Goal: Task Accomplishment & Management: Manage account settings

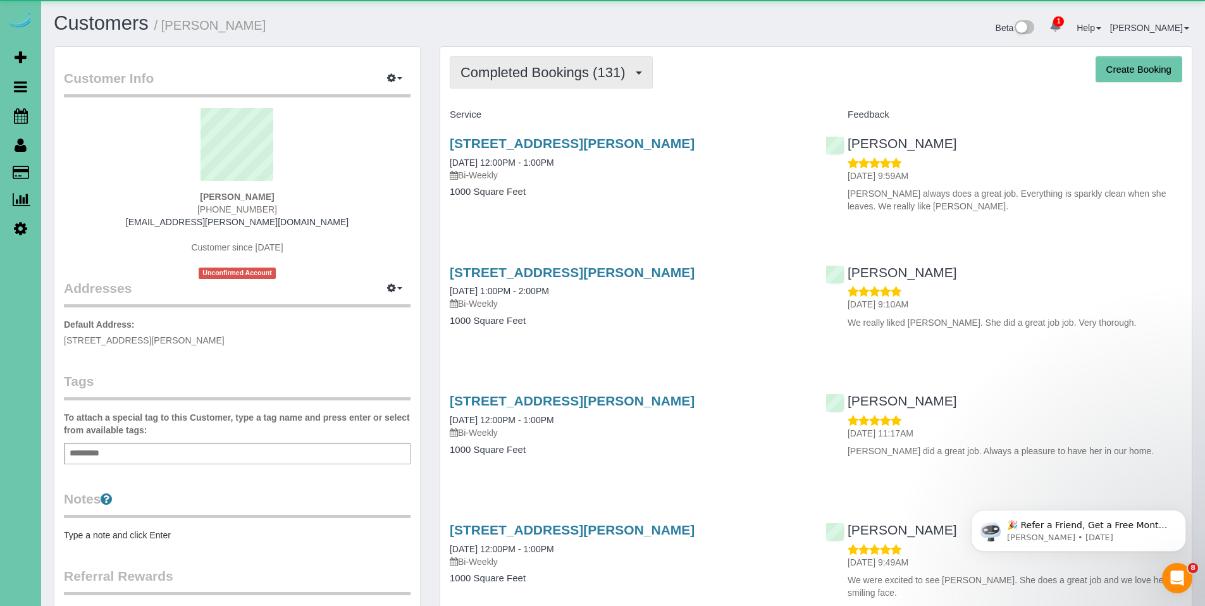
click at [545, 71] on span "Completed Bookings (131)" at bounding box center [545, 73] width 171 height 16
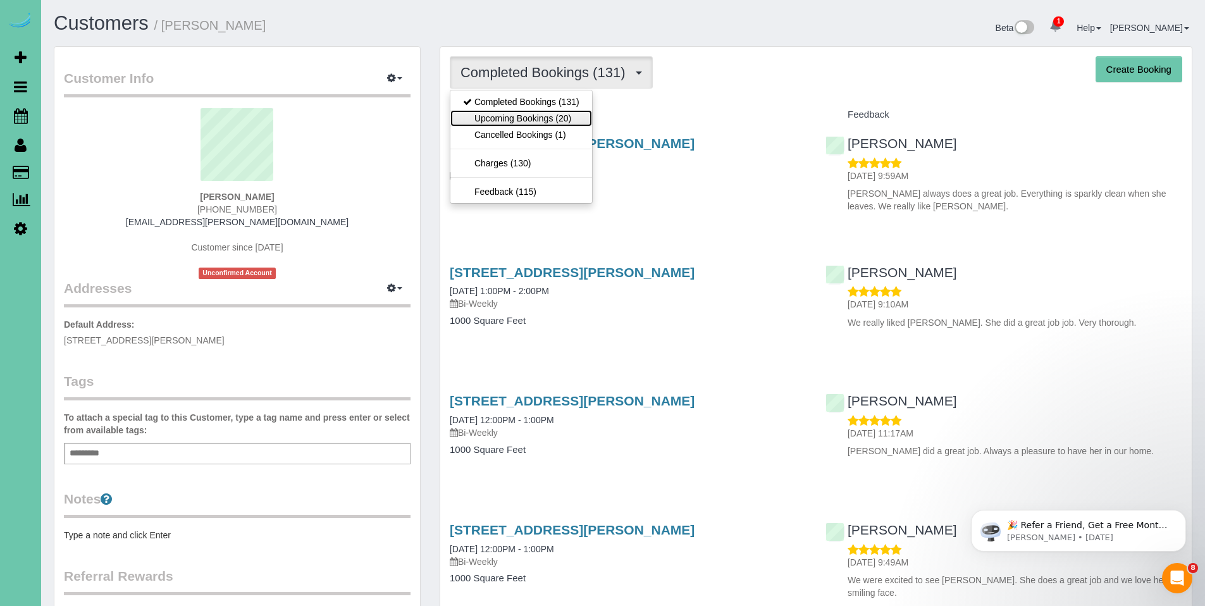
click at [531, 113] on link "Upcoming Bookings (20)" at bounding box center [521, 118] width 142 height 16
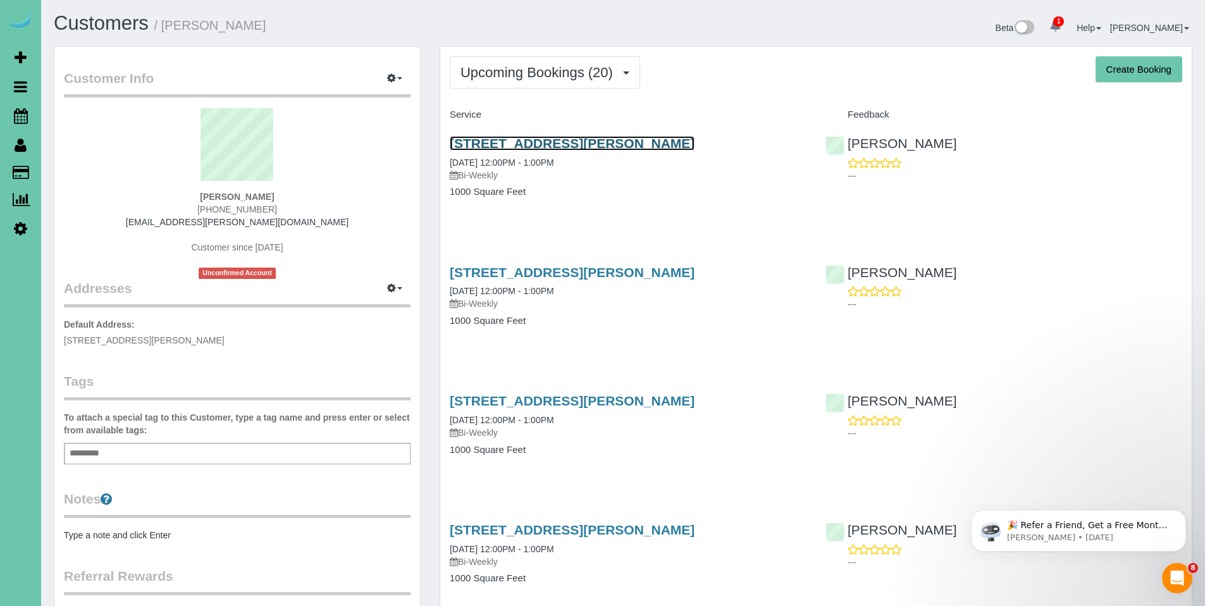
click at [545, 148] on link "14464 Ames Ave, Omaha, NE 68116" at bounding box center [572, 143] width 245 height 15
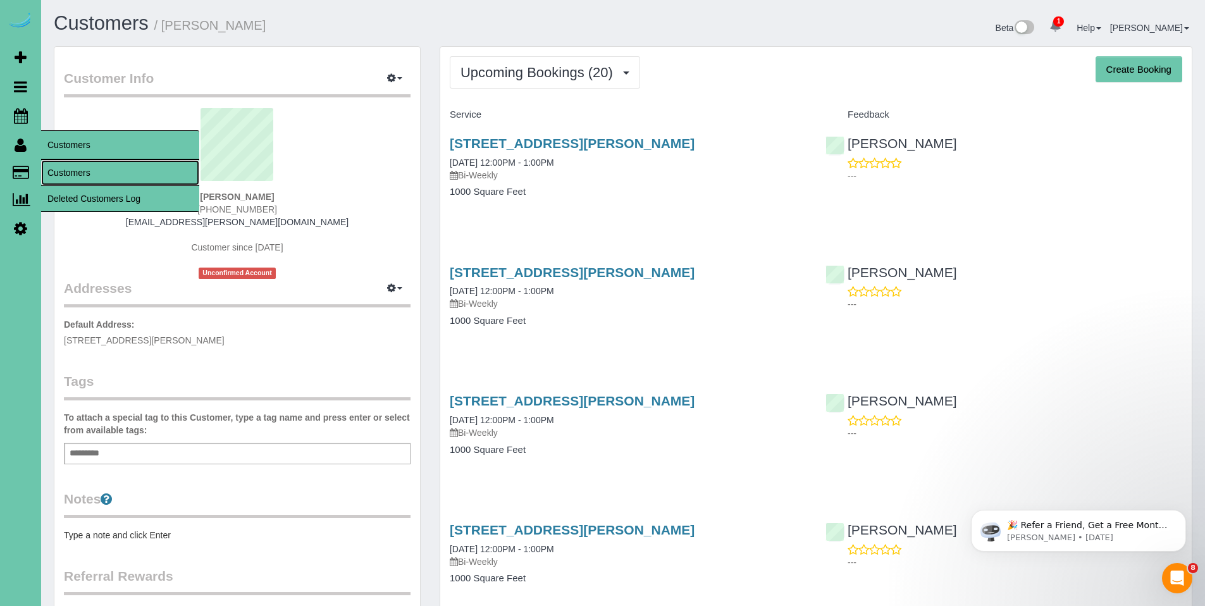
click at [78, 173] on link "Customers" at bounding box center [120, 172] width 158 height 25
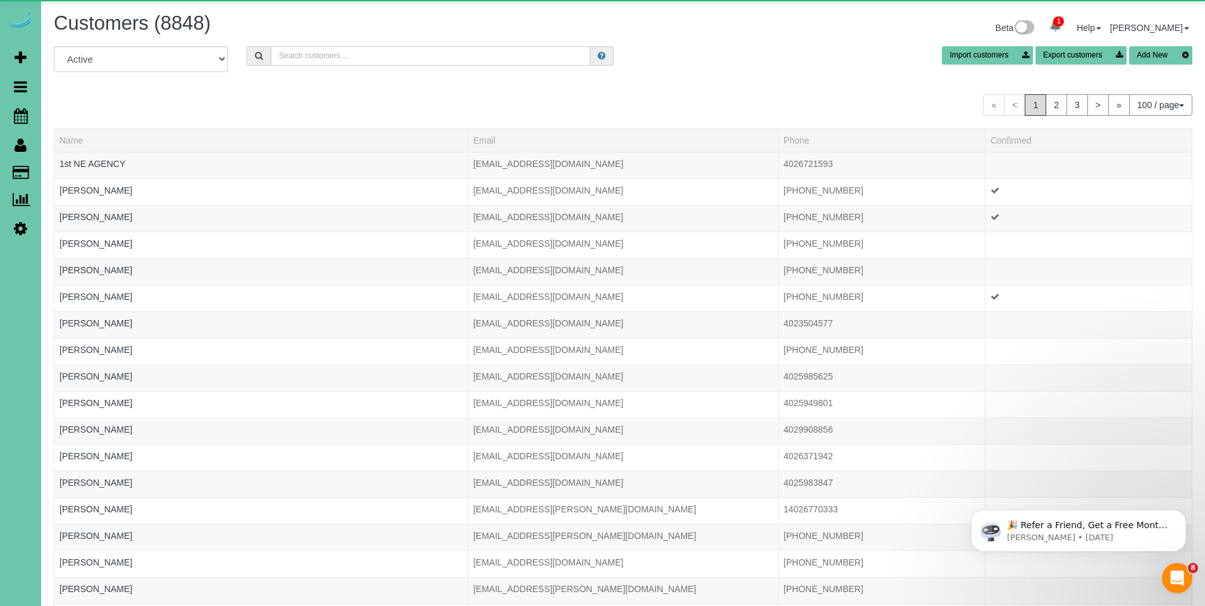
click at [369, 60] on input "text" at bounding box center [430, 56] width 319 height 20
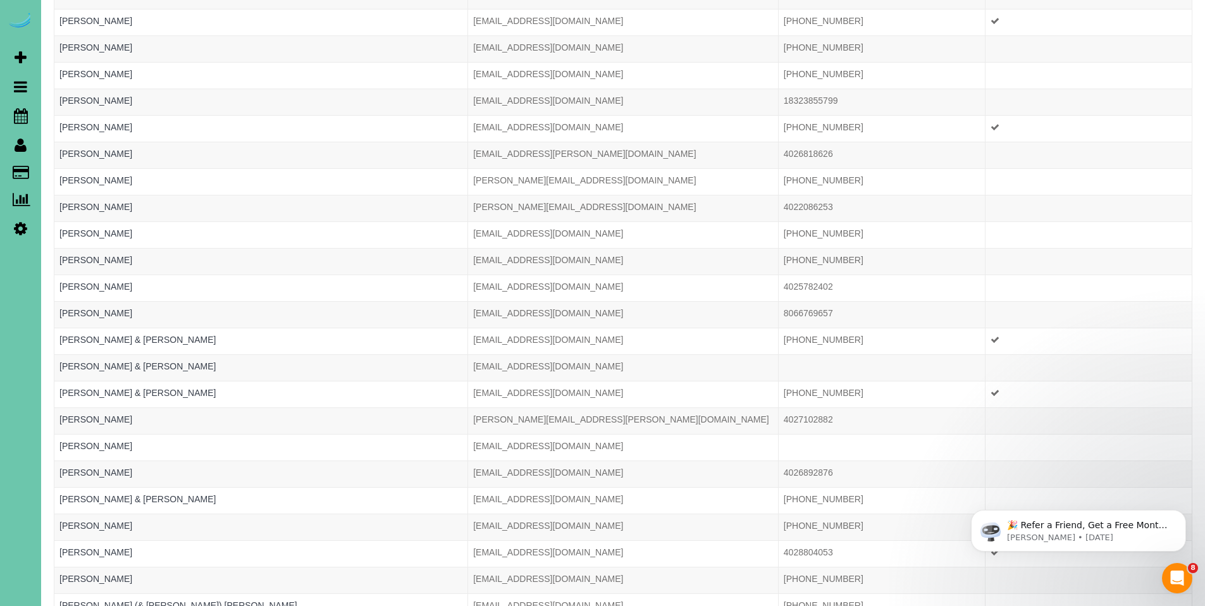
scroll to position [1241, 0]
type input "scott"
click at [93, 309] on link "Scott Winter" at bounding box center [95, 314] width 73 height 10
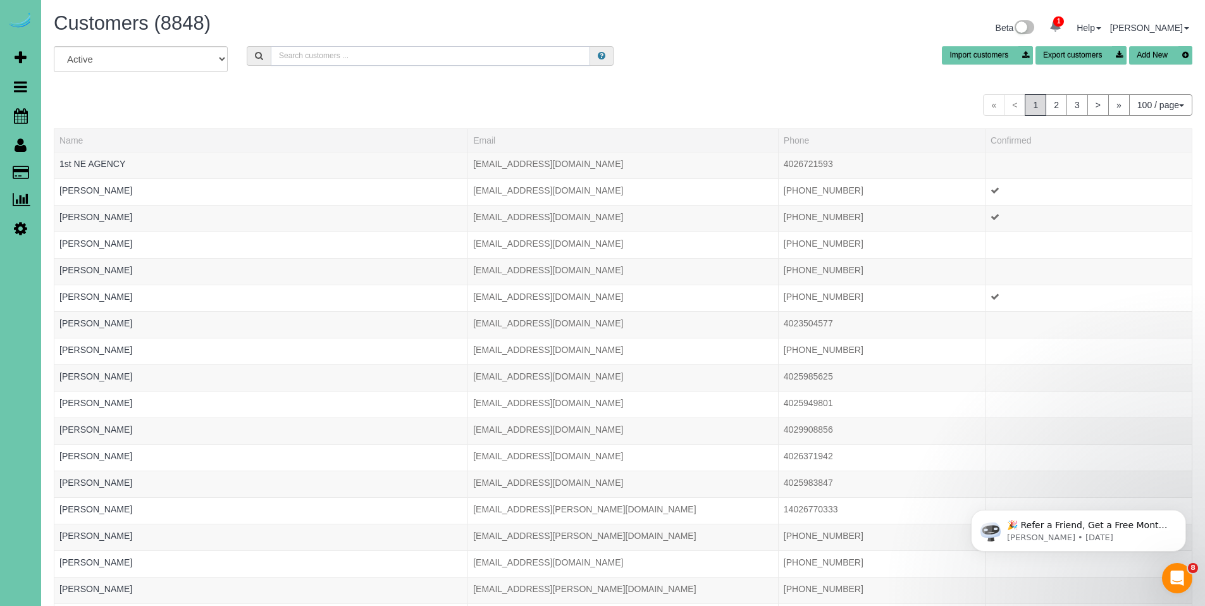
click at [388, 54] on input "text" at bounding box center [430, 56] width 319 height 20
type input "susan p"
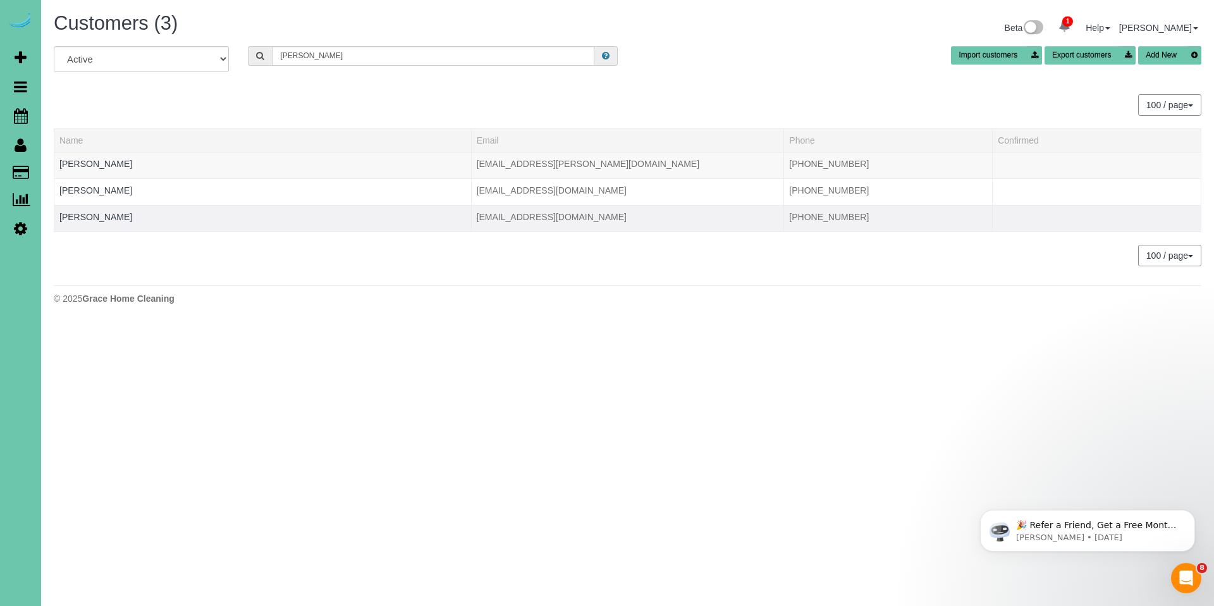
click at [106, 216] on td "Susan Puls" at bounding box center [262, 218] width 417 height 27
click at [71, 216] on link "Susan Puls" at bounding box center [95, 217] width 73 height 10
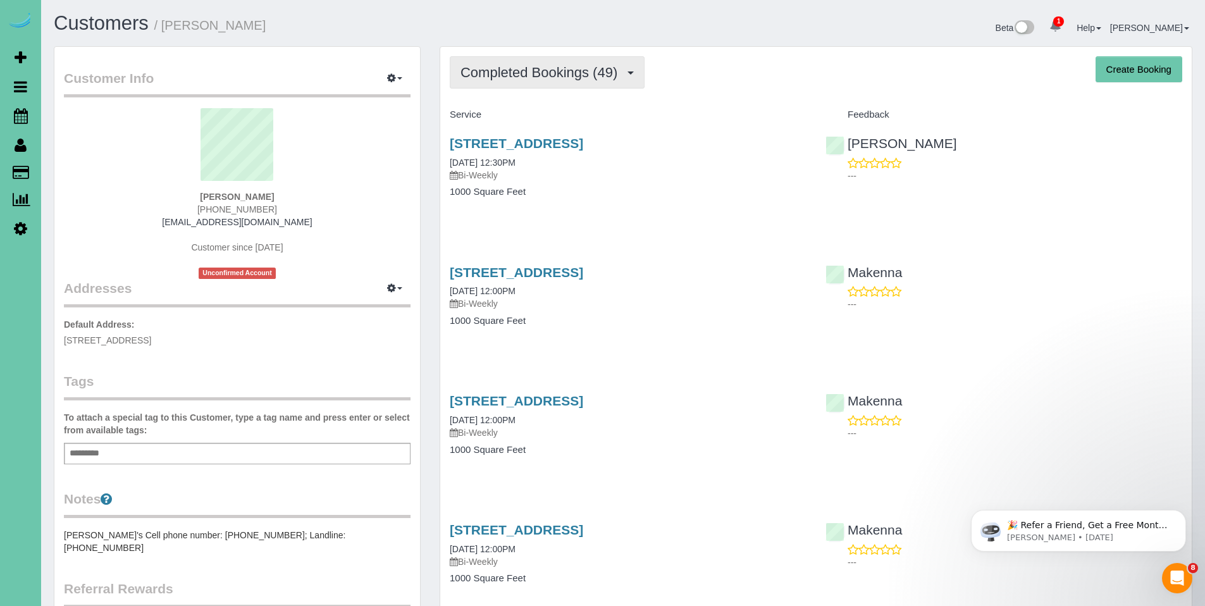
click at [529, 85] on button "Completed Bookings (49)" at bounding box center [547, 72] width 195 height 32
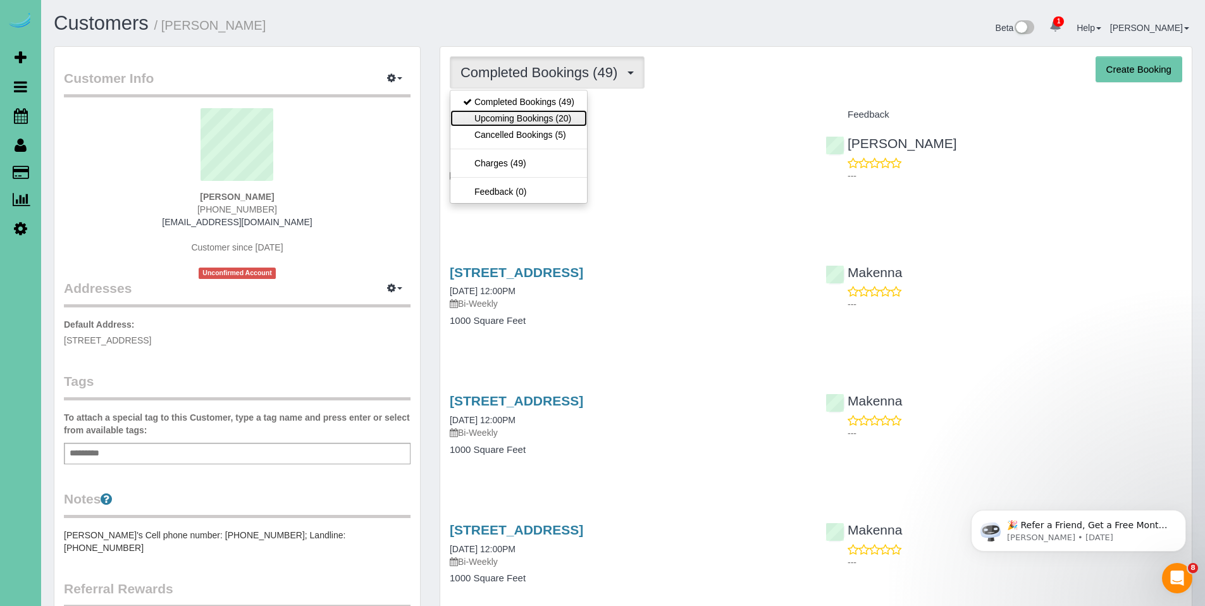
click at [521, 115] on link "Upcoming Bookings (20)" at bounding box center [518, 118] width 137 height 16
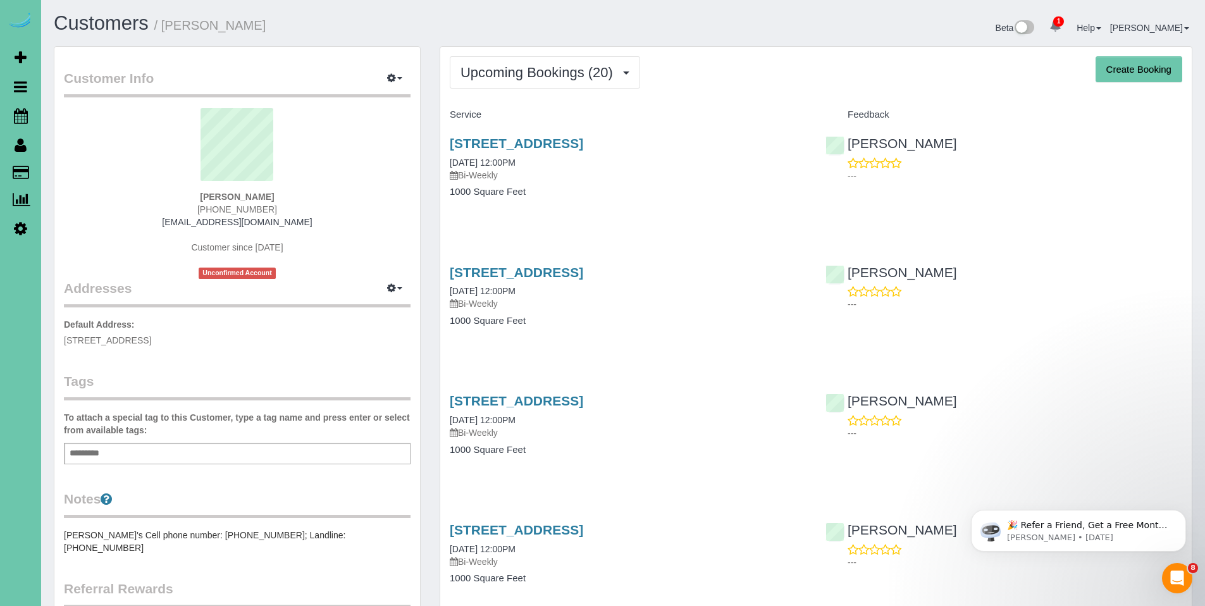
click at [532, 73] on span "Upcoming Bookings (20)" at bounding box center [539, 73] width 159 height 16
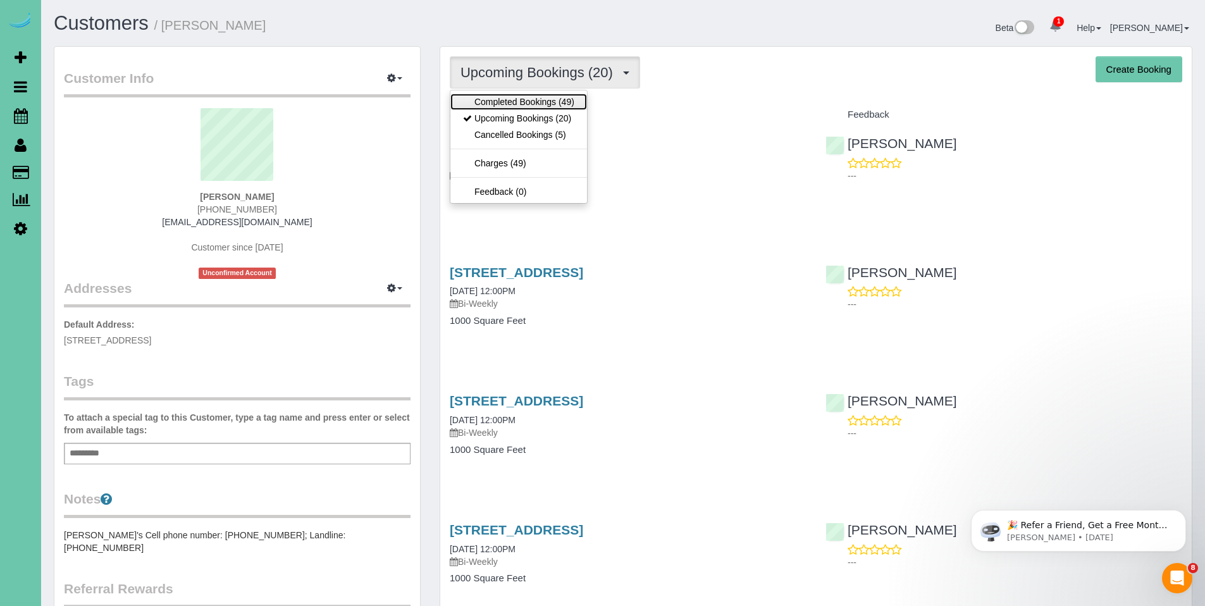
click at [521, 101] on link "Completed Bookings (49)" at bounding box center [518, 102] width 137 height 16
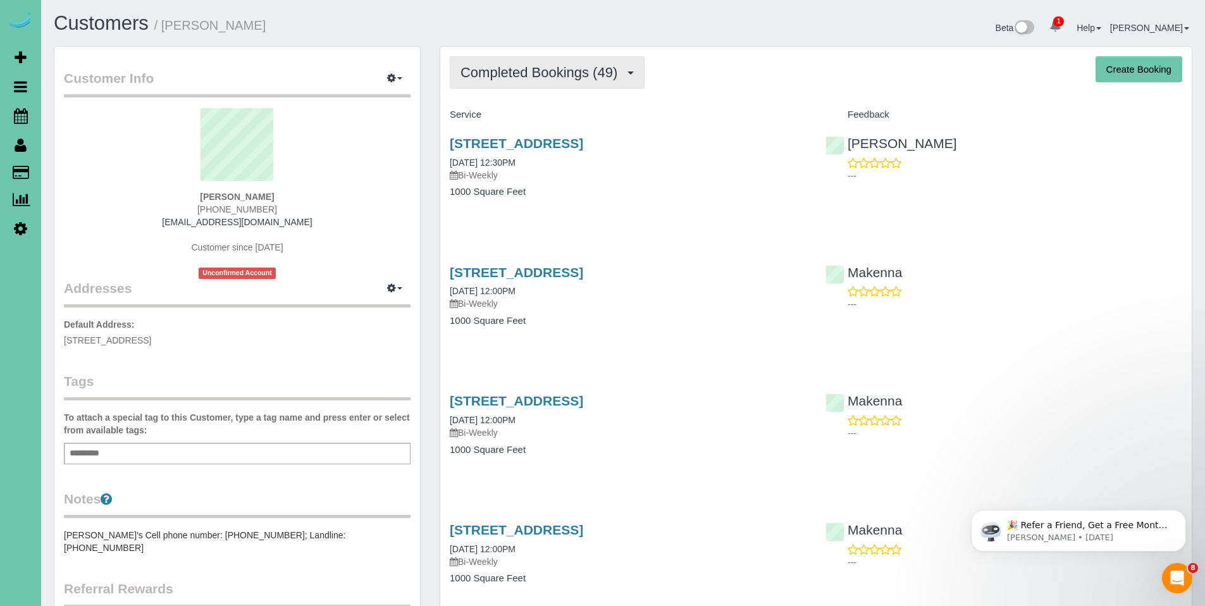
click at [522, 82] on button "Completed Bookings (49)" at bounding box center [547, 72] width 195 height 32
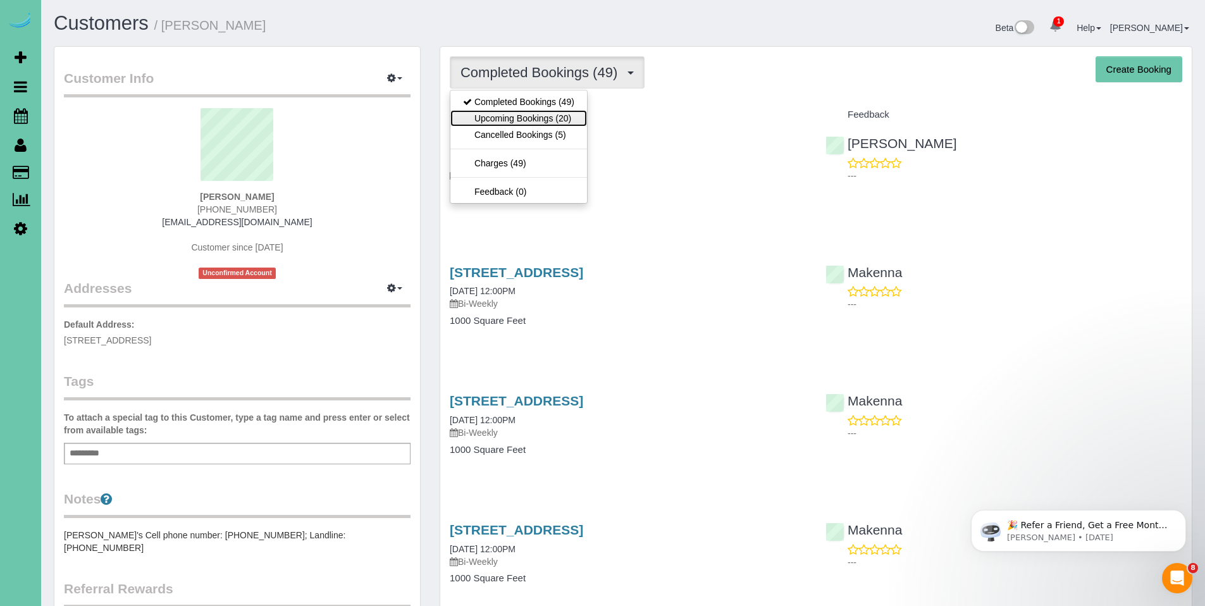
click at [509, 114] on link "Upcoming Bookings (20)" at bounding box center [518, 118] width 137 height 16
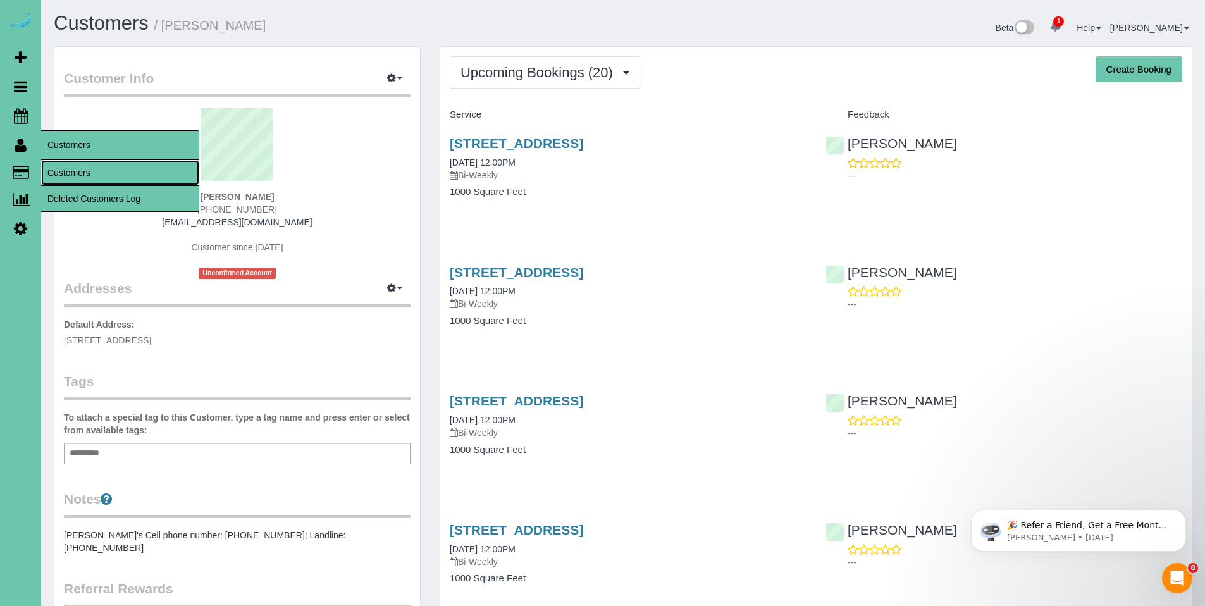
click at [49, 166] on link "Customers" at bounding box center [120, 172] width 158 height 25
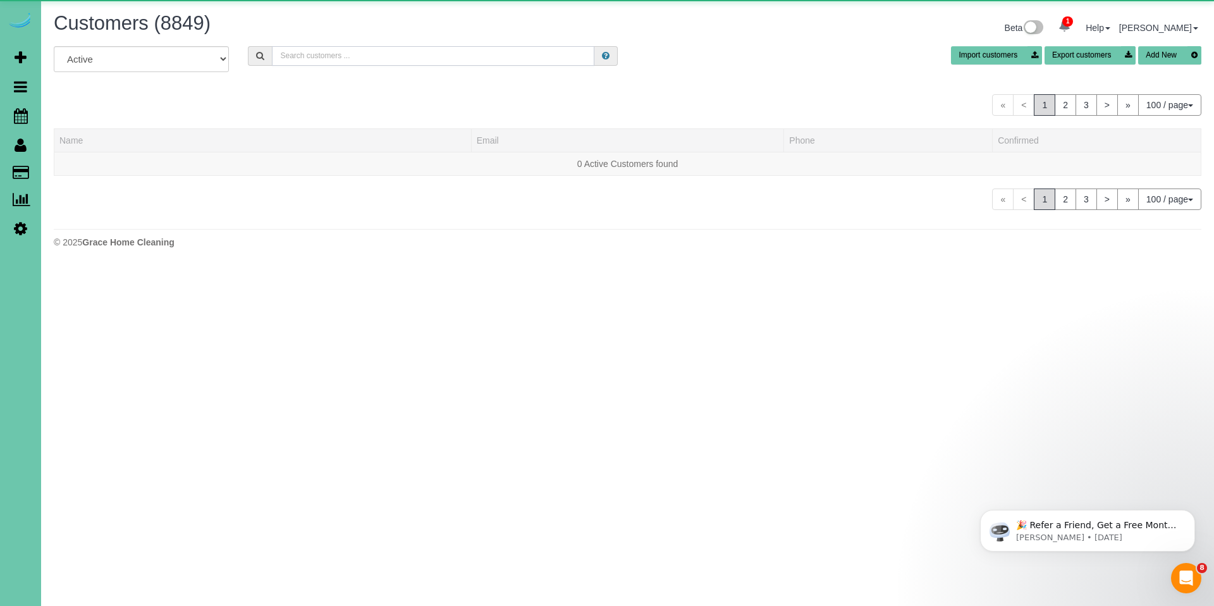
click at [336, 51] on input "text" at bounding box center [433, 56] width 323 height 20
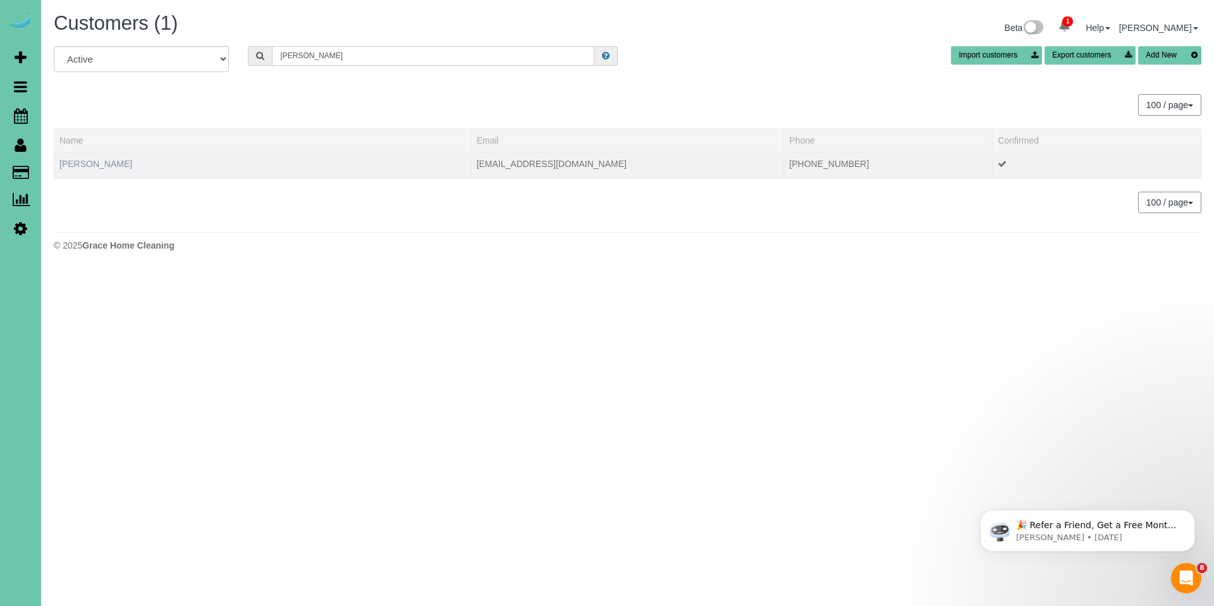
type input "jake s"
click at [117, 161] on link "Jake Schneider" at bounding box center [95, 164] width 73 height 10
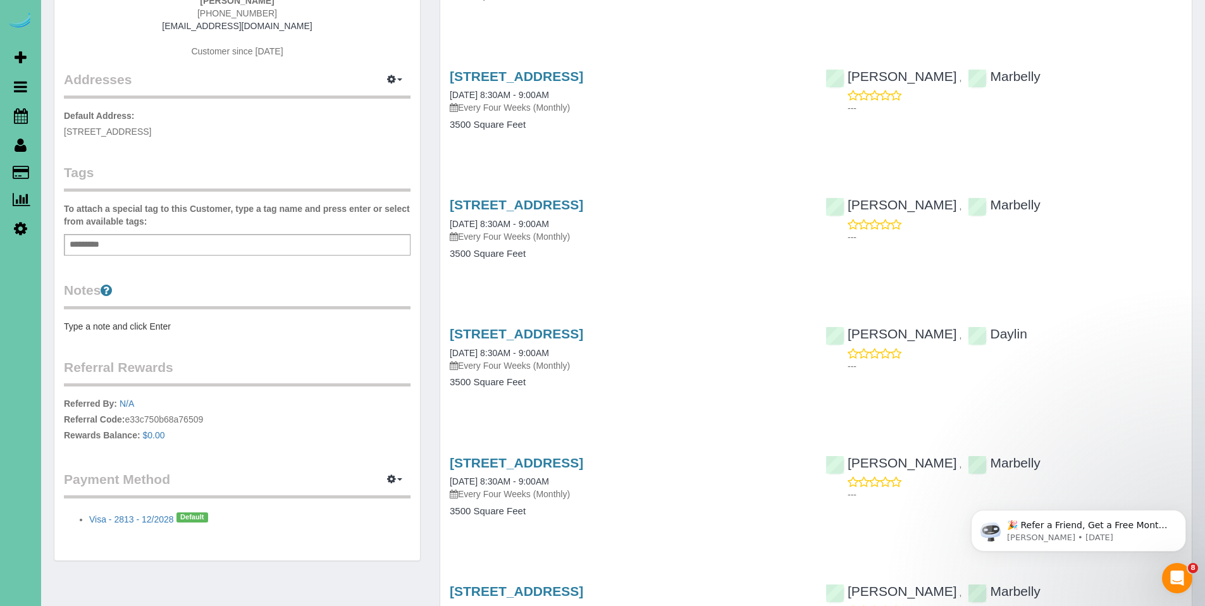
scroll to position [45, 0]
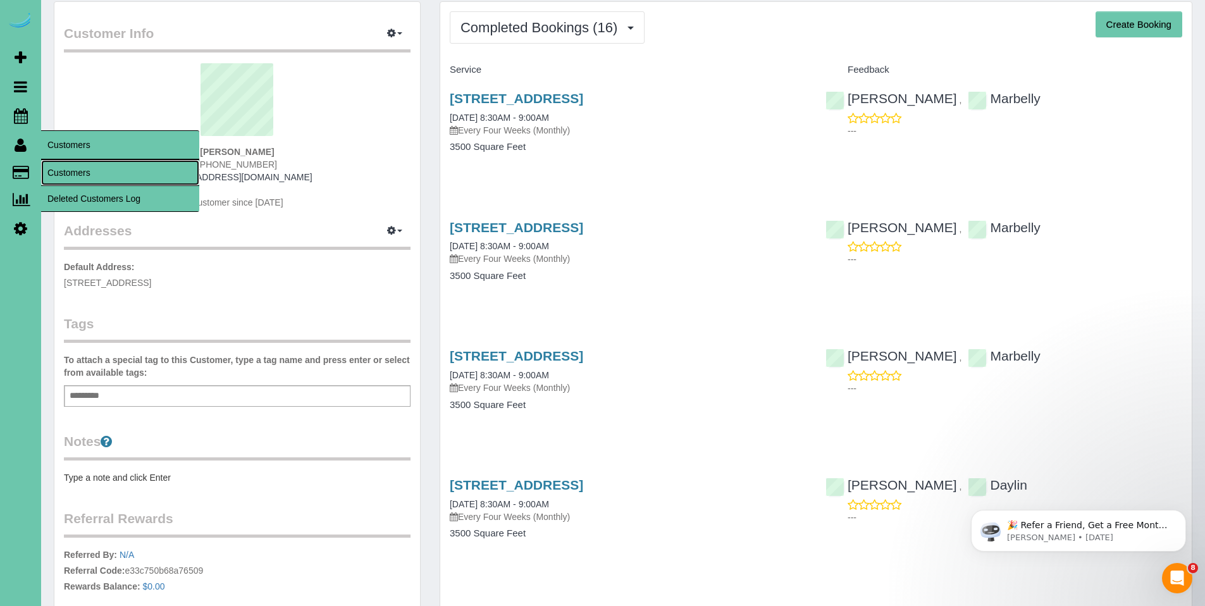
click at [61, 170] on link "Customers" at bounding box center [120, 172] width 158 height 25
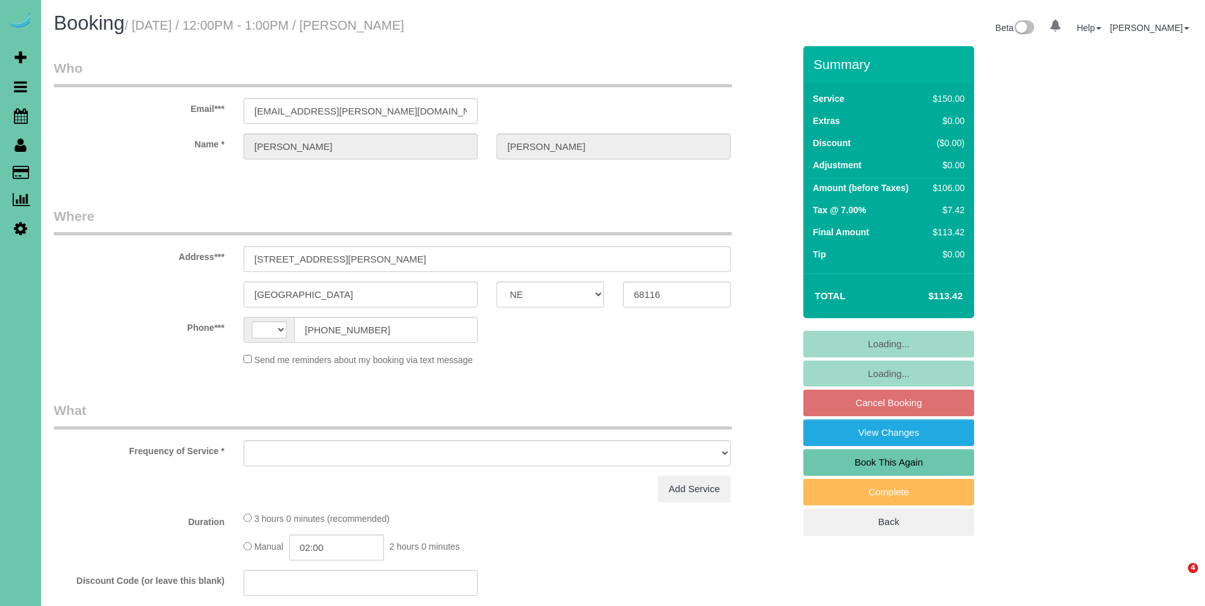
select select "NE"
select select "object:616"
select select "string:US"
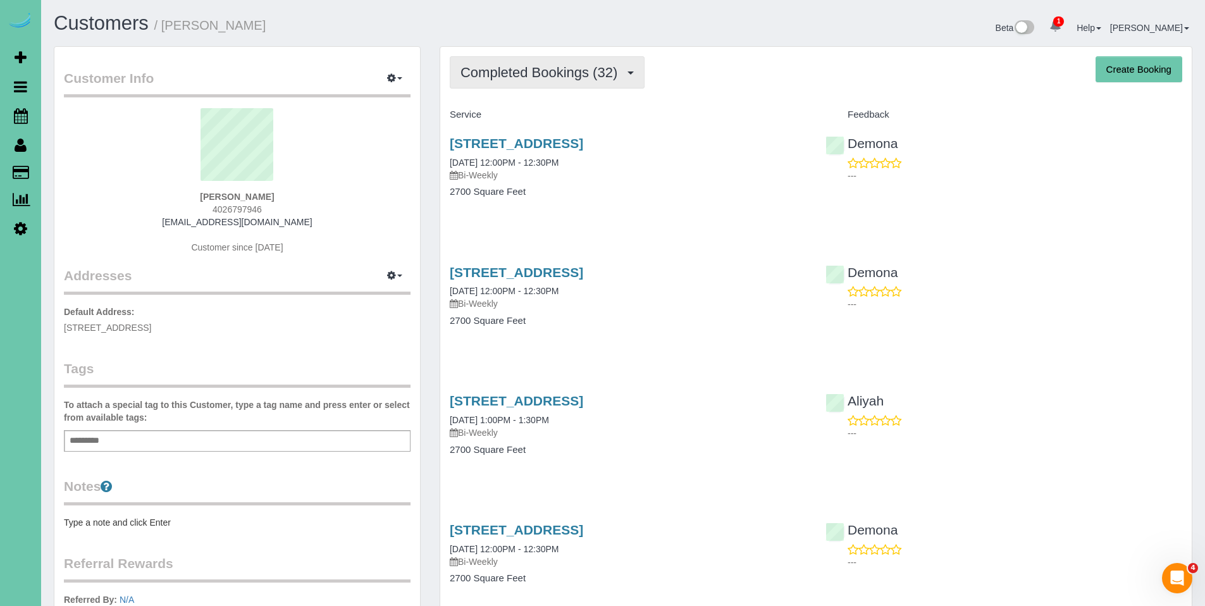
click at [521, 85] on button "Completed Bookings (32)" at bounding box center [547, 72] width 195 height 32
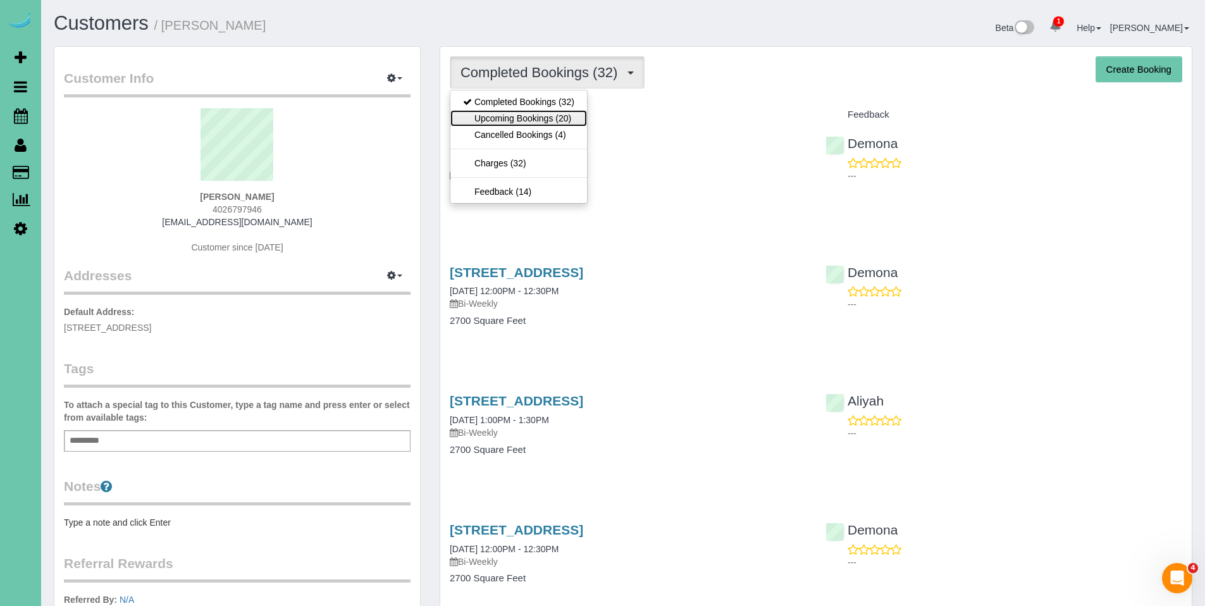
click at [512, 119] on link "Upcoming Bookings (20)" at bounding box center [518, 118] width 137 height 16
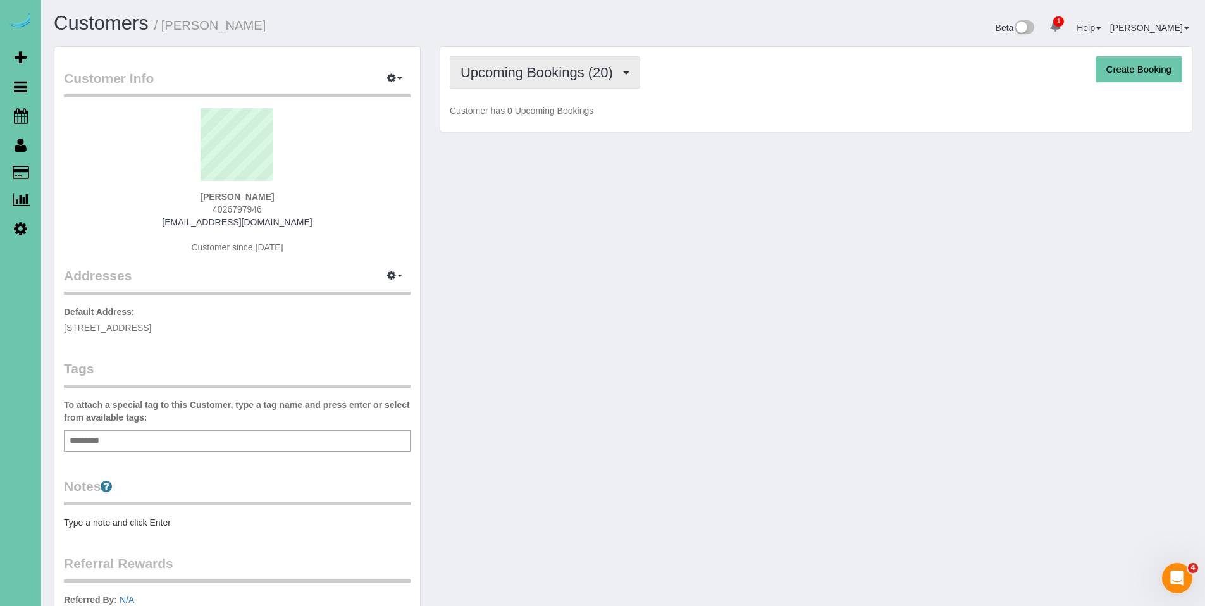
click at [549, 79] on span "Upcoming Bookings (20)" at bounding box center [539, 73] width 159 height 16
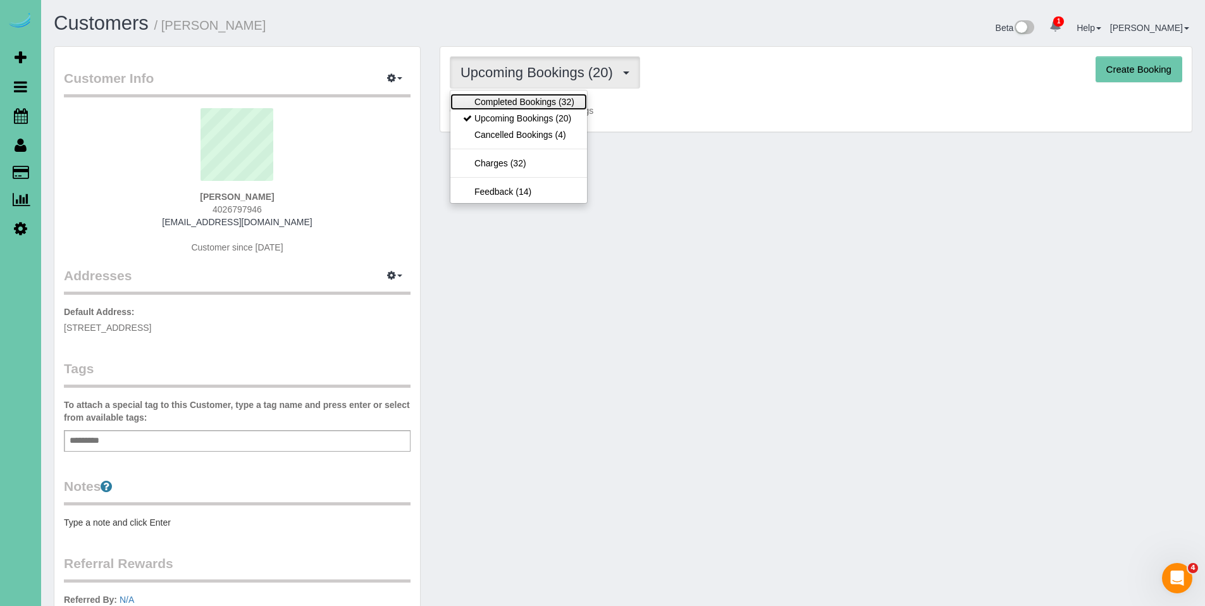
click at [543, 102] on link "Completed Bookings (32)" at bounding box center [518, 102] width 137 height 16
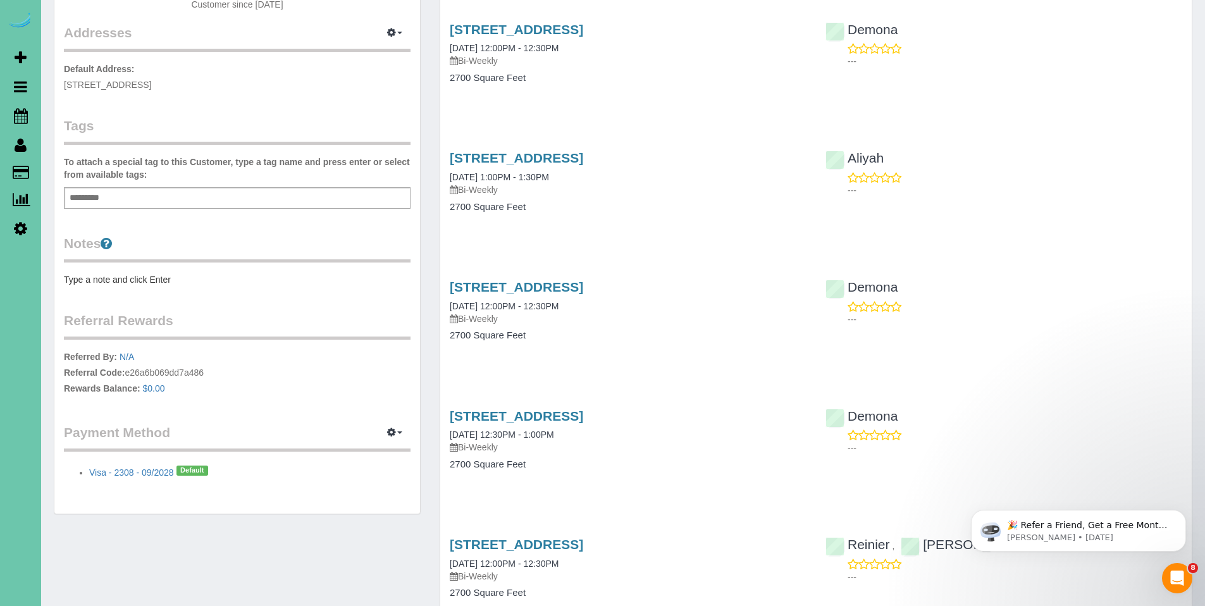
scroll to position [29, 0]
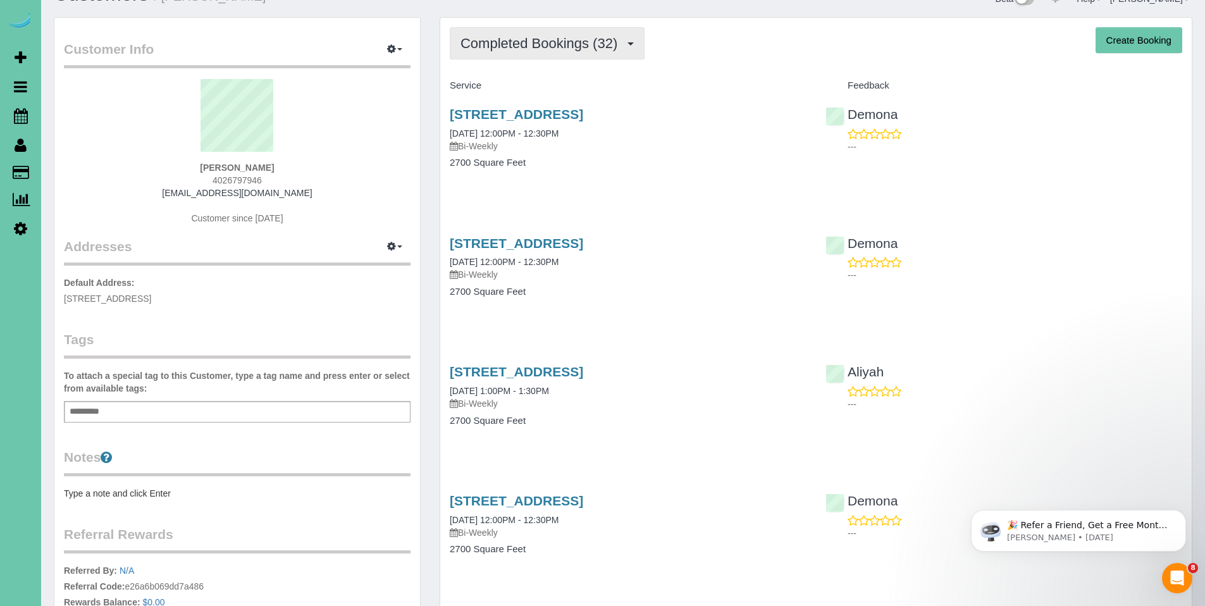
click at [519, 43] on span "Completed Bookings (32)" at bounding box center [541, 43] width 163 height 16
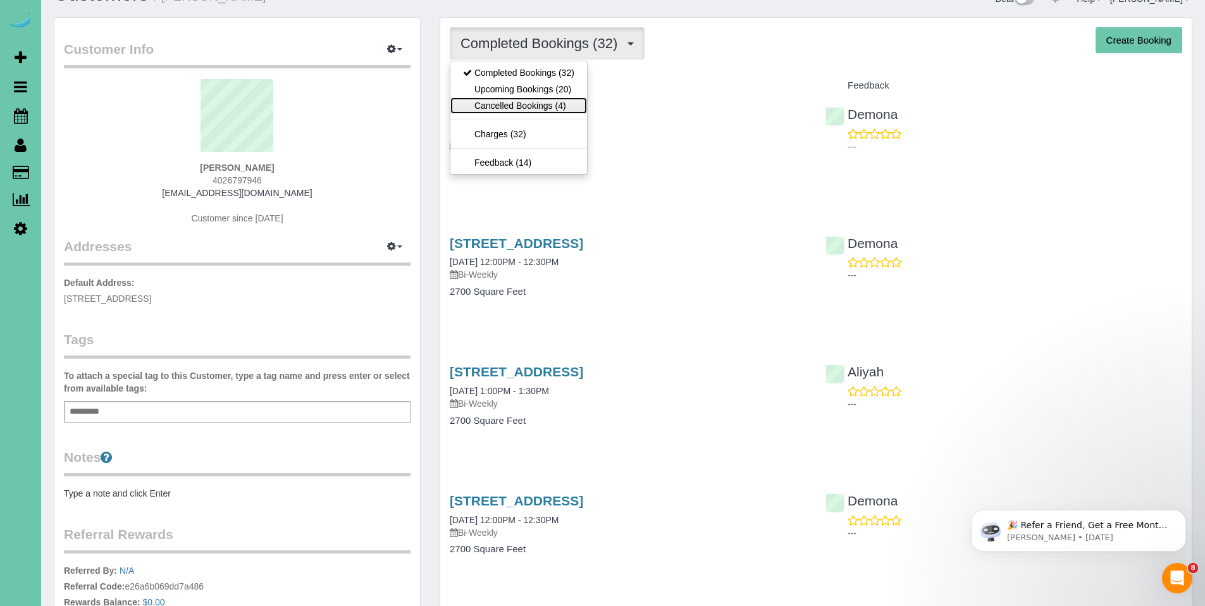
click at [527, 105] on link "Cancelled Bookings (4)" at bounding box center [518, 105] width 137 height 16
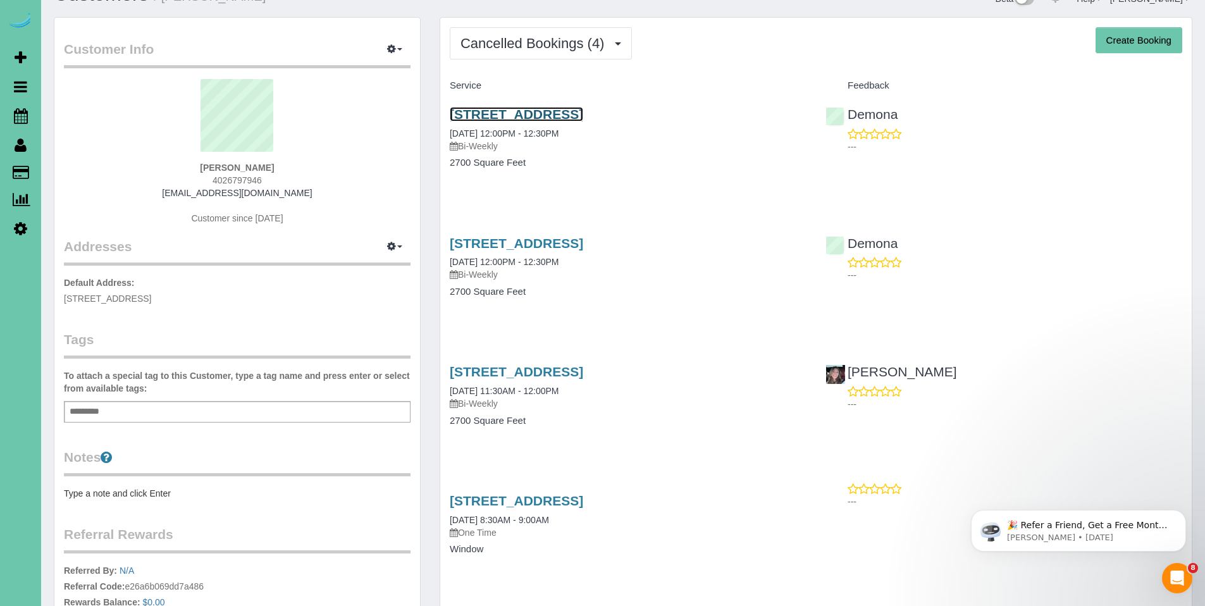
click at [529, 112] on link "1301 S 36th St, Omaha, NE 68105" at bounding box center [516, 114] width 133 height 15
drag, startPoint x: 285, startPoint y: 175, endPoint x: 176, endPoint y: 168, distance: 109.0
click at [176, 168] on div "Julia Rasell 4026797946 juliavonriesen@gmail.com Customer since 2024" at bounding box center [237, 158] width 347 height 158
click at [344, 161] on div "Julia Rasell 4026797946 juliavonriesen@gmail.com Customer since 2024" at bounding box center [237, 158] width 347 height 158
click at [292, 164] on div "Julia Rasell 4026797946 juliavonriesen@gmail.com Customer since 2024" at bounding box center [237, 158] width 347 height 158
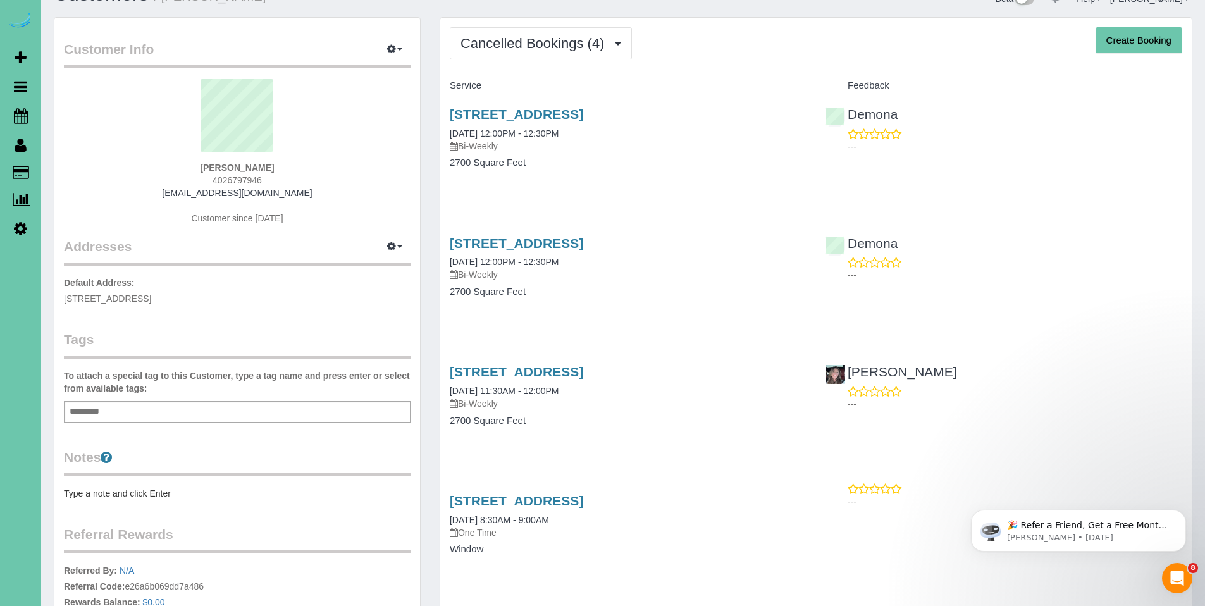
drag, startPoint x: 290, startPoint y: 168, endPoint x: 219, endPoint y: 171, distance: 70.9
click at [219, 171] on div "Julia Rasell 4026797946 juliavonriesen@gmail.com Customer since 2024" at bounding box center [237, 158] width 347 height 158
click at [370, 128] on sui-profile-pic at bounding box center [237, 120] width 328 height 82
drag, startPoint x: 679, startPoint y: 116, endPoint x: 447, endPoint y: 111, distance: 232.2
click at [445, 111] on div "1301 S 36th St, Omaha, NE 68105 07/14/2025 12:00PM - 12:30PM Bi-Weekly 2700 Squ…" at bounding box center [628, 144] width 376 height 97
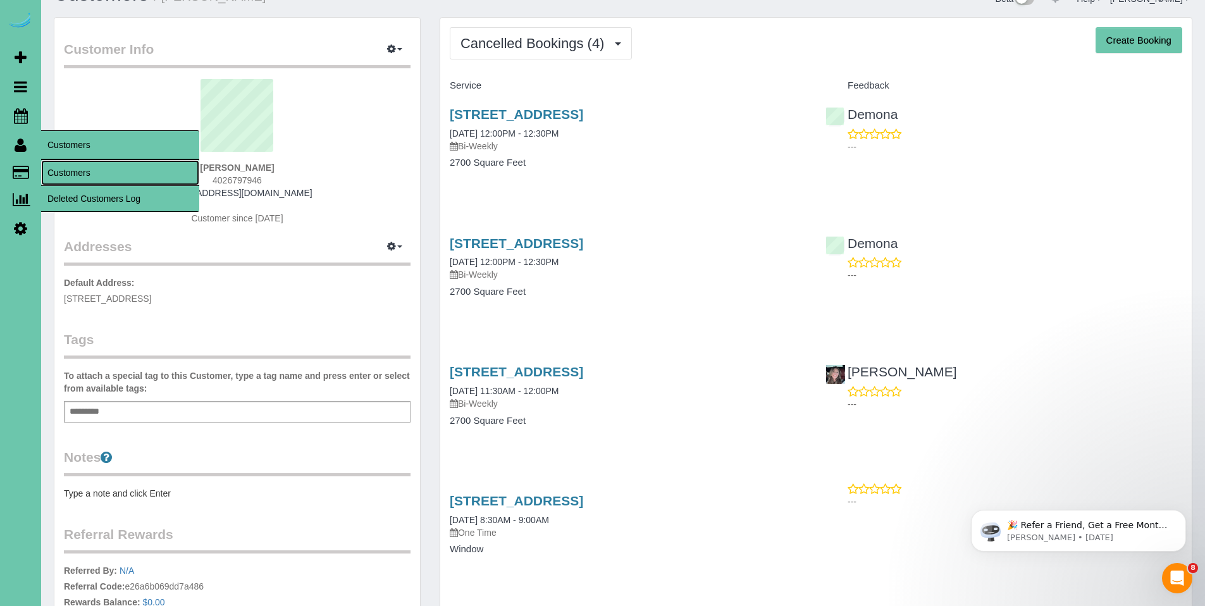
click at [58, 171] on link "Customers" at bounding box center [120, 172] width 158 height 25
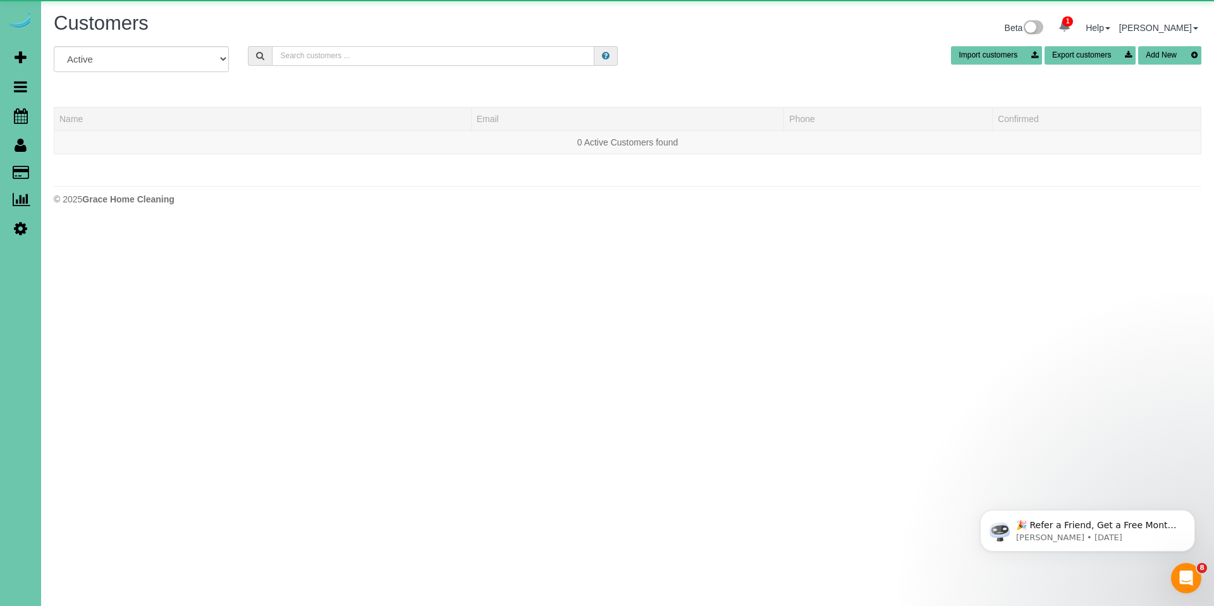
click at [322, 56] on input "text" at bounding box center [433, 56] width 323 height 20
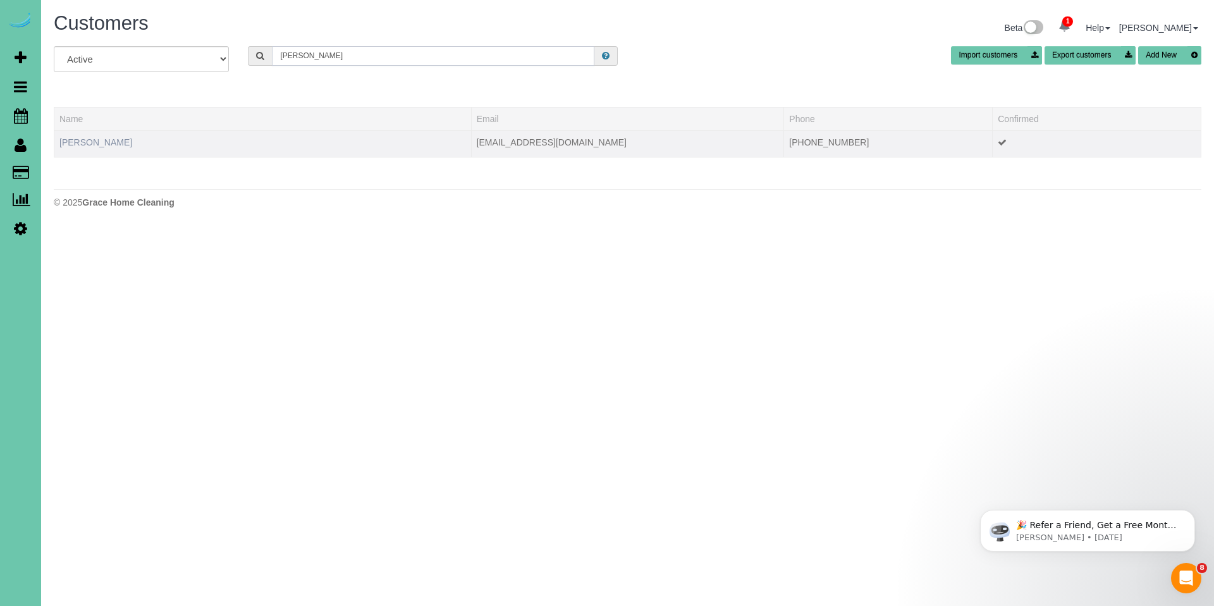
type input "jake s"
click at [75, 139] on link "Jake Schneider" at bounding box center [95, 142] width 73 height 10
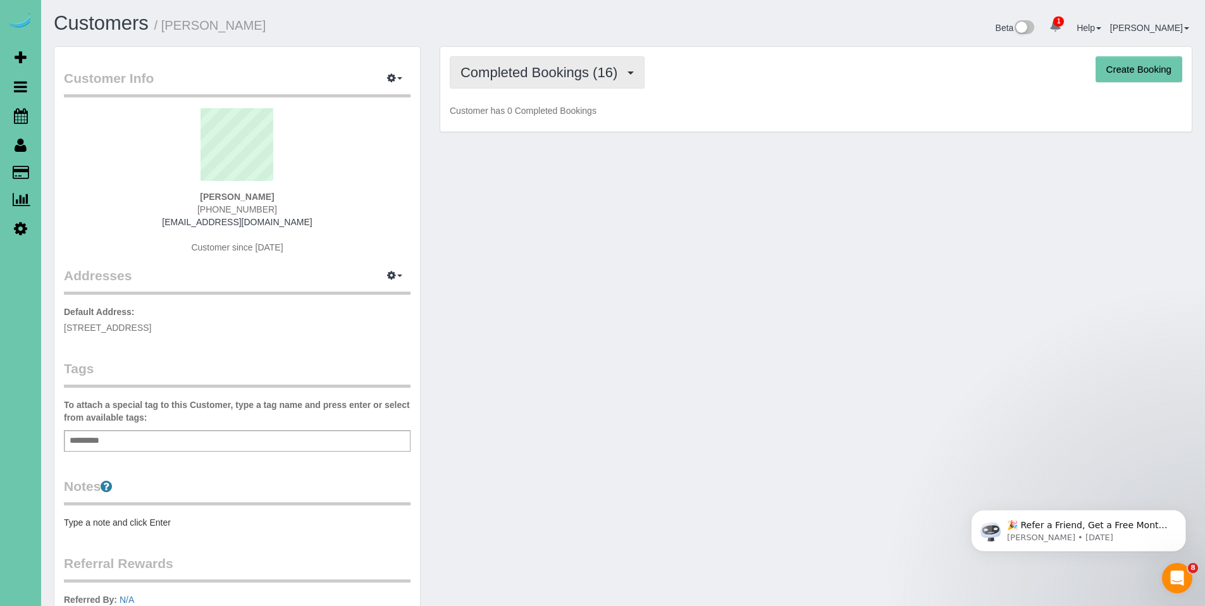
click at [512, 78] on span "Completed Bookings (16)" at bounding box center [541, 73] width 163 height 16
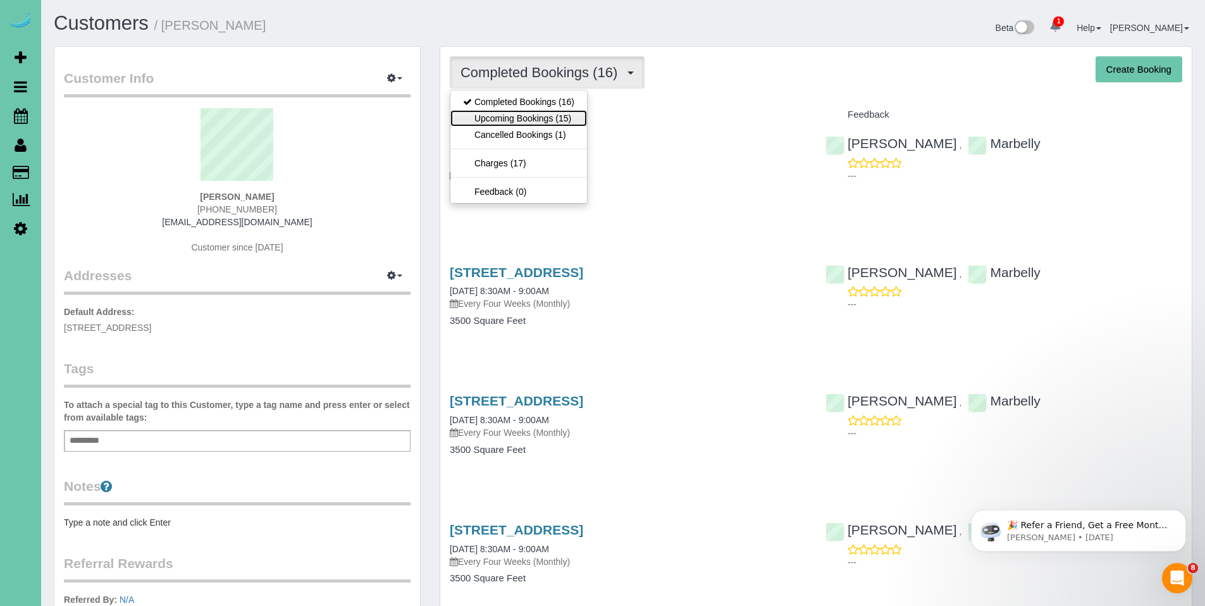
click at [509, 113] on link "Upcoming Bookings (15)" at bounding box center [518, 118] width 137 height 16
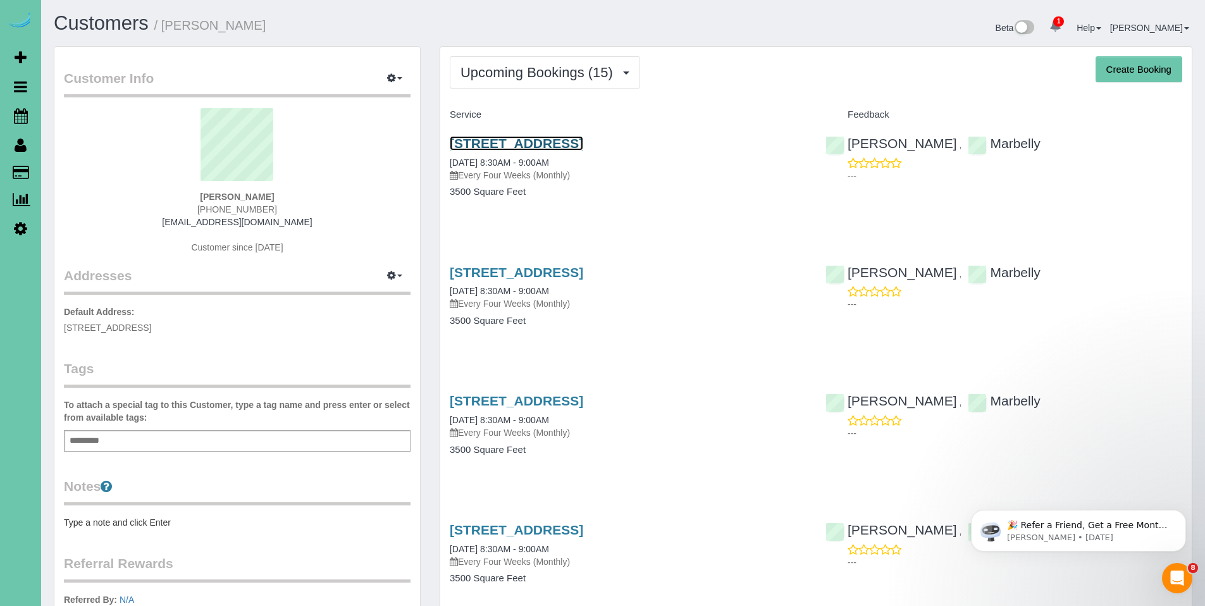
click at [512, 140] on link "11061 N 171 St, Bennington, NE 68007" at bounding box center [516, 143] width 133 height 15
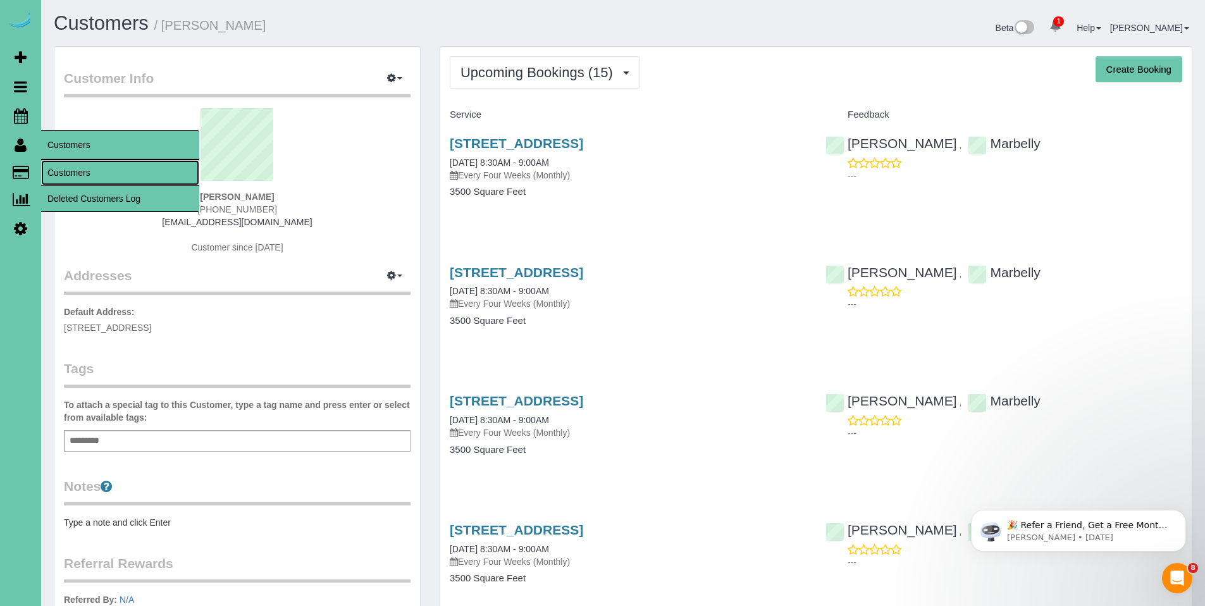
click at [63, 170] on link "Customers" at bounding box center [120, 172] width 158 height 25
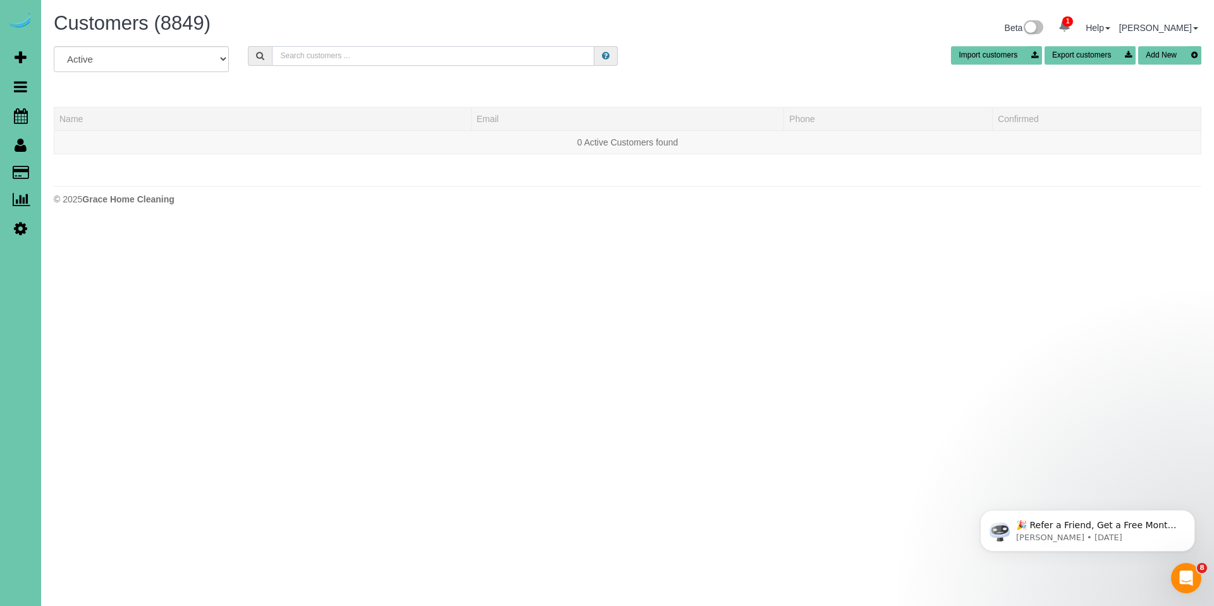
click at [355, 54] on input "text" at bounding box center [433, 56] width 323 height 20
drag, startPoint x: 386, startPoint y: 59, endPoint x: 297, endPoint y: 57, distance: 89.2
click at [297, 57] on input "5081 S 149th court" at bounding box center [433, 56] width 323 height 20
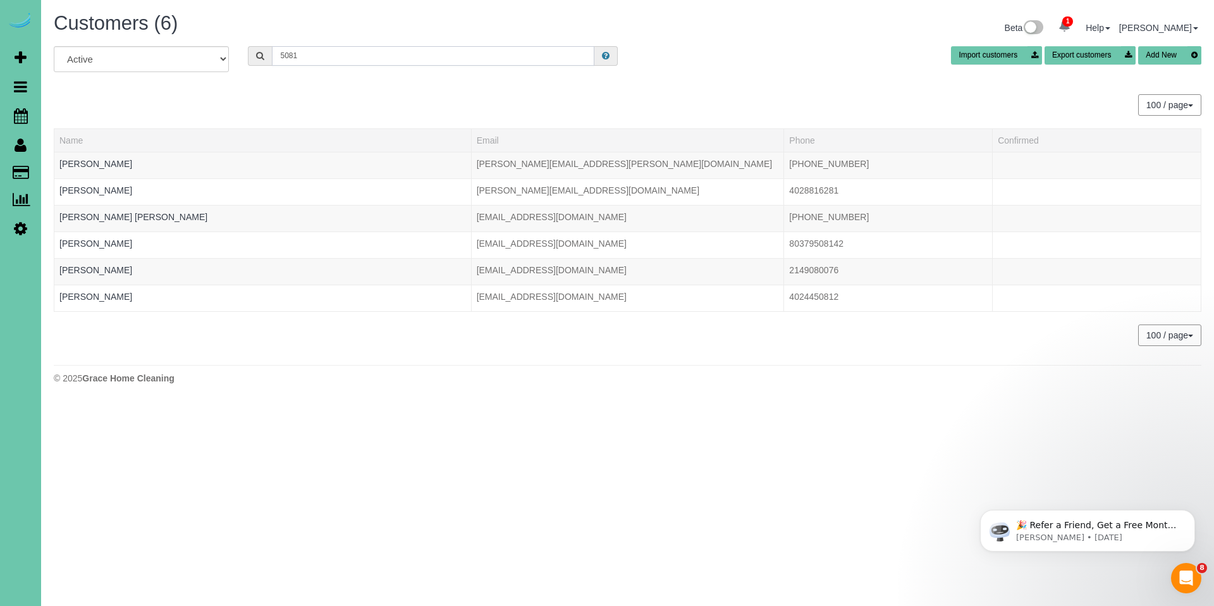
drag, startPoint x: 352, startPoint y: 51, endPoint x: 266, endPoint y: 47, distance: 86.1
click at [266, 47] on div "5081" at bounding box center [433, 56] width 370 height 20
type input "5081"
click at [145, 216] on link "Karlyn Warwick Knieriem" at bounding box center [133, 217] width 148 height 10
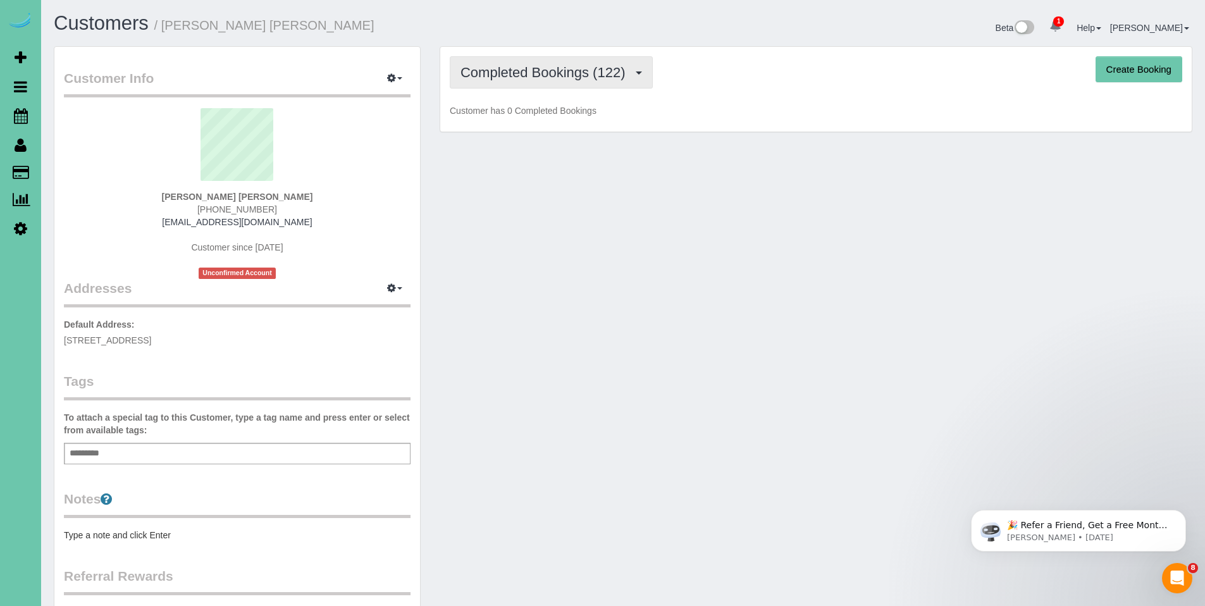
click at [538, 83] on button "Completed Bookings (122)" at bounding box center [551, 72] width 203 height 32
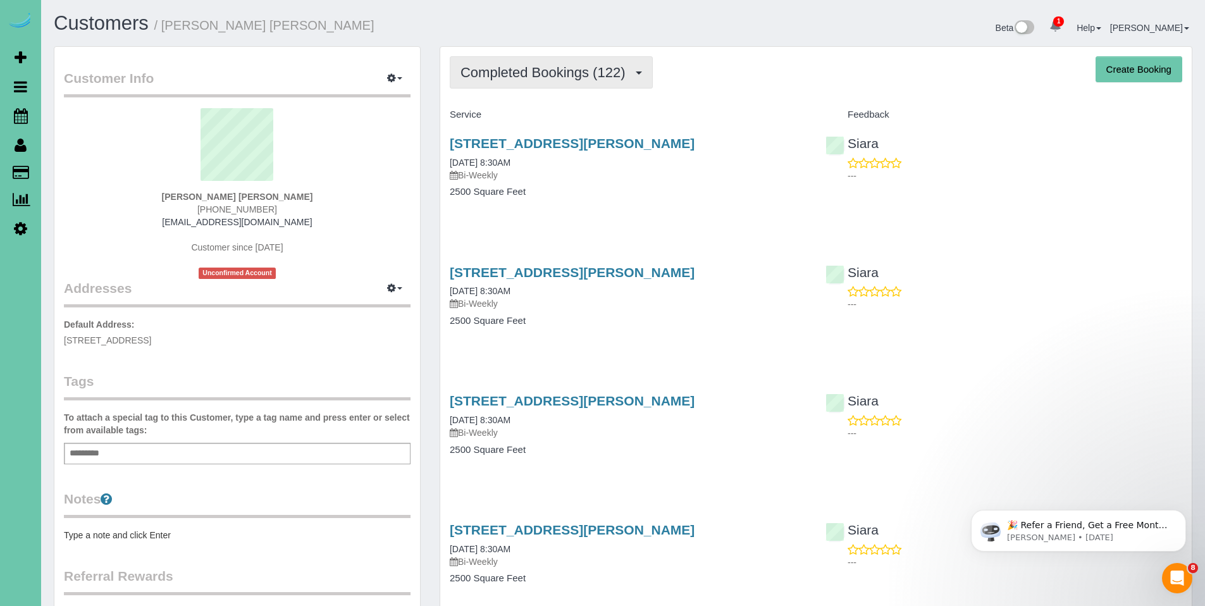
click at [530, 78] on span "Completed Bookings (122)" at bounding box center [545, 73] width 171 height 16
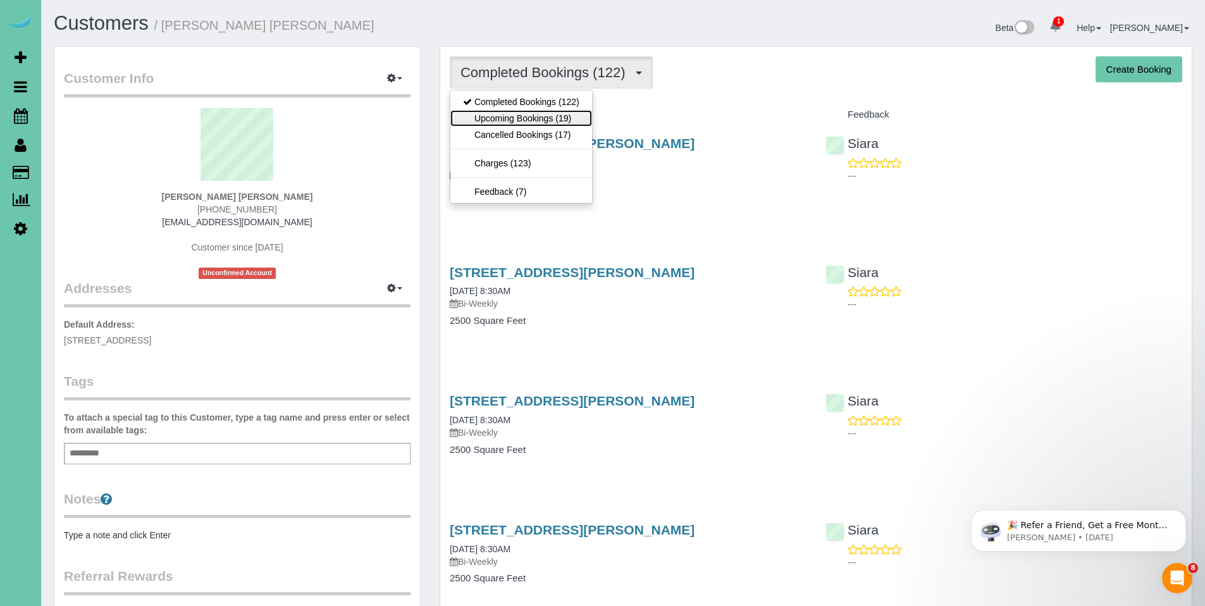
click at [514, 114] on link "Upcoming Bookings (19)" at bounding box center [521, 118] width 142 height 16
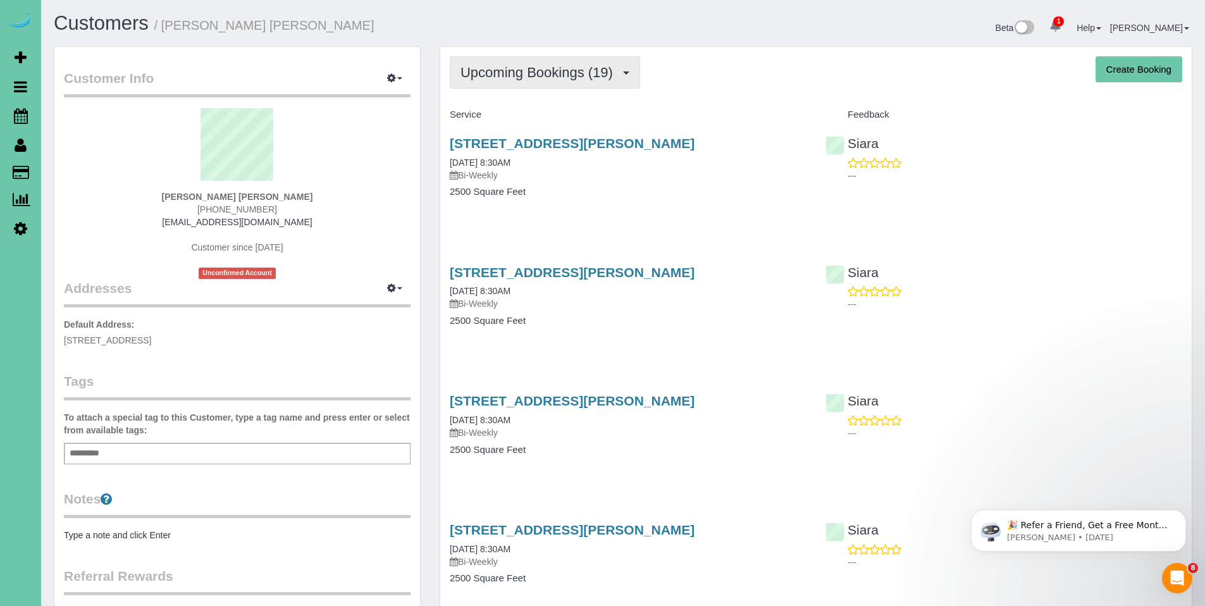
click at [524, 66] on span "Upcoming Bookings (19)" at bounding box center [539, 73] width 159 height 16
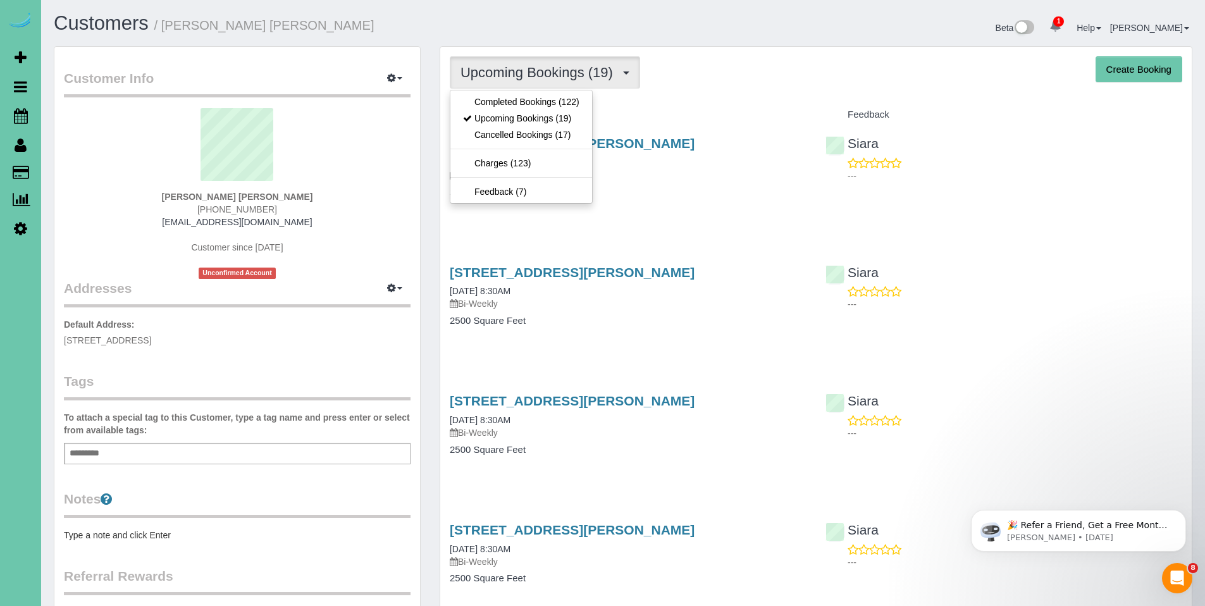
click at [724, 82] on div "Upcoming Bookings (19) Completed Bookings (122) Upcoming Bookings (19) Cancelle…" at bounding box center [816, 72] width 732 height 32
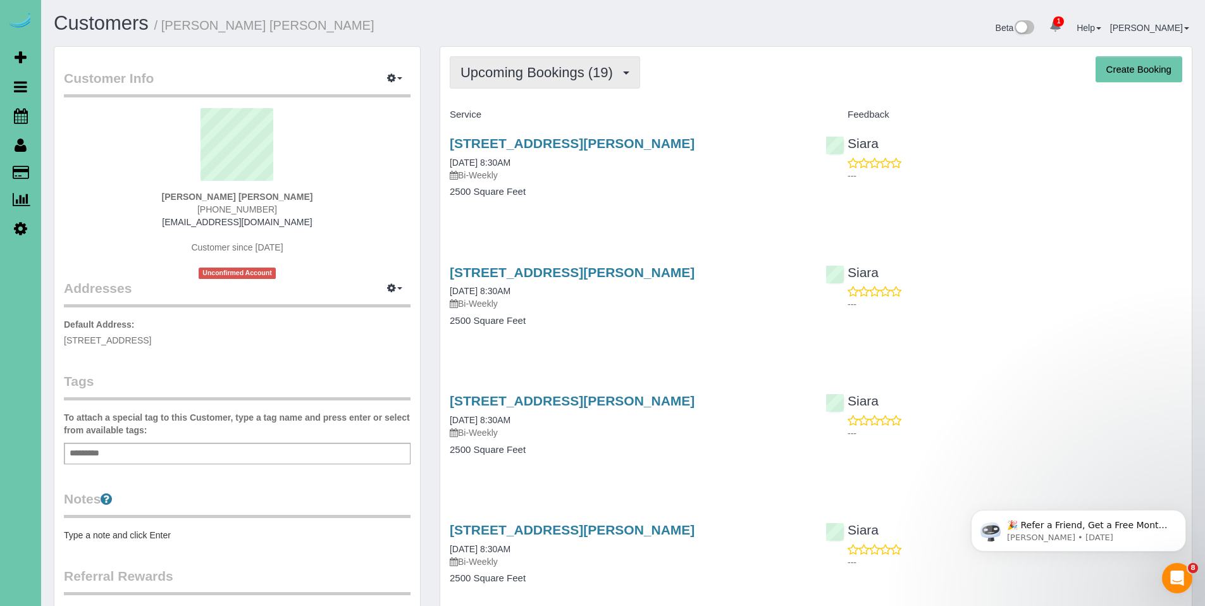
click at [540, 78] on span "Upcoming Bookings (19)" at bounding box center [539, 73] width 159 height 16
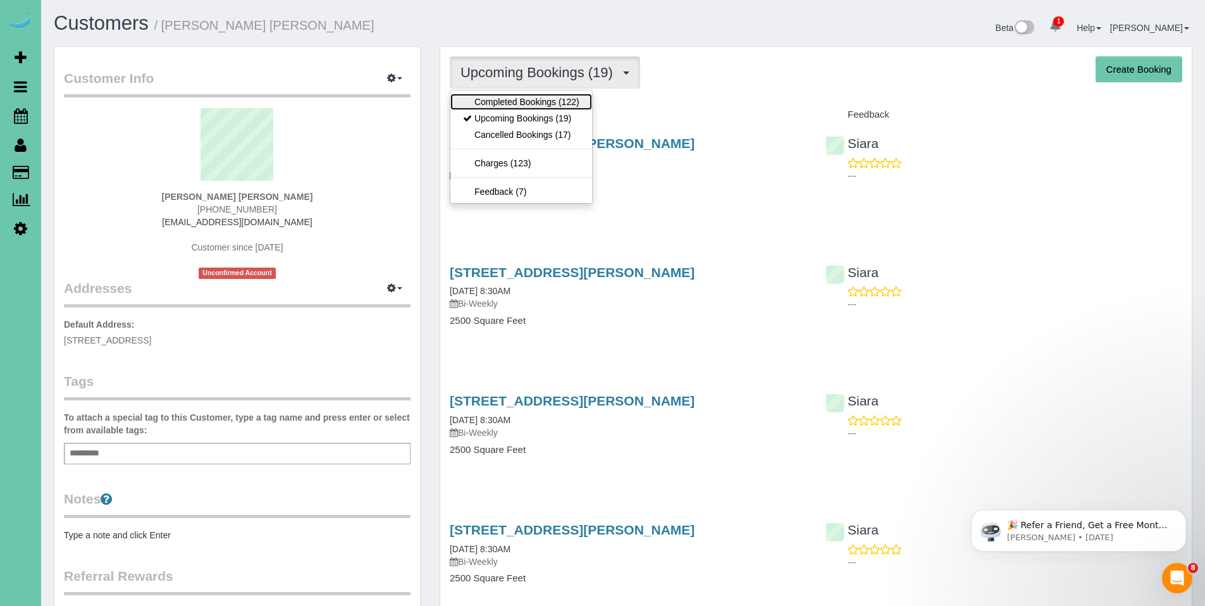
click at [529, 101] on link "Completed Bookings (122)" at bounding box center [521, 102] width 142 height 16
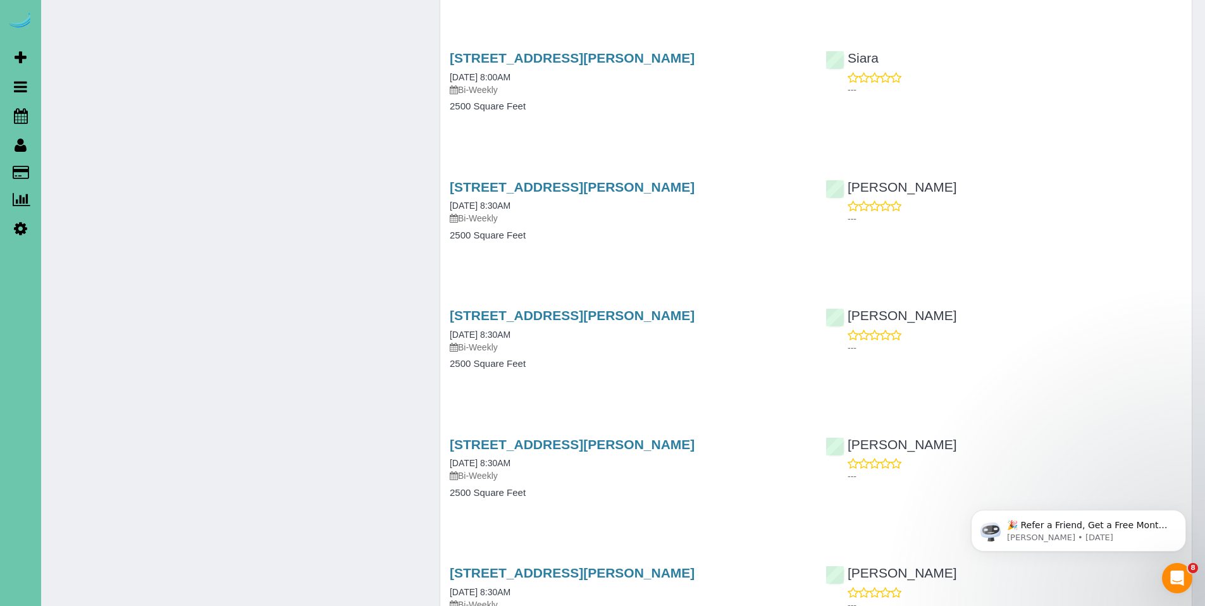
scroll to position [2702, 0]
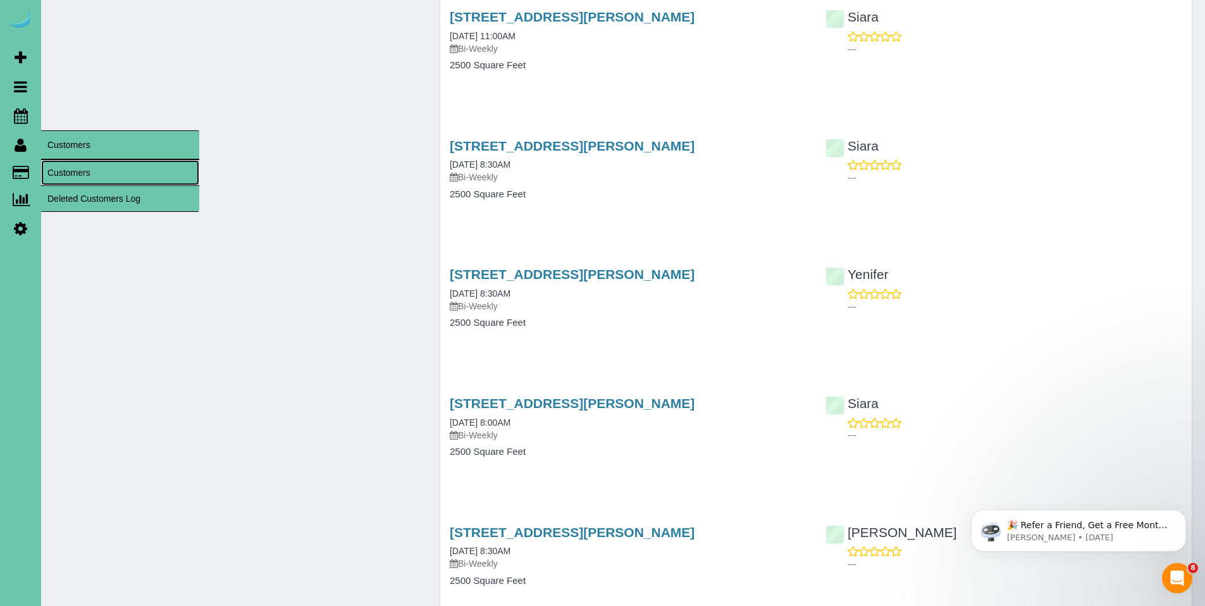
click at [73, 173] on link "Customers" at bounding box center [120, 172] width 158 height 25
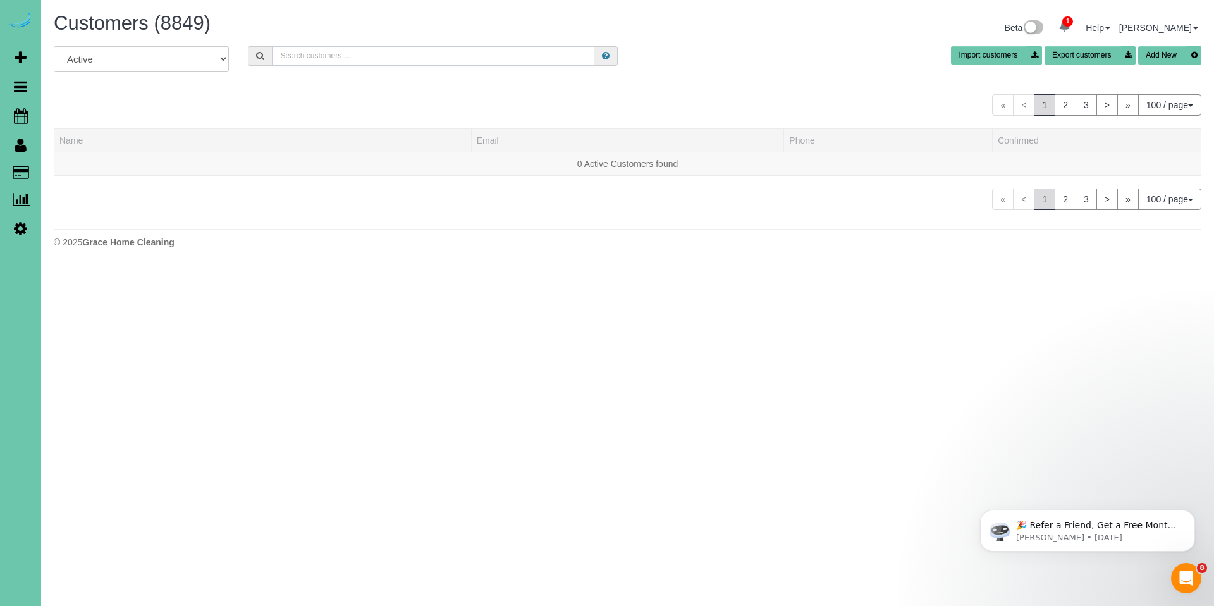
click at [384, 54] on input "text" at bounding box center [433, 56] width 323 height 20
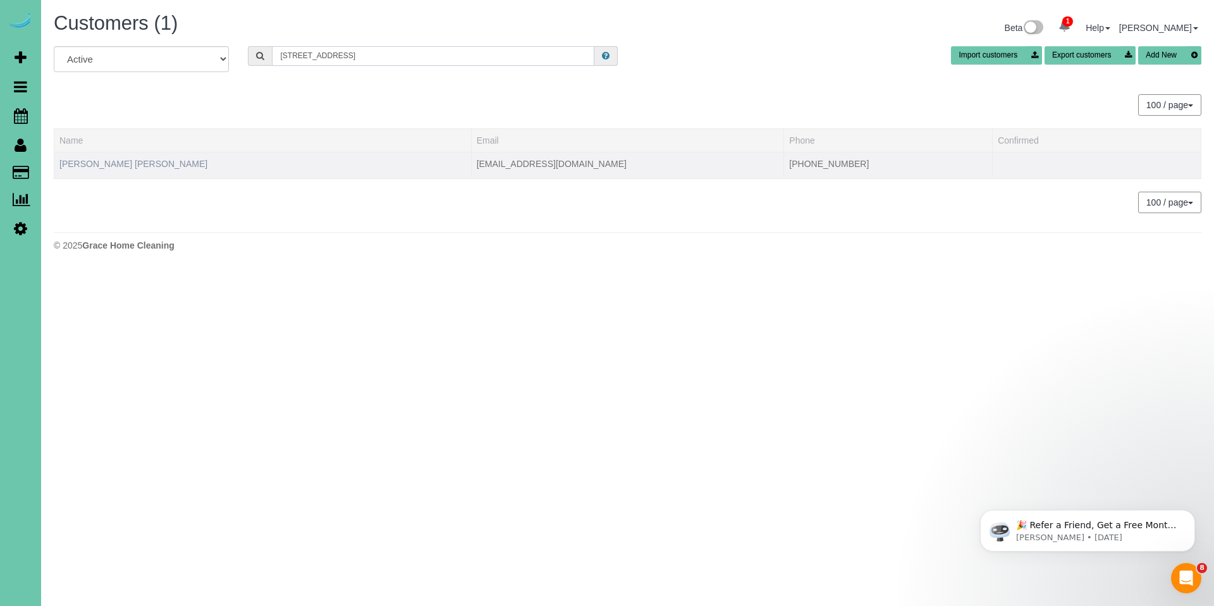
type input "5081 S 149th"
click at [125, 165] on link "Karlyn Warwick Knieriem" at bounding box center [133, 164] width 148 height 10
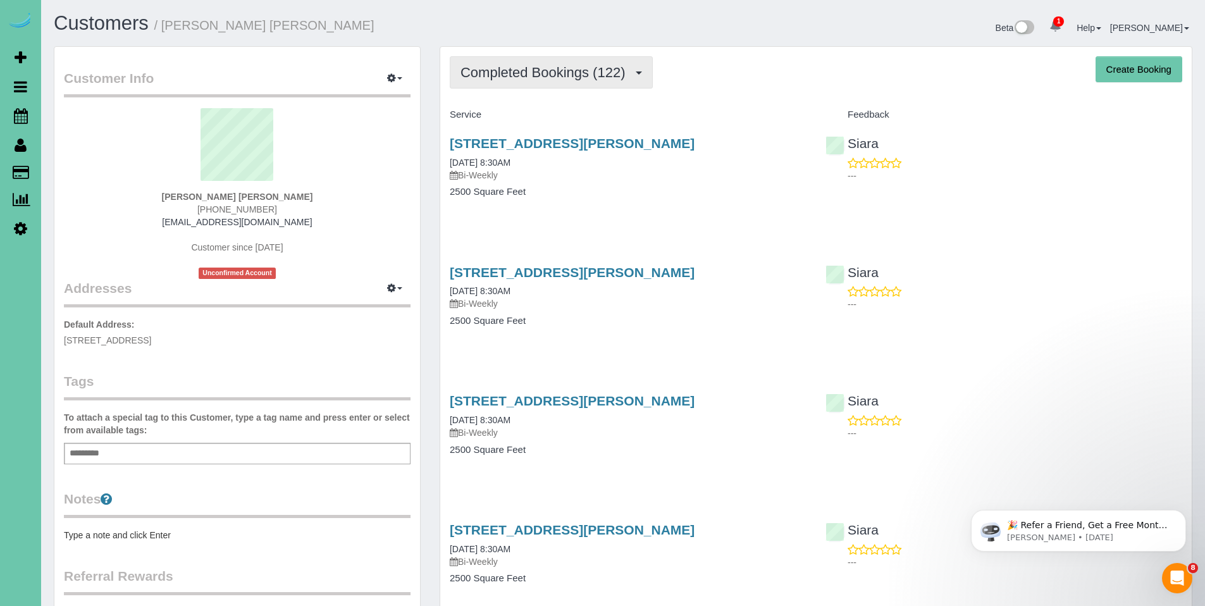
click at [519, 77] on span "Completed Bookings (122)" at bounding box center [545, 73] width 171 height 16
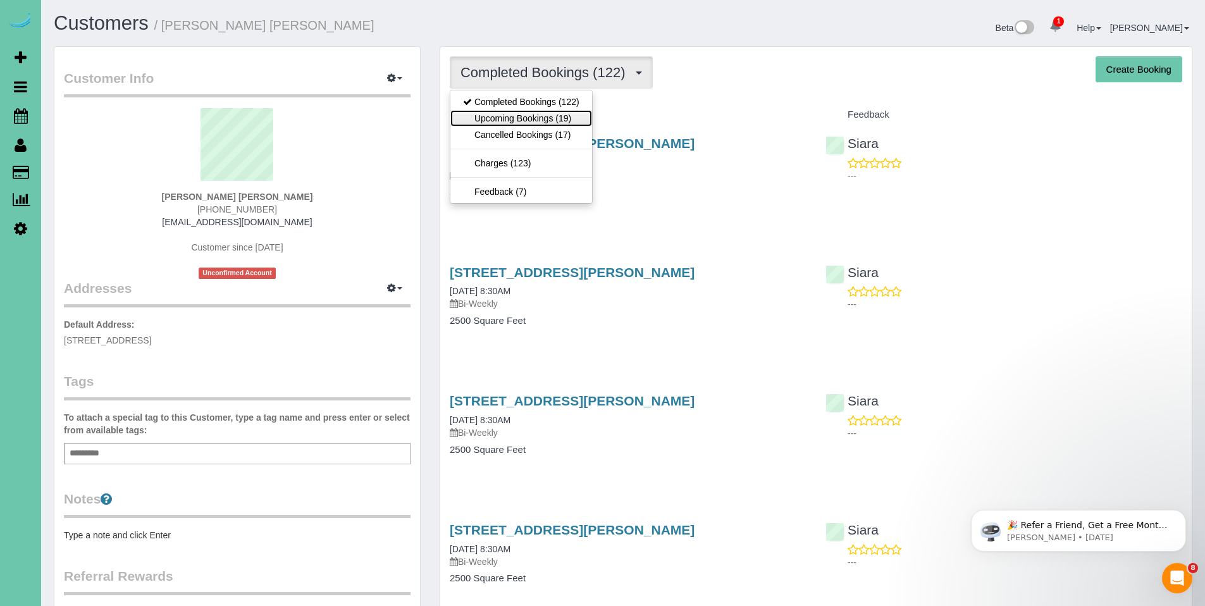
click at [517, 116] on link "Upcoming Bookings (19)" at bounding box center [521, 118] width 142 height 16
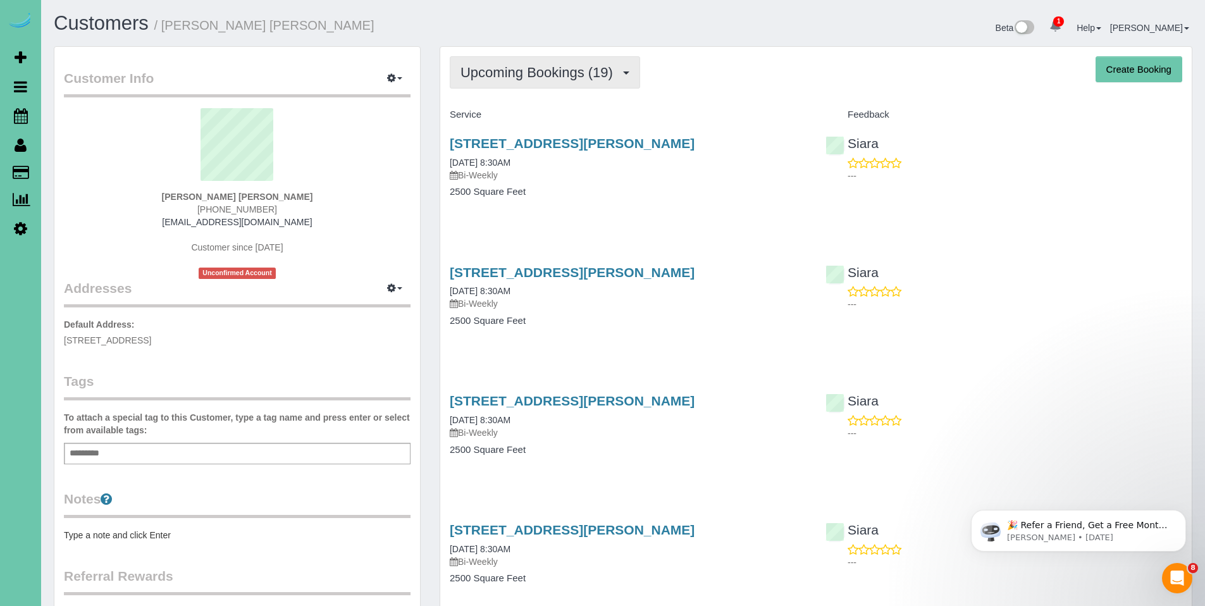
click at [511, 83] on button "Upcoming Bookings (19)" at bounding box center [545, 72] width 190 height 32
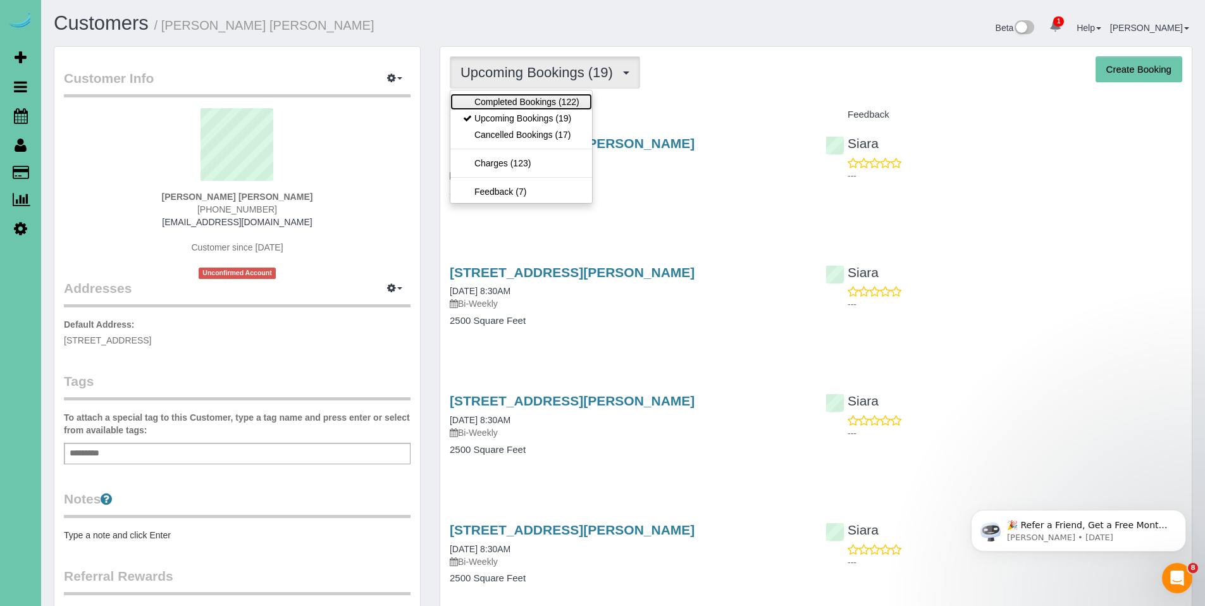
click at [514, 96] on link "Completed Bookings (122)" at bounding box center [521, 102] width 142 height 16
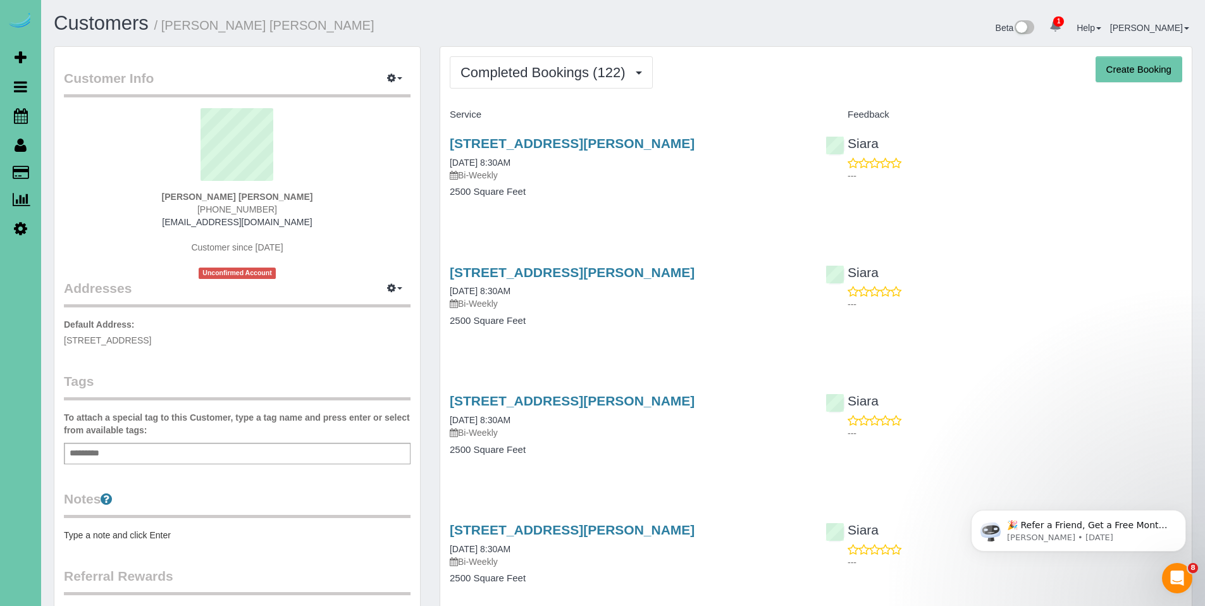
click at [314, 195] on div "Karlyn Warwick Knieriem 402-981-5223 kmk528@gmail.com Customer since 2020 Uncon…" at bounding box center [237, 193] width 347 height 171
drag, startPoint x: 314, startPoint y: 195, endPoint x: 166, endPoint y: 195, distance: 148.0
click at [166, 195] on div "Karlyn Warwick Knieriem 402-981-5223 kmk528@gmail.com Customer since 2020 Uncon…" at bounding box center [237, 193] width 347 height 171
copy strong "Karlyn Warwick Knieriem"
click at [74, 123] on span "Scheduler" at bounding box center [120, 115] width 158 height 29
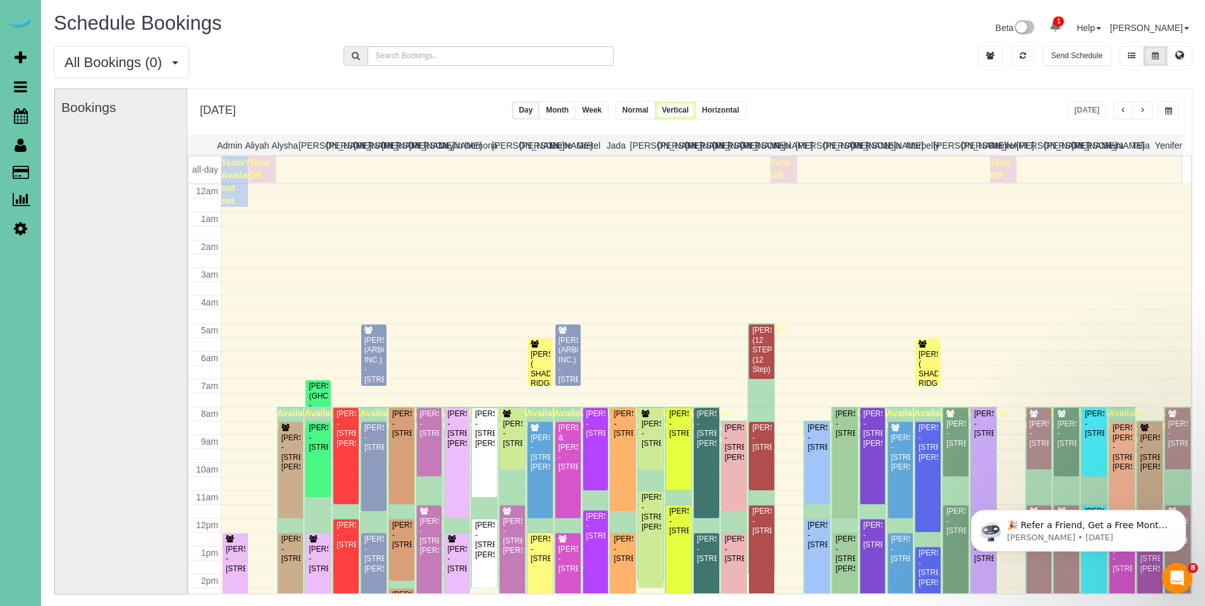
scroll to position [168, 0]
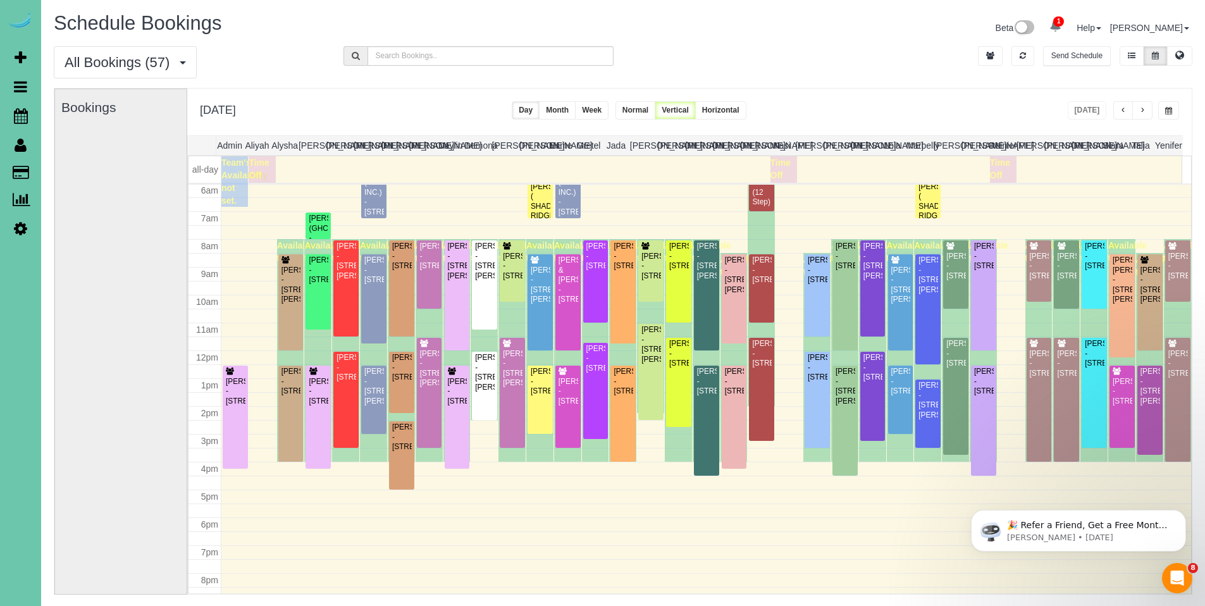
click at [1113, 114] on button "button" at bounding box center [1123, 110] width 20 height 18
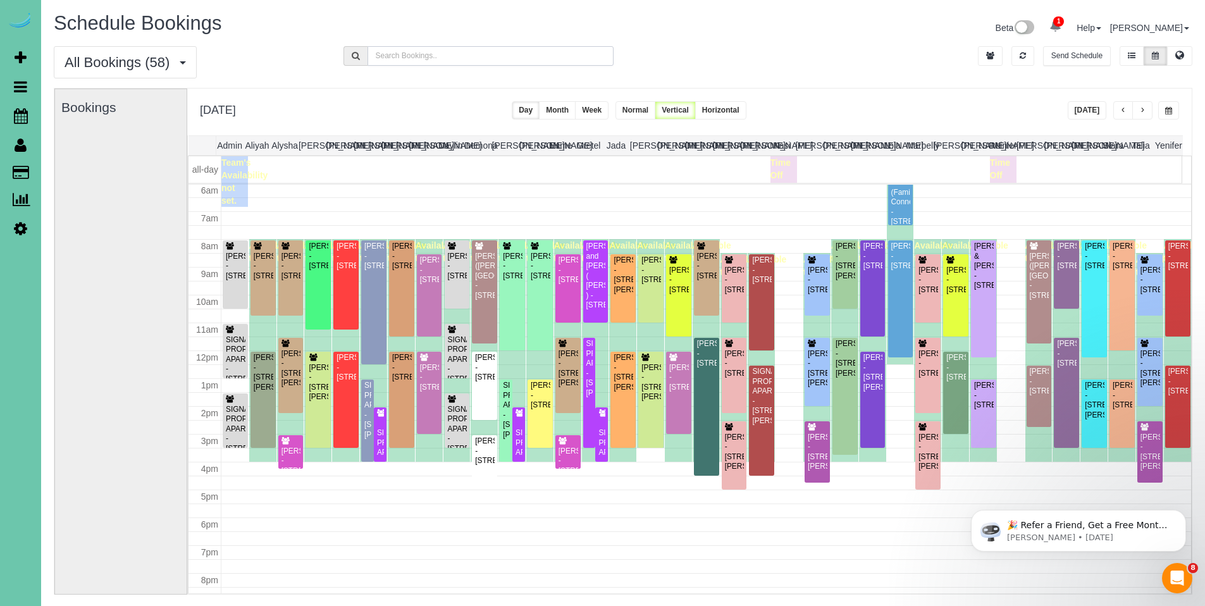
click at [451, 55] on input "text" at bounding box center [490, 56] width 247 height 20
type input "john"
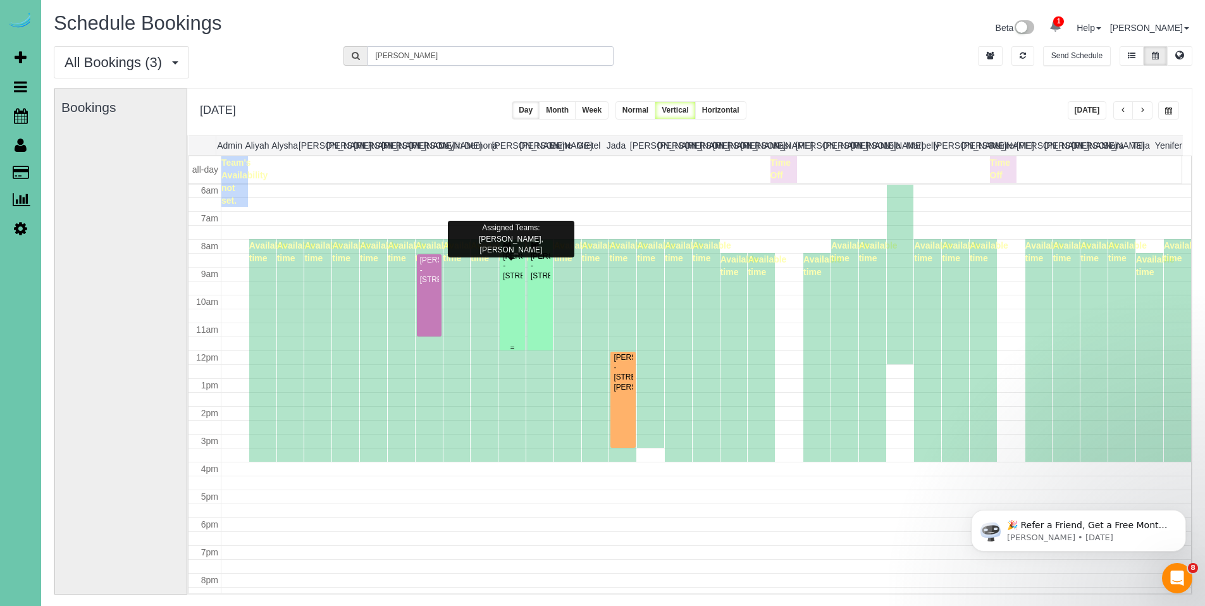
click at [506, 281] on div "John Dimartino - 1238 S 138th St, Omaha, NE 68144" at bounding box center [512, 266] width 20 height 29
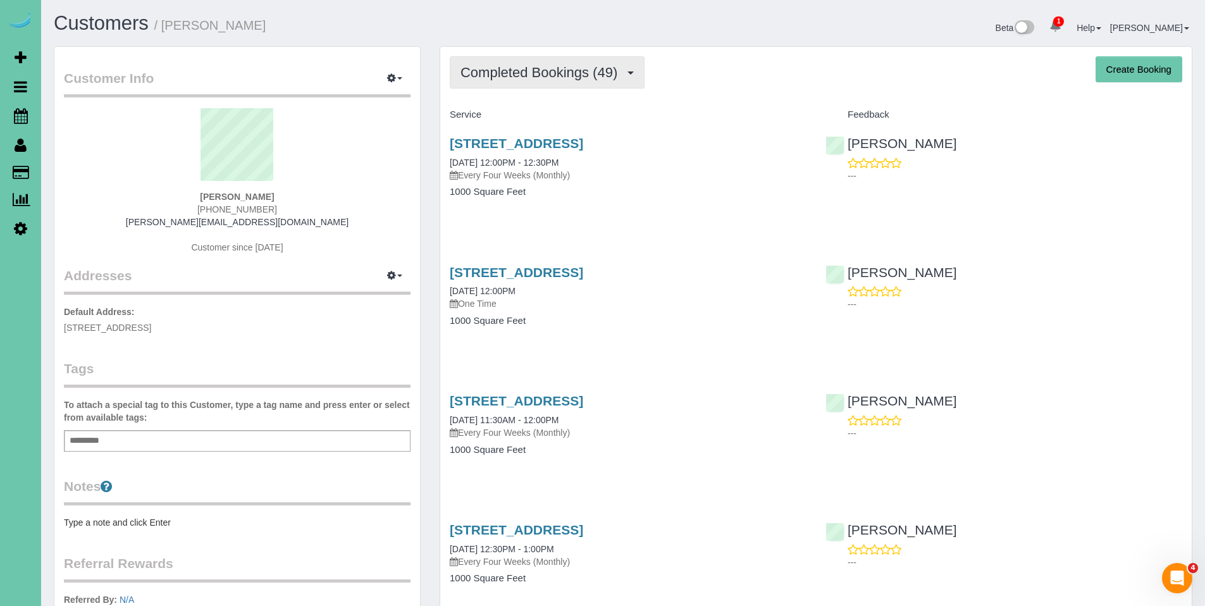
click at [546, 82] on button "Completed Bookings (49)" at bounding box center [547, 72] width 195 height 32
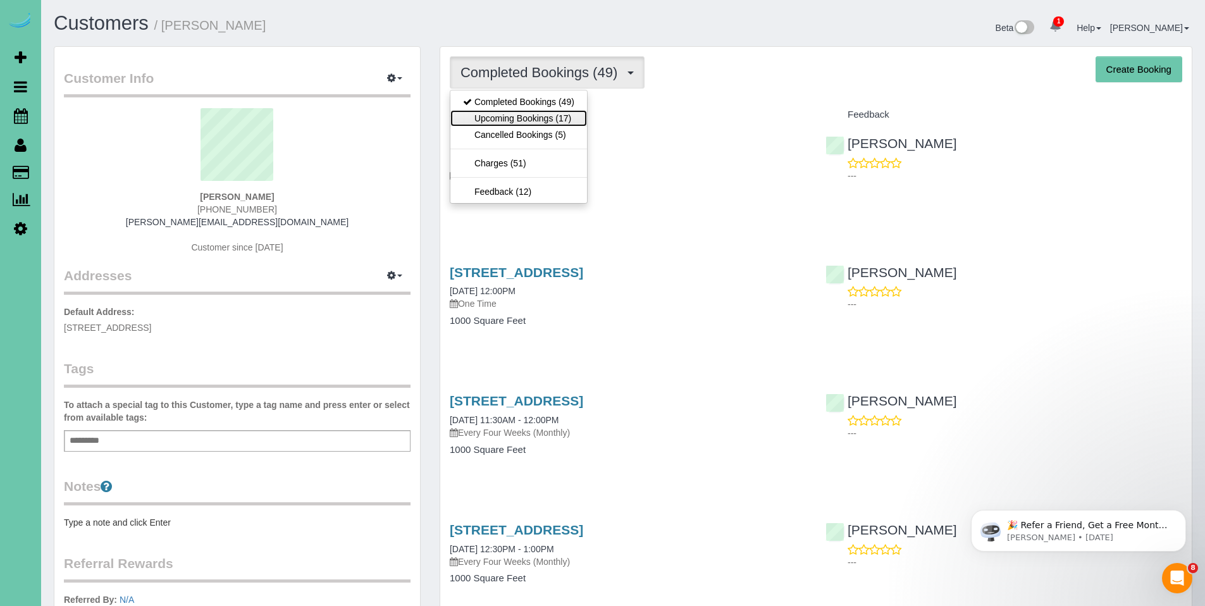
click at [527, 114] on link "Upcoming Bookings (17)" at bounding box center [518, 118] width 137 height 16
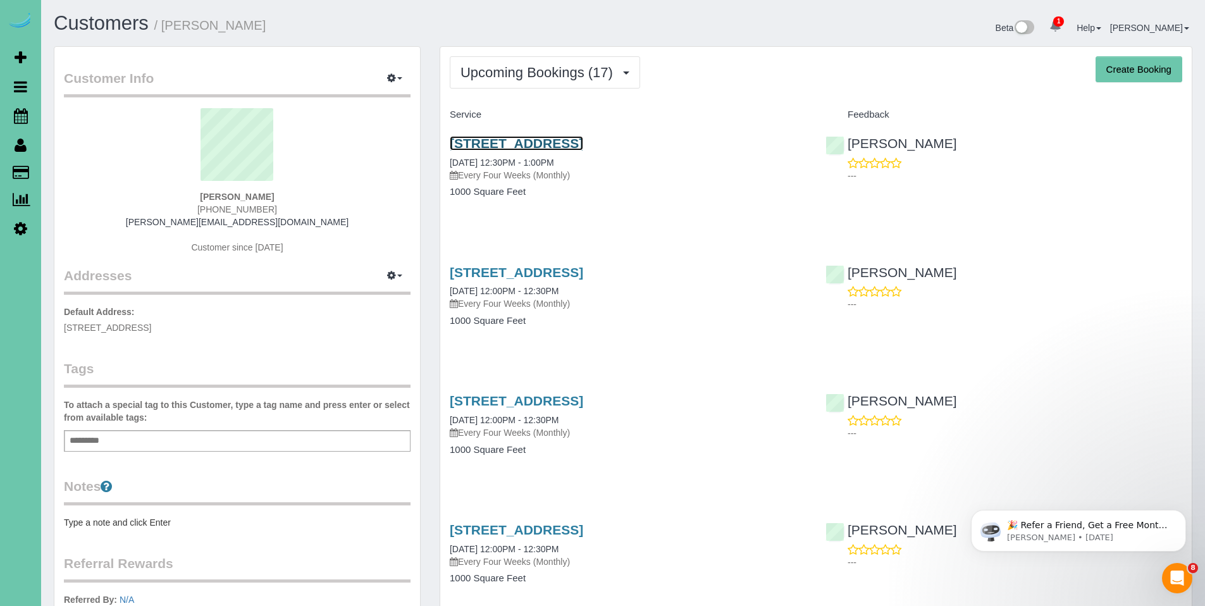
click at [503, 144] on link "625 S 68th Street, Omaha, NE 68106" at bounding box center [516, 143] width 133 height 15
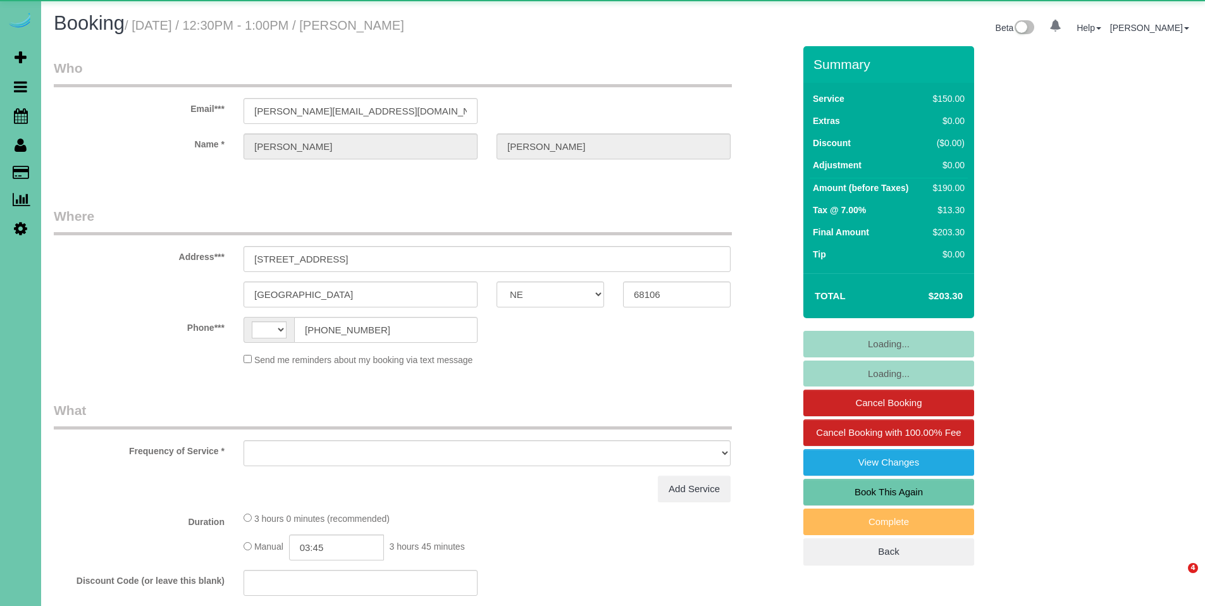
select select "NE"
select select "string:[GEOGRAPHIC_DATA]"
select select "object:649"
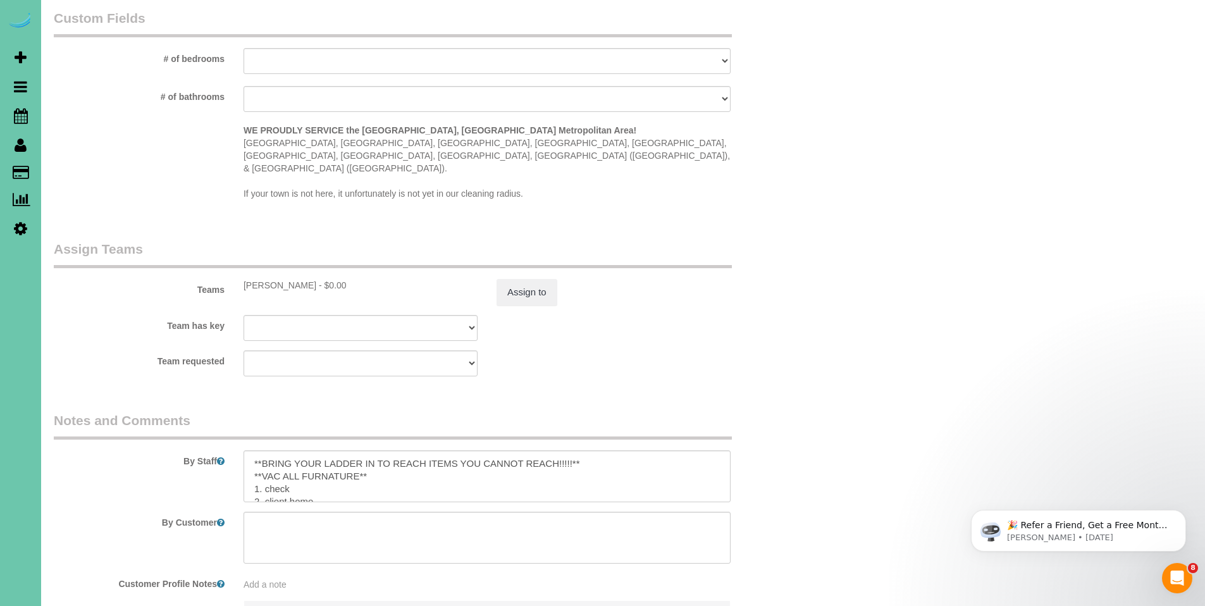
scroll to position [1298, 0]
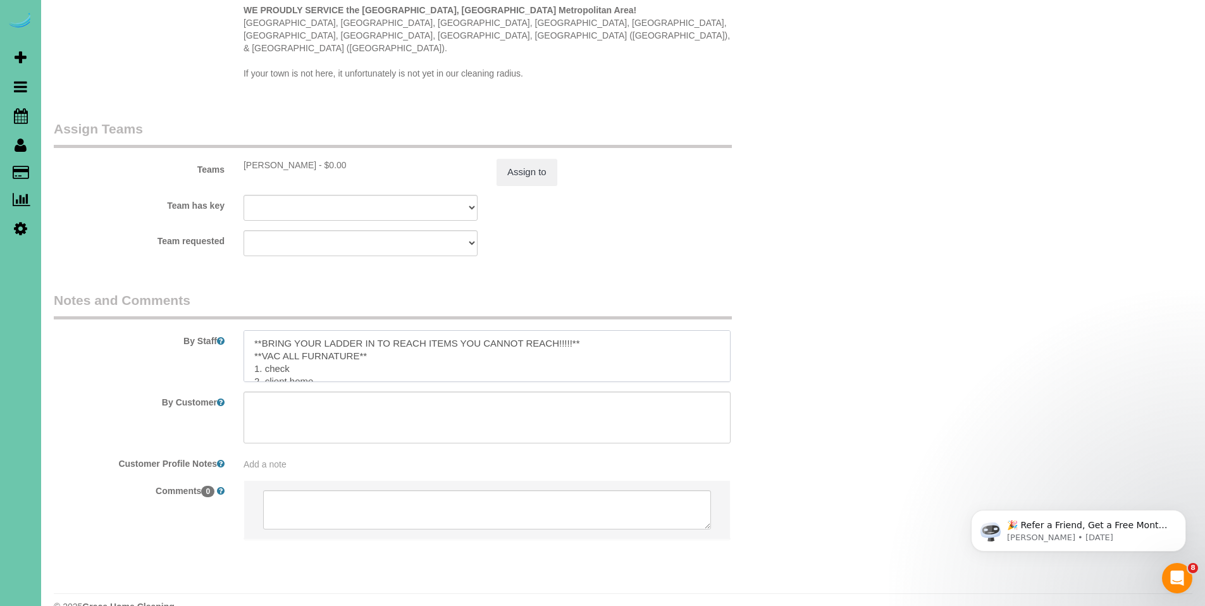
click at [429, 336] on textarea at bounding box center [487, 356] width 487 height 52
click at [533, 333] on textarea at bounding box center [487, 356] width 487 height 52
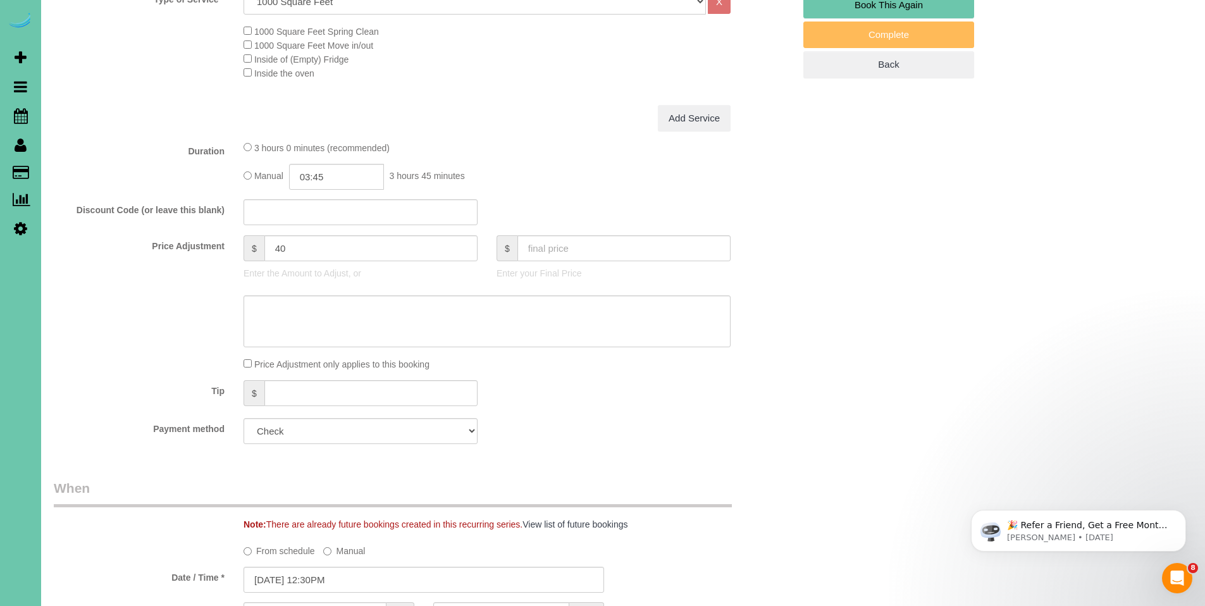
scroll to position [85, 0]
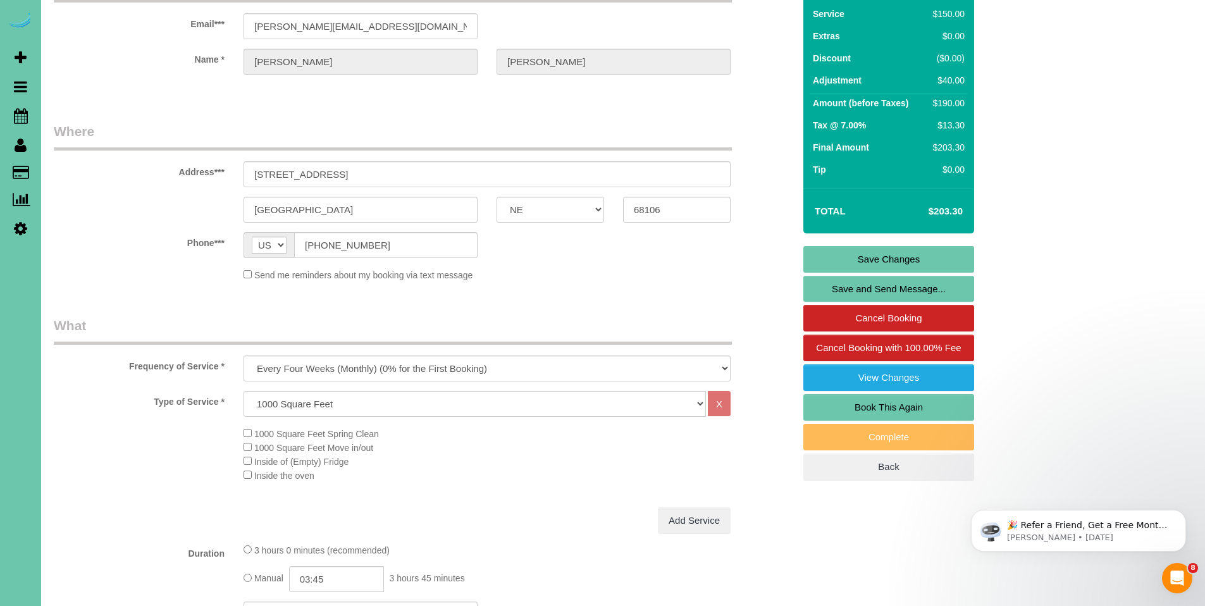
type textarea "**BRING YOUR LADDER IN TO REACH ITEMS YOU CANNOT REACH!!!!!** **VAC ALL FURNATU…"
click at [893, 254] on link "Save Changes" at bounding box center [888, 259] width 171 height 27
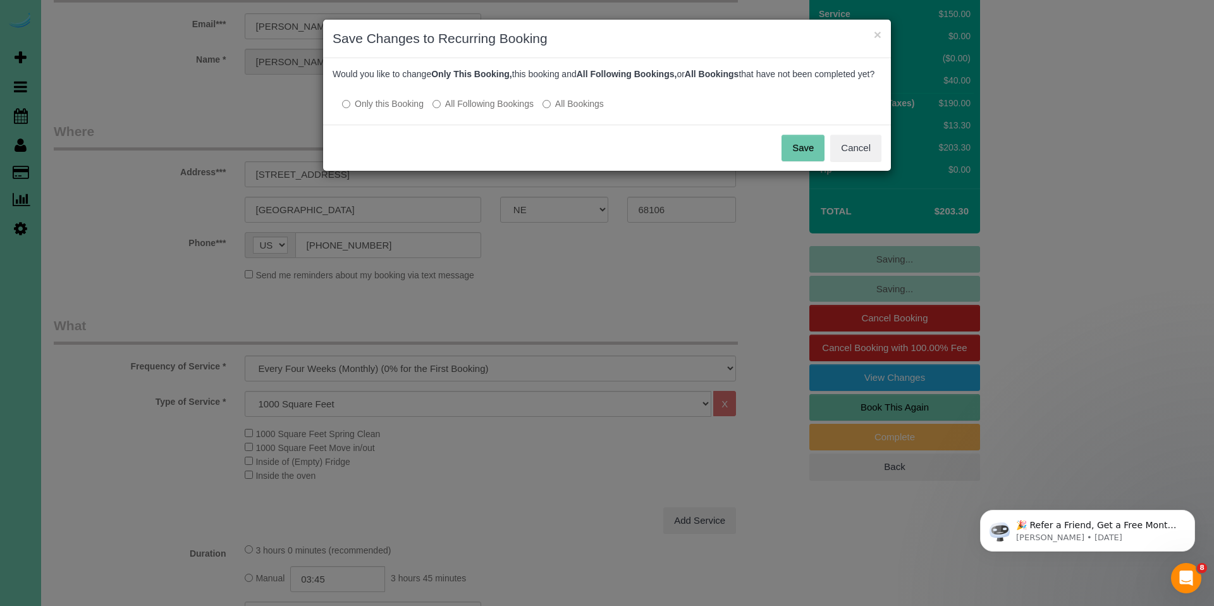
click at [470, 110] on label "All Following Bookings" at bounding box center [483, 103] width 101 height 13
click at [797, 161] on button "Save" at bounding box center [803, 148] width 43 height 27
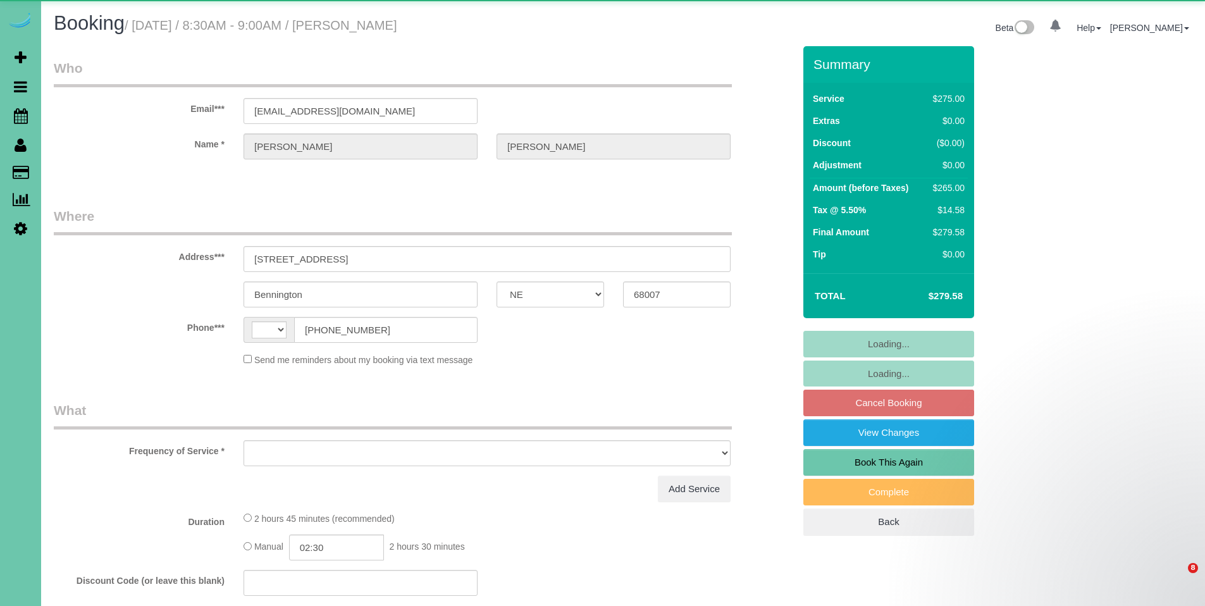
select select "NE"
select select "string:[GEOGRAPHIC_DATA]"
select select "object:630"
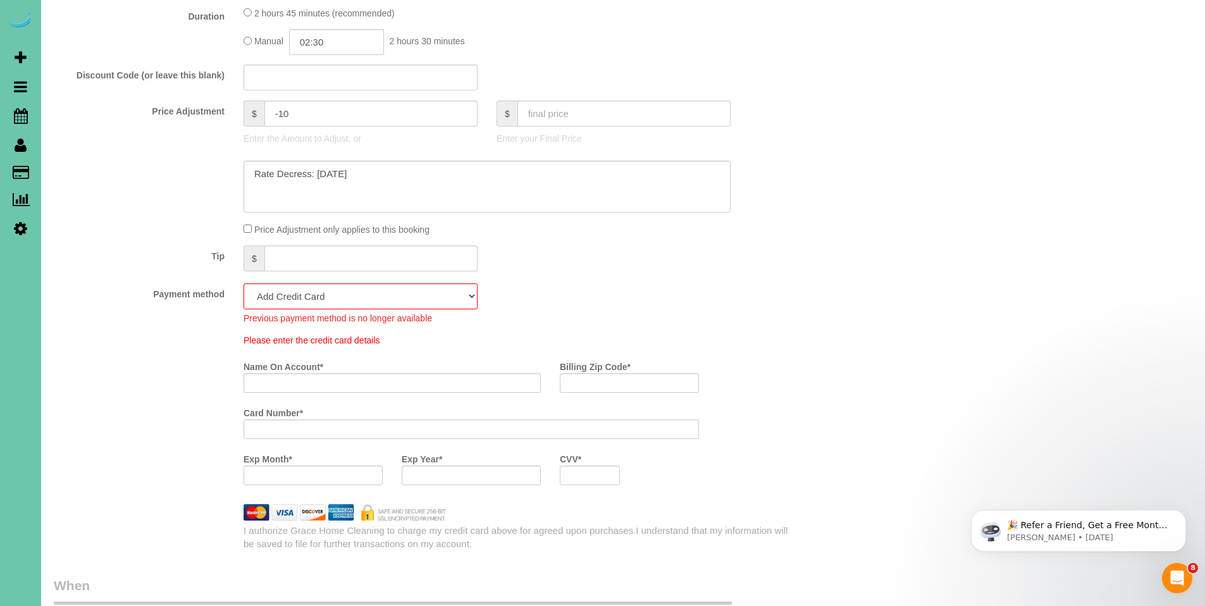
scroll to position [603, 0]
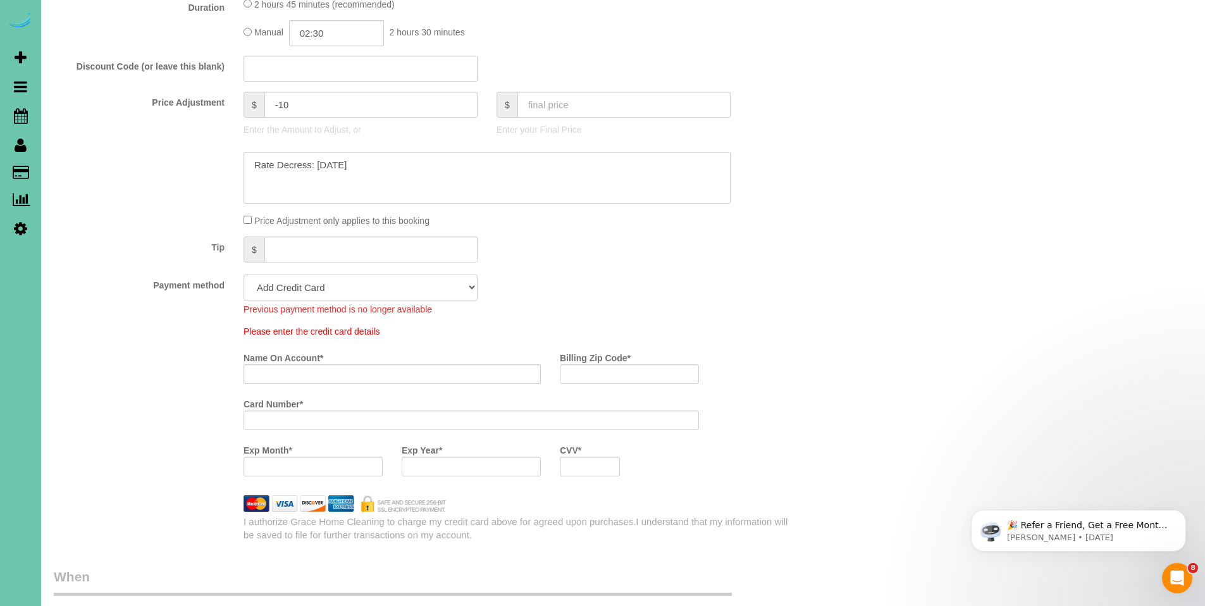
click at [438, 294] on select "Visa - 5646 - 08/2030 (Default) Add Credit Card ─────────────── Cash Check Payp…" at bounding box center [361, 287] width 234 height 26
select select "string:fspay-449b7b42-16d3-434b-8aa6-4e78938c0348"
click at [244, 274] on select "Visa - 5646 - 08/2030 (Default) Add Credit Card ─────────────── Cash Check Payp…" at bounding box center [361, 287] width 234 height 26
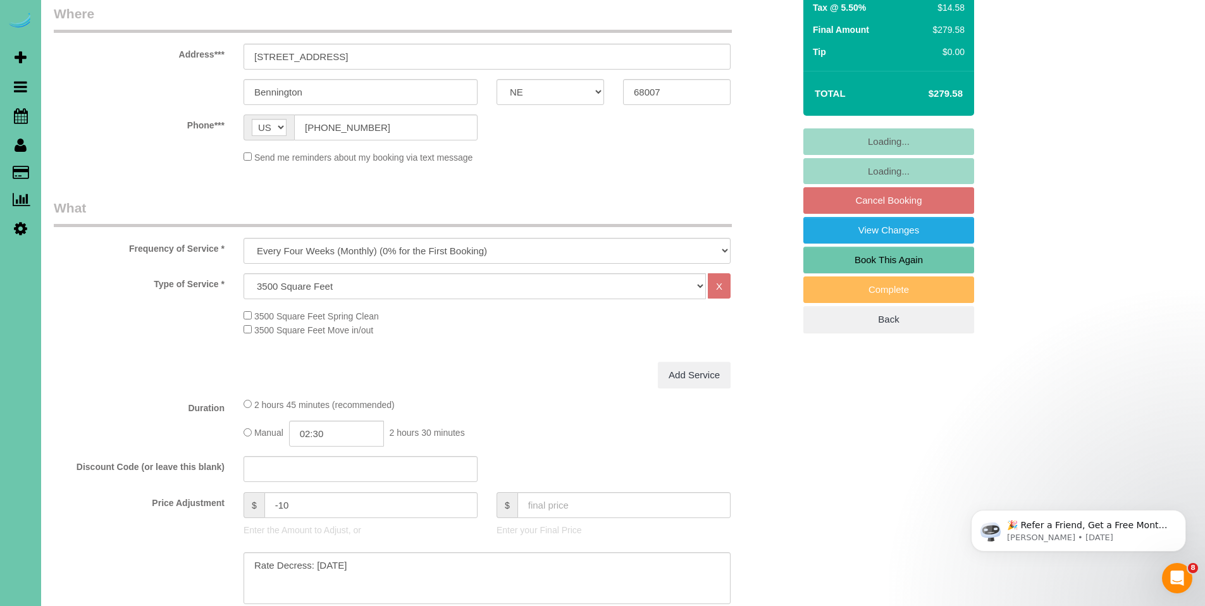
scroll to position [96, 0]
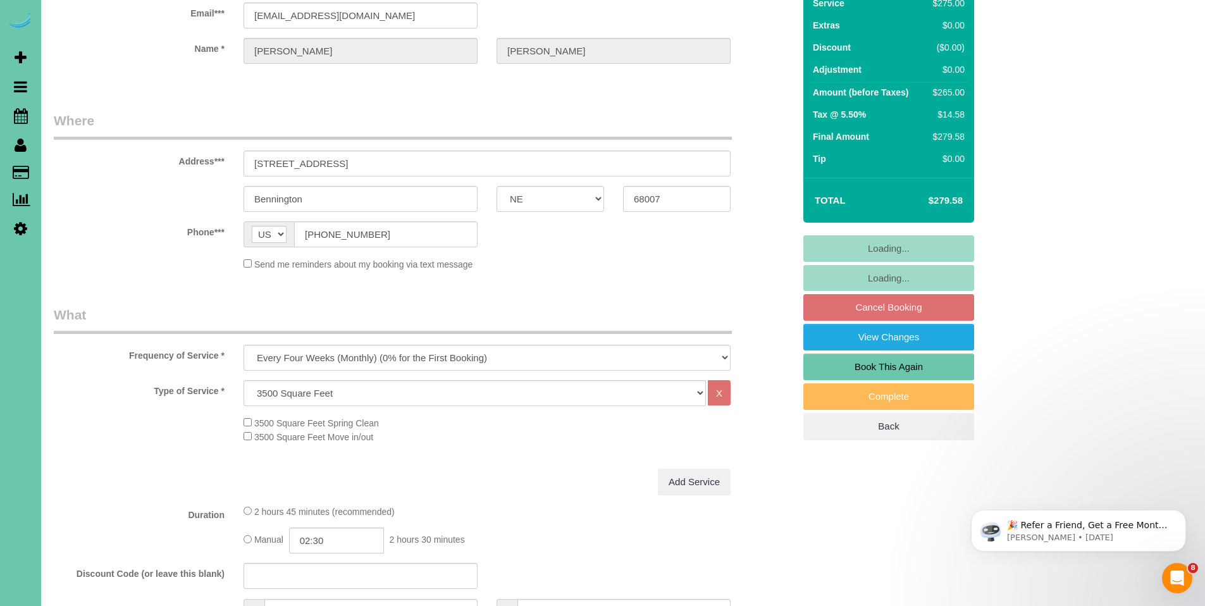
select select "object:920"
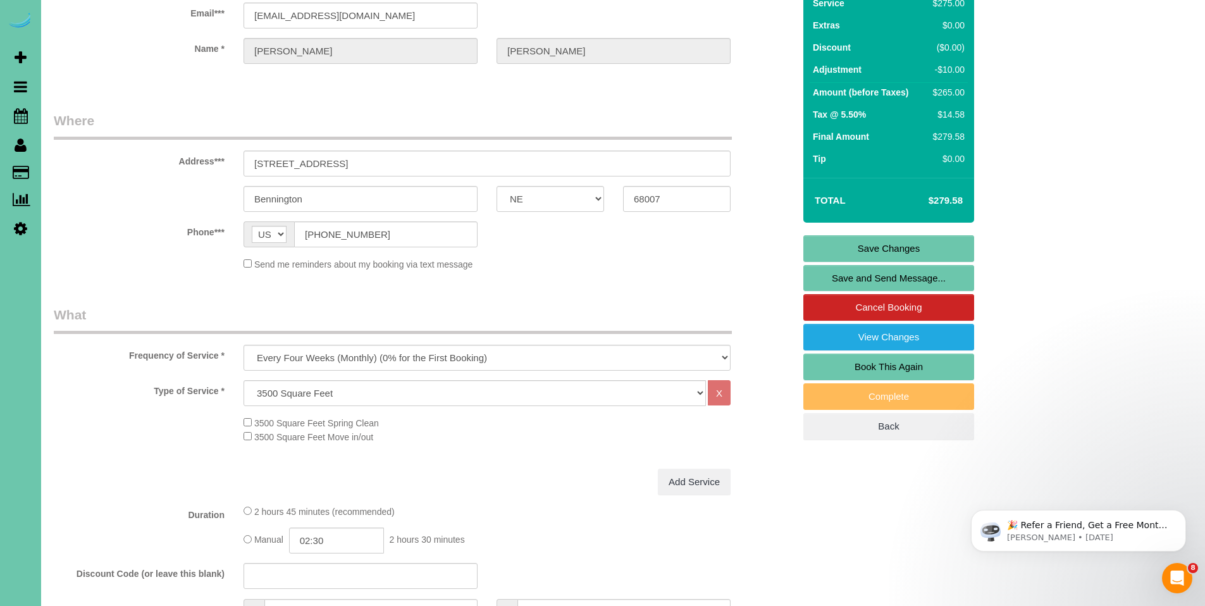
click at [903, 249] on link "Save Changes" at bounding box center [888, 248] width 171 height 27
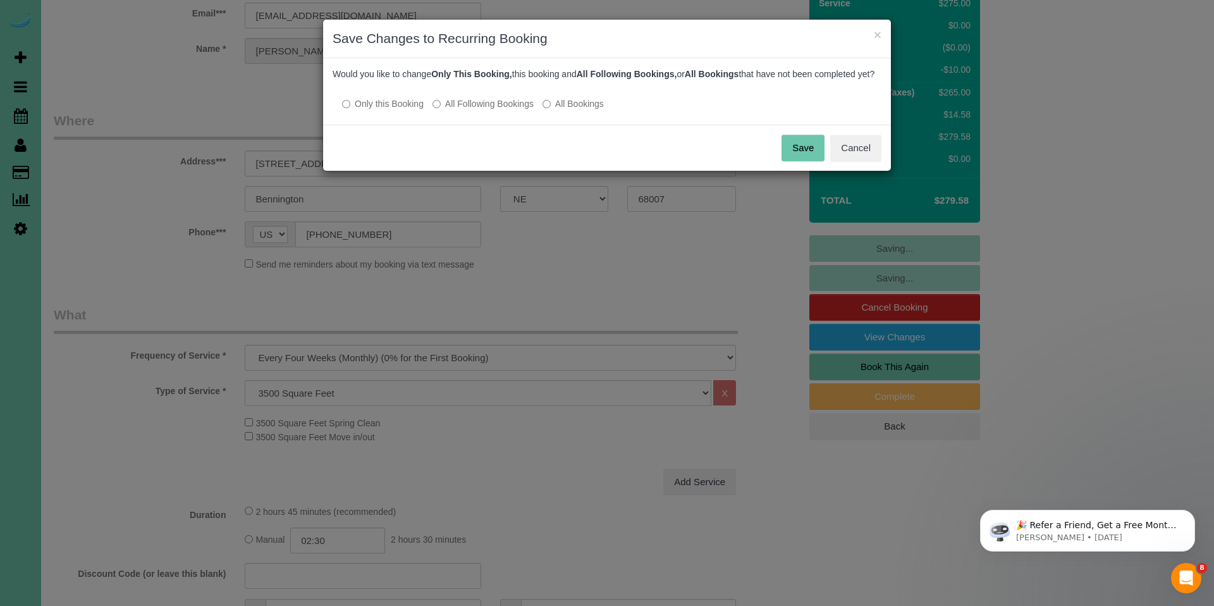
click at [472, 110] on label "All Following Bookings" at bounding box center [483, 103] width 101 height 13
click at [811, 161] on button "Save" at bounding box center [803, 148] width 43 height 27
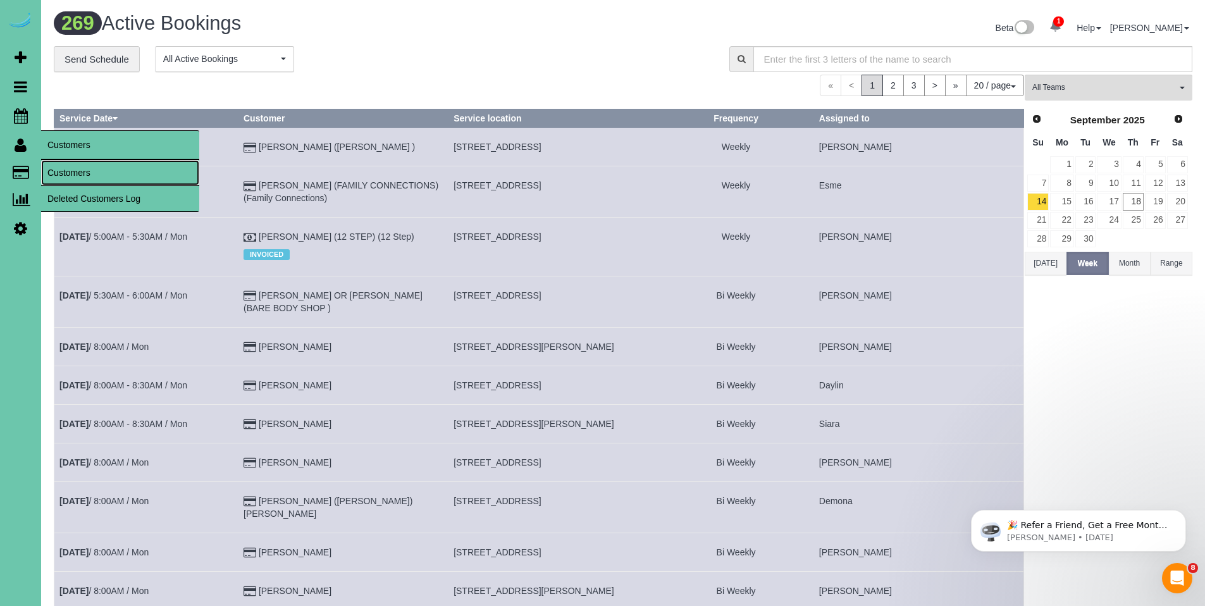
click at [89, 176] on link "Customers" at bounding box center [120, 172] width 158 height 25
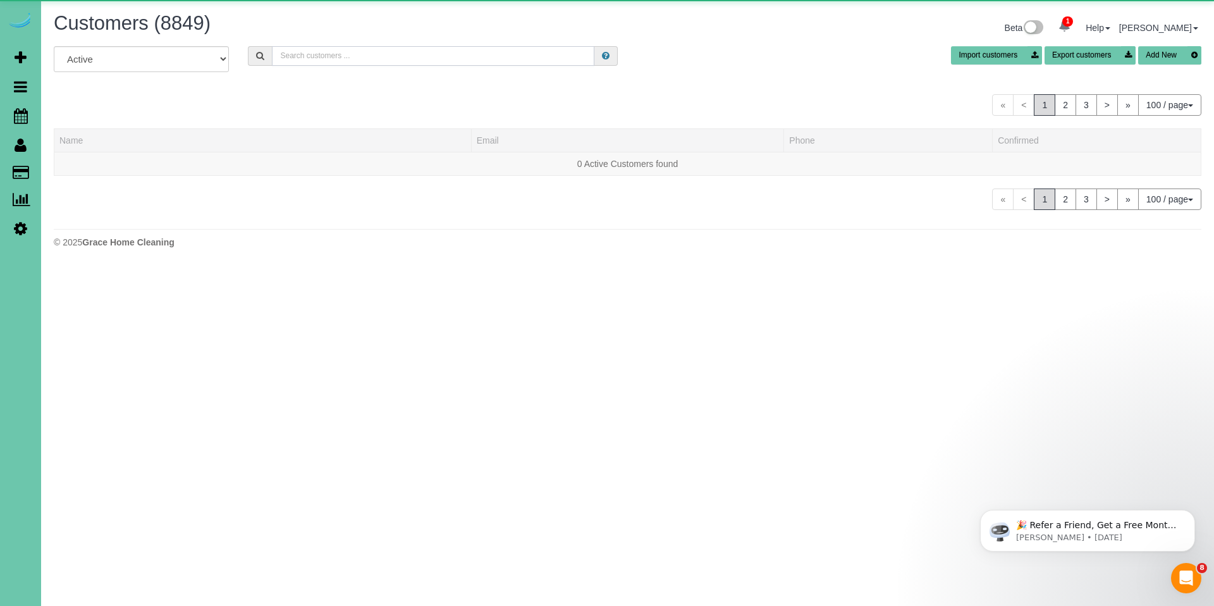
click at [475, 49] on input "text" at bounding box center [433, 56] width 323 height 20
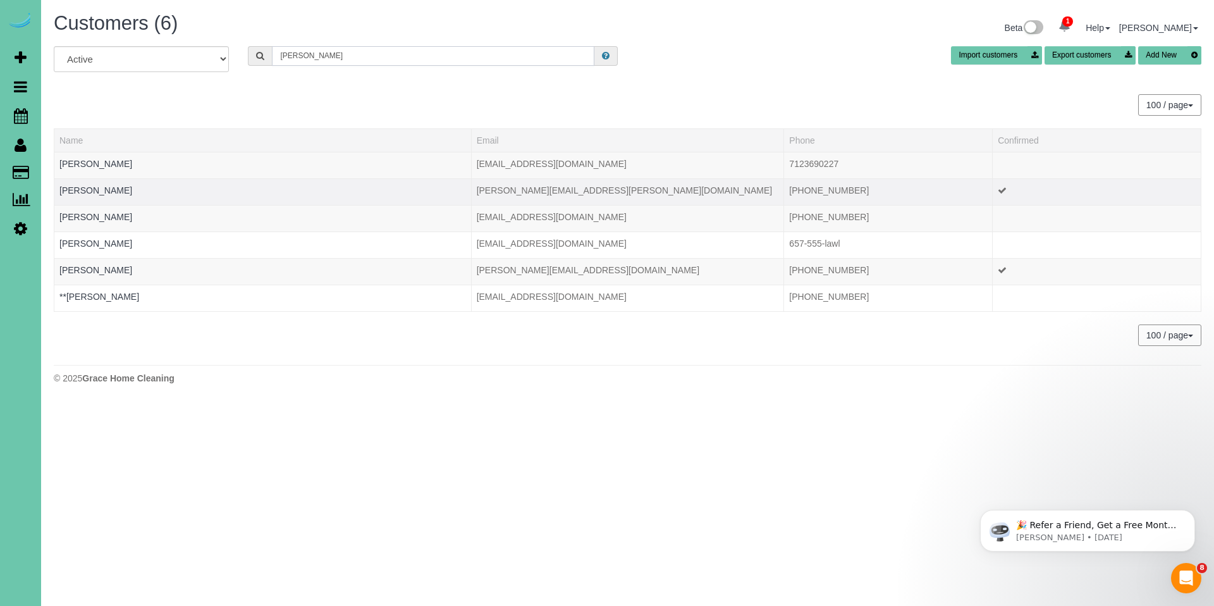
type input "john d"
click at [92, 195] on td "John Dimartino" at bounding box center [262, 191] width 417 height 27
click at [117, 192] on link "John Dimartino" at bounding box center [95, 190] width 73 height 10
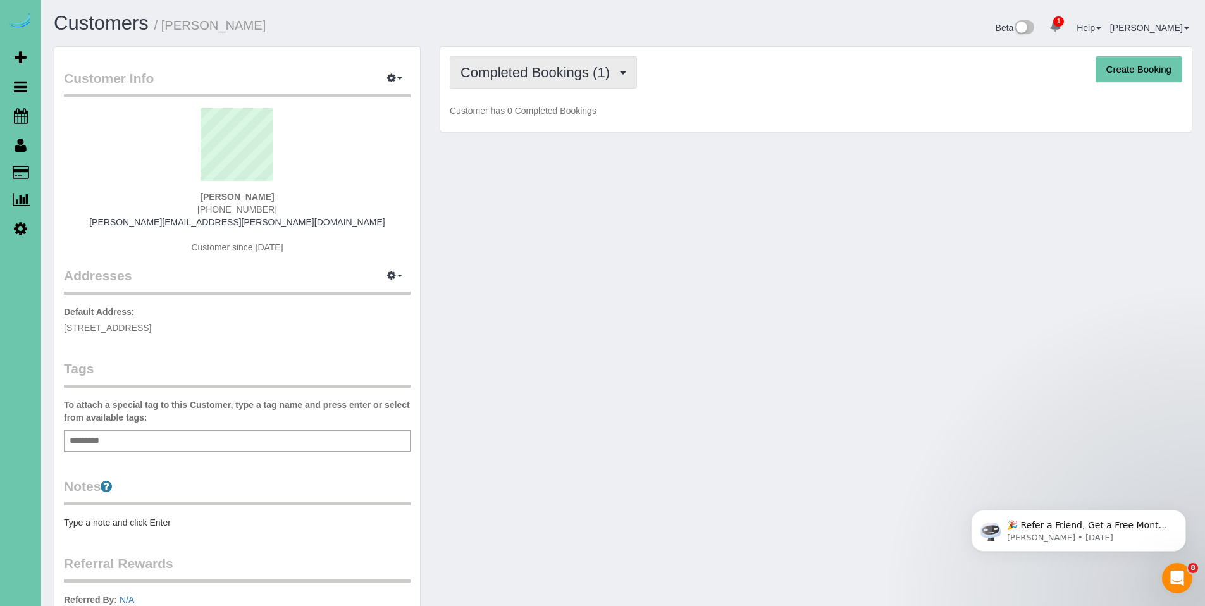
click at [543, 77] on span "Completed Bookings (1)" at bounding box center [538, 73] width 156 height 16
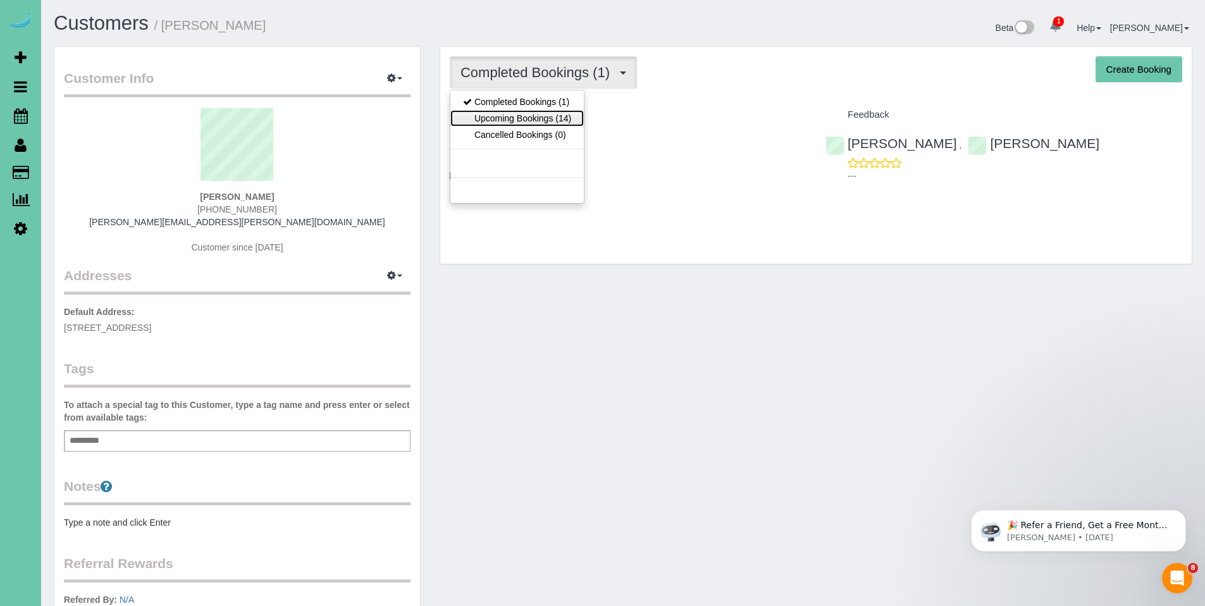
click at [527, 120] on link "Upcoming Bookings (14)" at bounding box center [516, 118] width 133 height 16
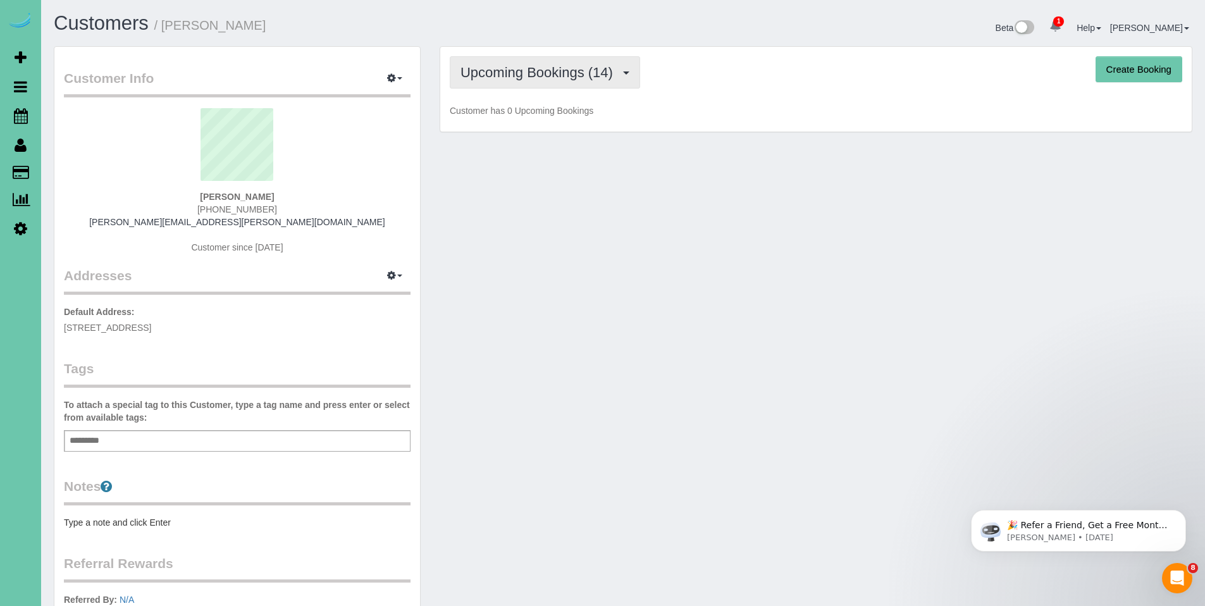
click at [525, 79] on span "Upcoming Bookings (14)" at bounding box center [539, 73] width 159 height 16
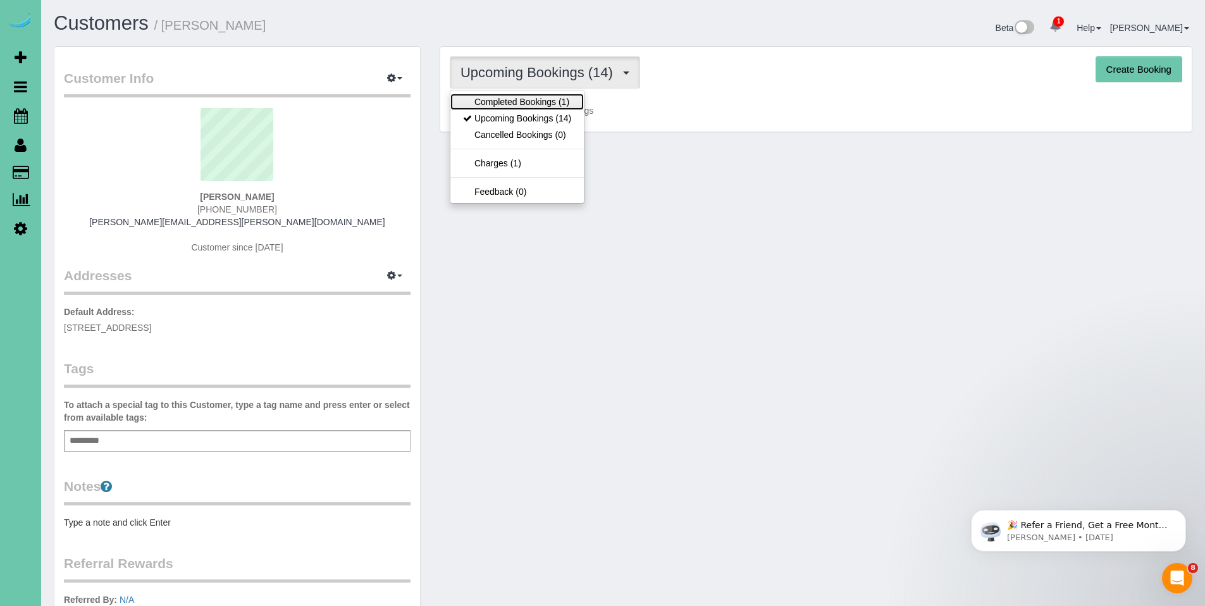
click at [517, 104] on link "Completed Bookings (1)" at bounding box center [516, 102] width 133 height 16
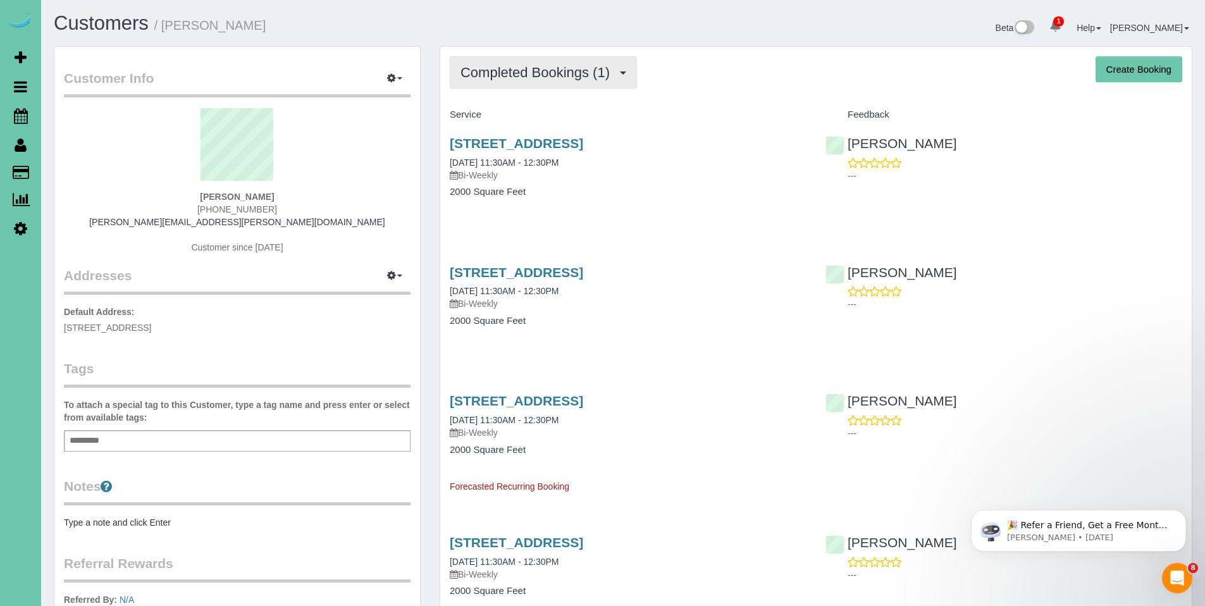
click at [525, 75] on span "Completed Bookings (1)" at bounding box center [538, 73] width 156 height 16
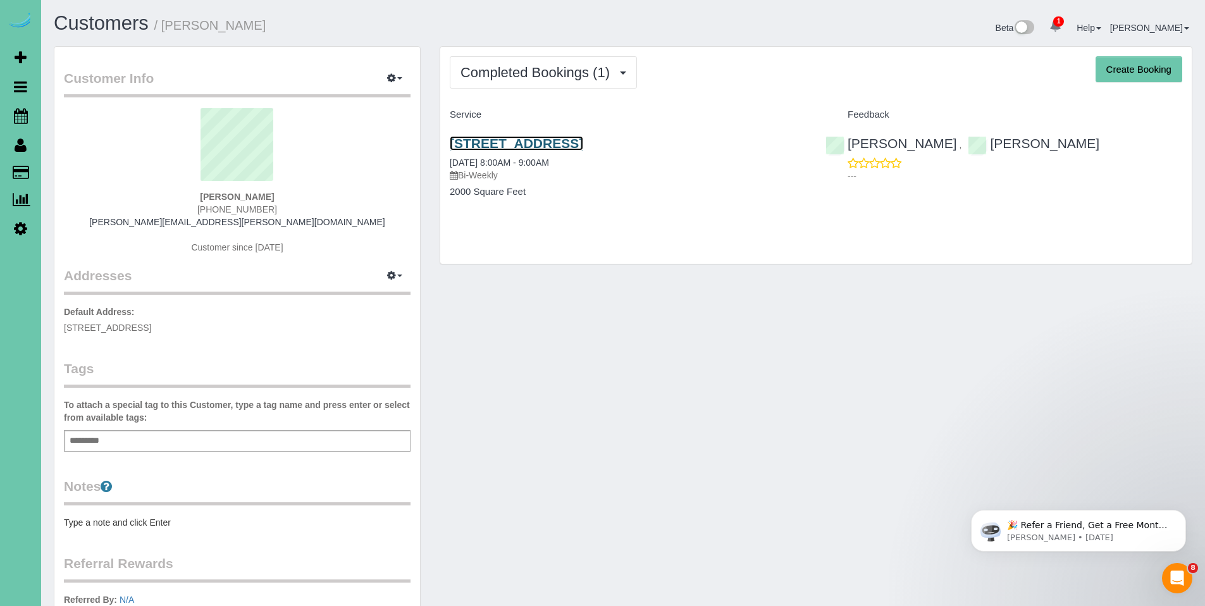
click at [536, 151] on link "1238 S 138th St, Omaha, NE 68144" at bounding box center [516, 143] width 133 height 15
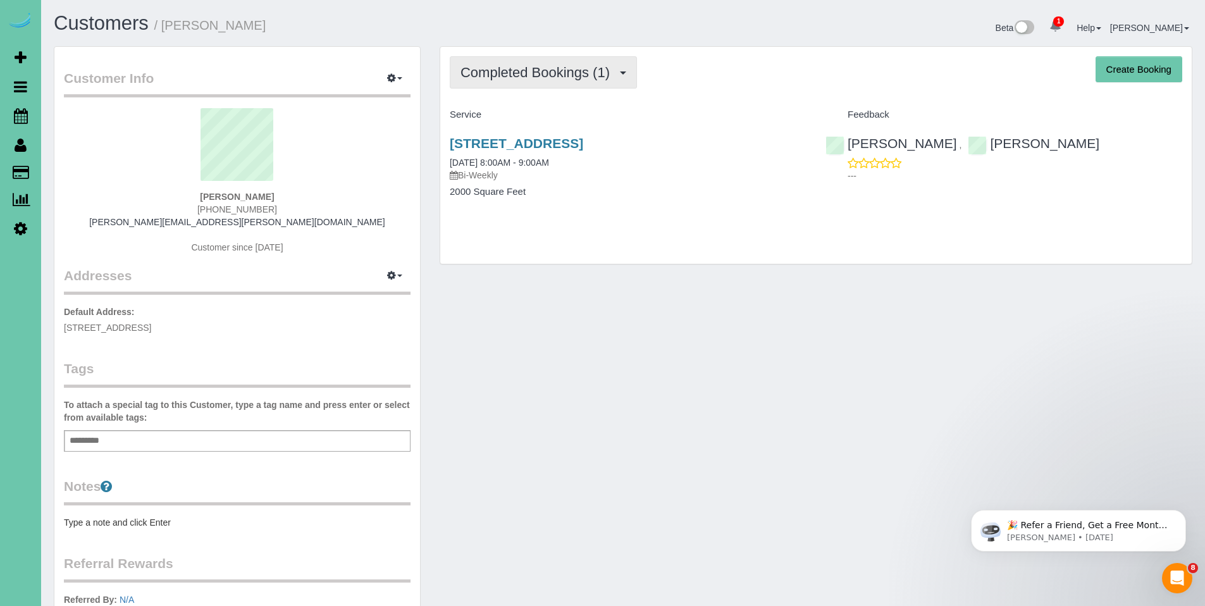
click at [502, 56] on button "Completed Bookings (1)" at bounding box center [543, 72] width 187 height 32
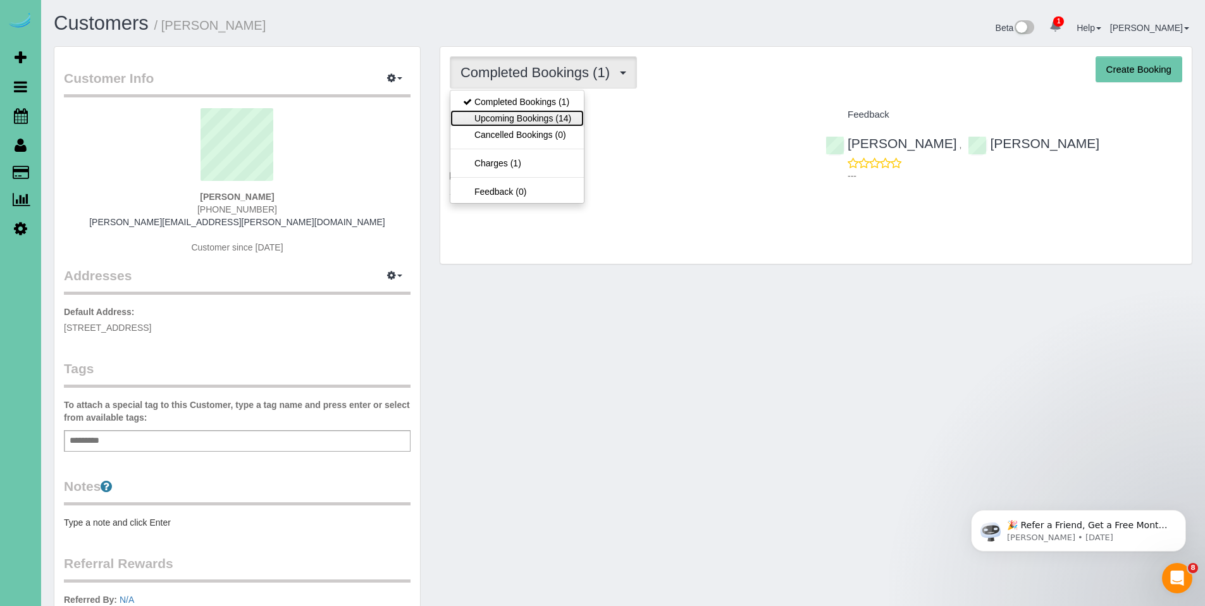
click at [510, 116] on link "Upcoming Bookings (14)" at bounding box center [516, 118] width 133 height 16
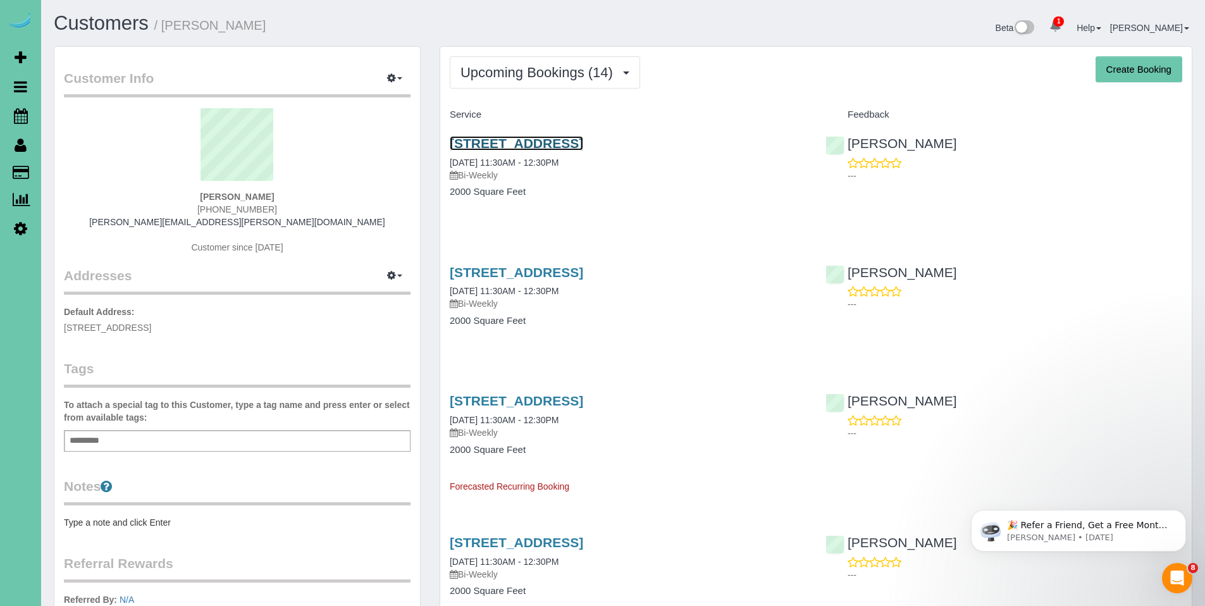
click at [514, 145] on link "1238 S 138th St, Omaha, NE 68144" at bounding box center [516, 143] width 133 height 15
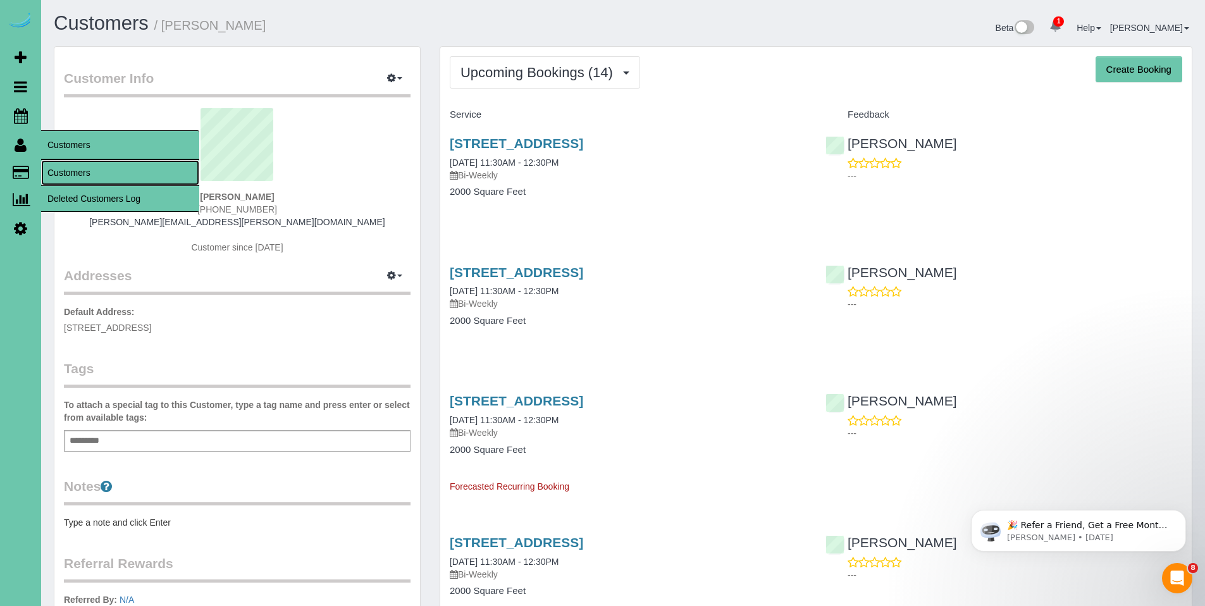
click at [80, 168] on link "Customers" at bounding box center [120, 172] width 158 height 25
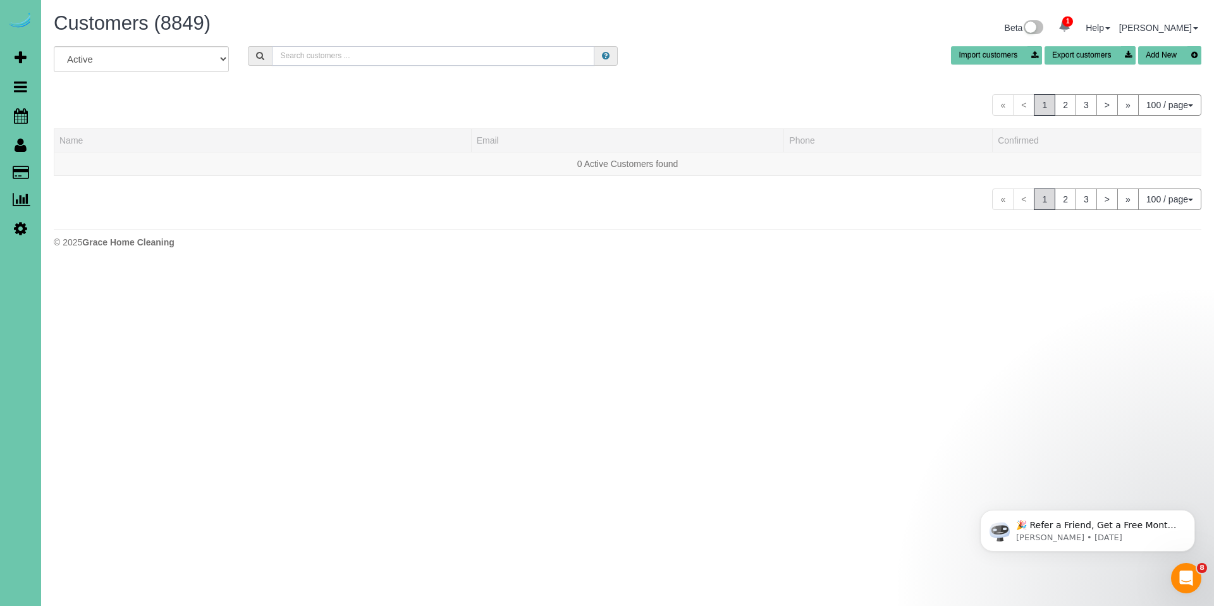
click at [512, 47] on input "text" at bounding box center [433, 56] width 323 height 20
type input "sue ca"
click at [99, 163] on link "Sue Caraway" at bounding box center [95, 164] width 73 height 10
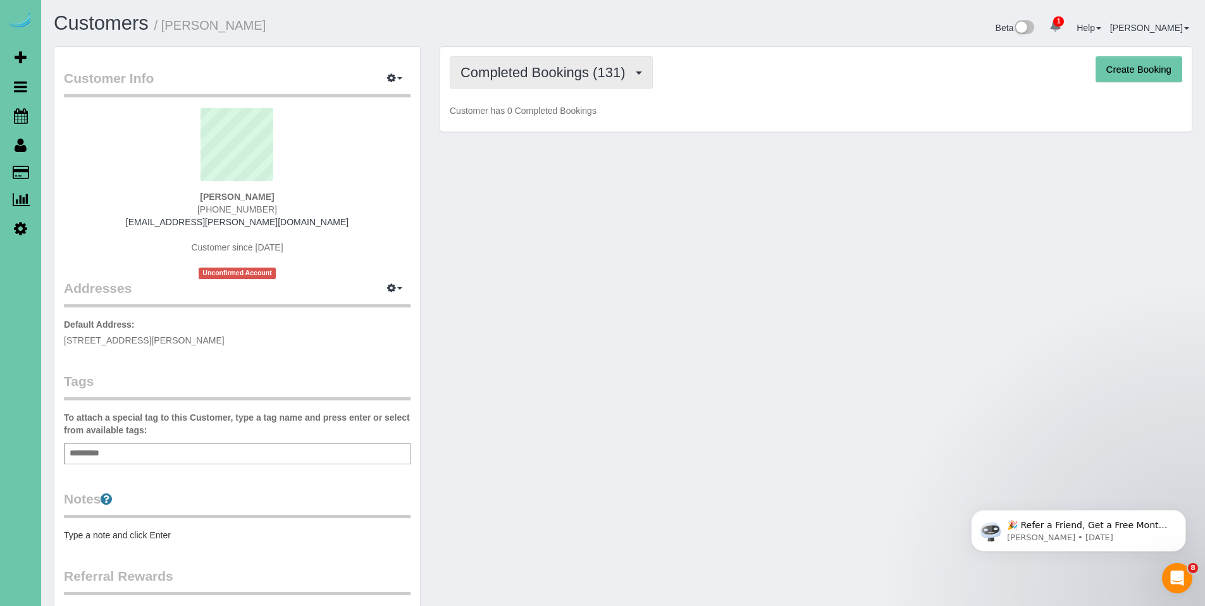
click at [543, 77] on span "Completed Bookings (131)" at bounding box center [545, 73] width 171 height 16
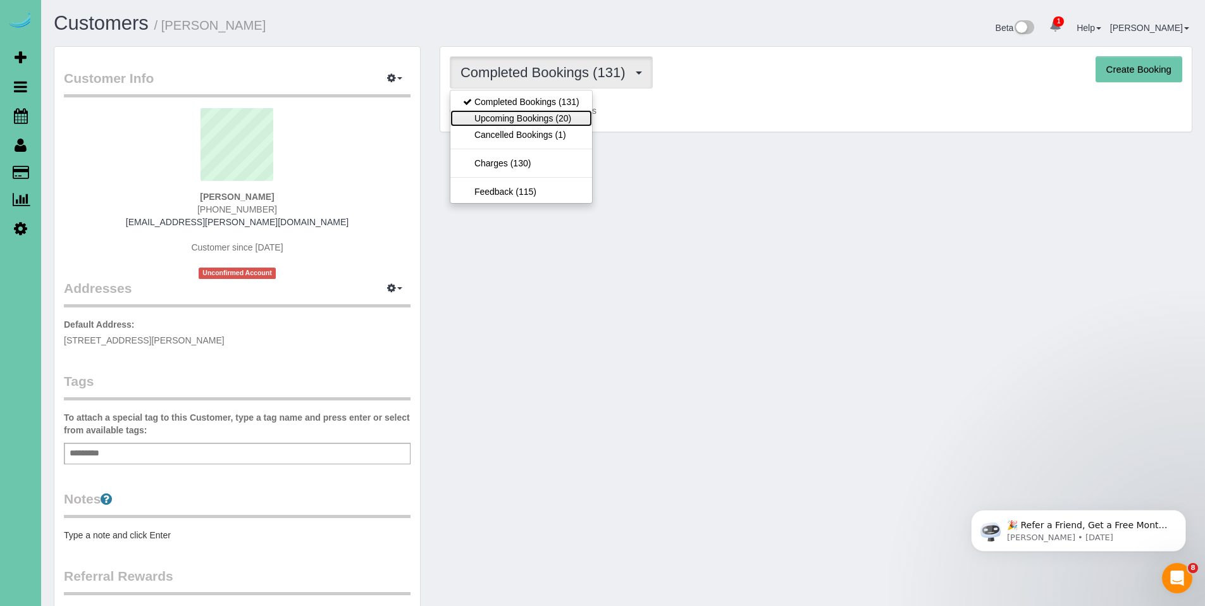
click at [540, 118] on link "Upcoming Bookings (20)" at bounding box center [521, 118] width 142 height 16
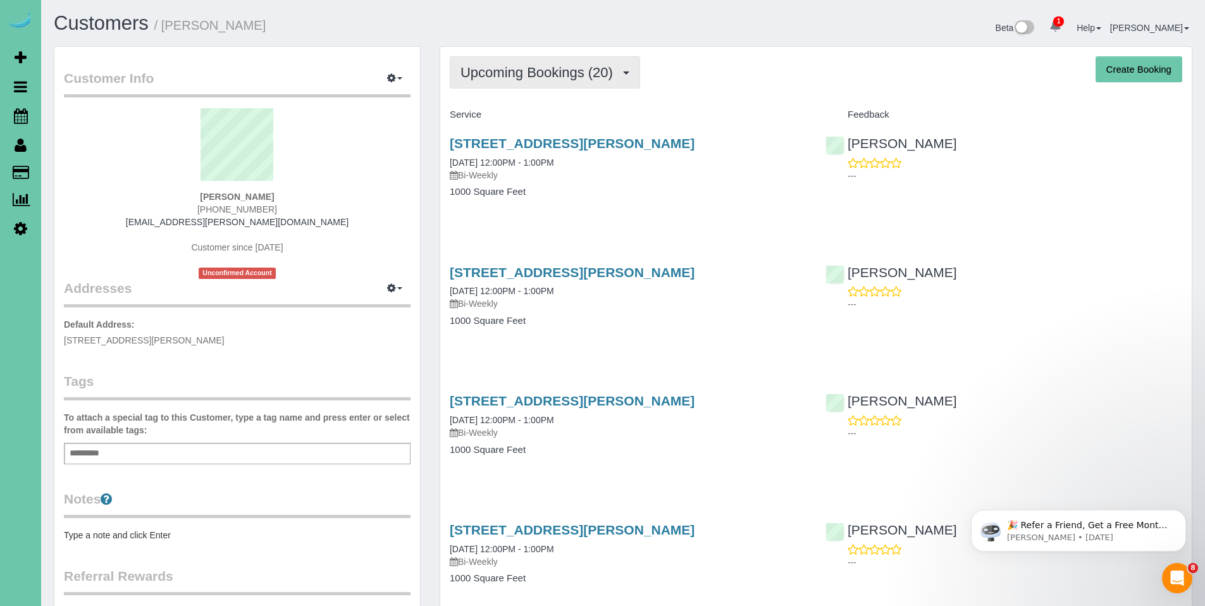
click at [538, 84] on button "Upcoming Bookings (20)" at bounding box center [545, 72] width 190 height 32
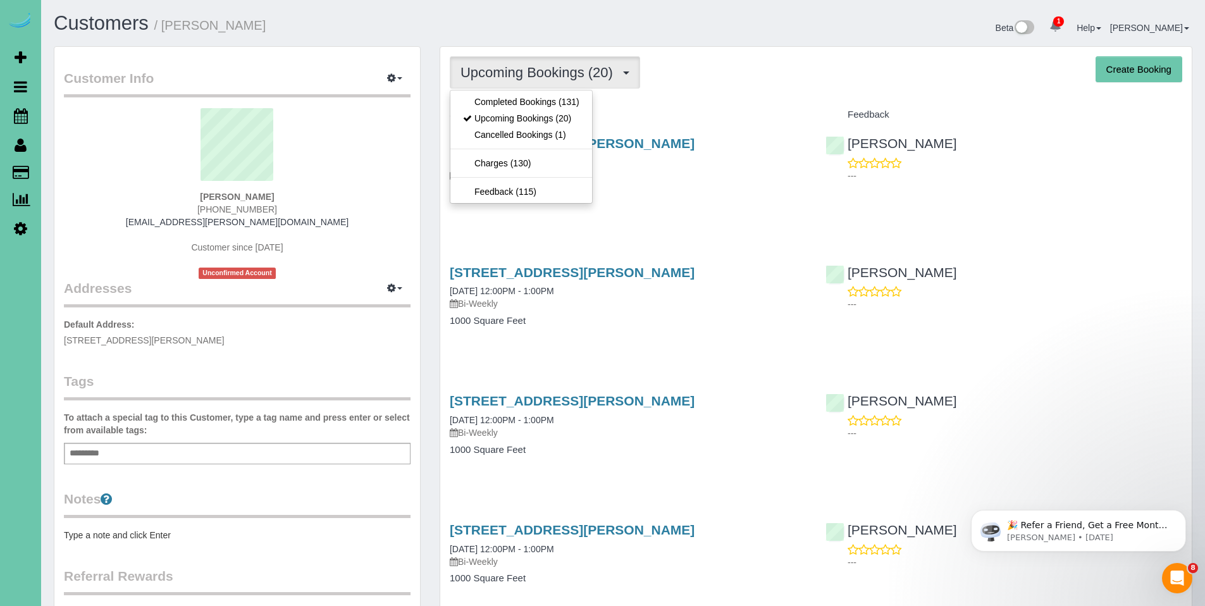
click at [712, 106] on div "Service" at bounding box center [628, 115] width 376 height 22
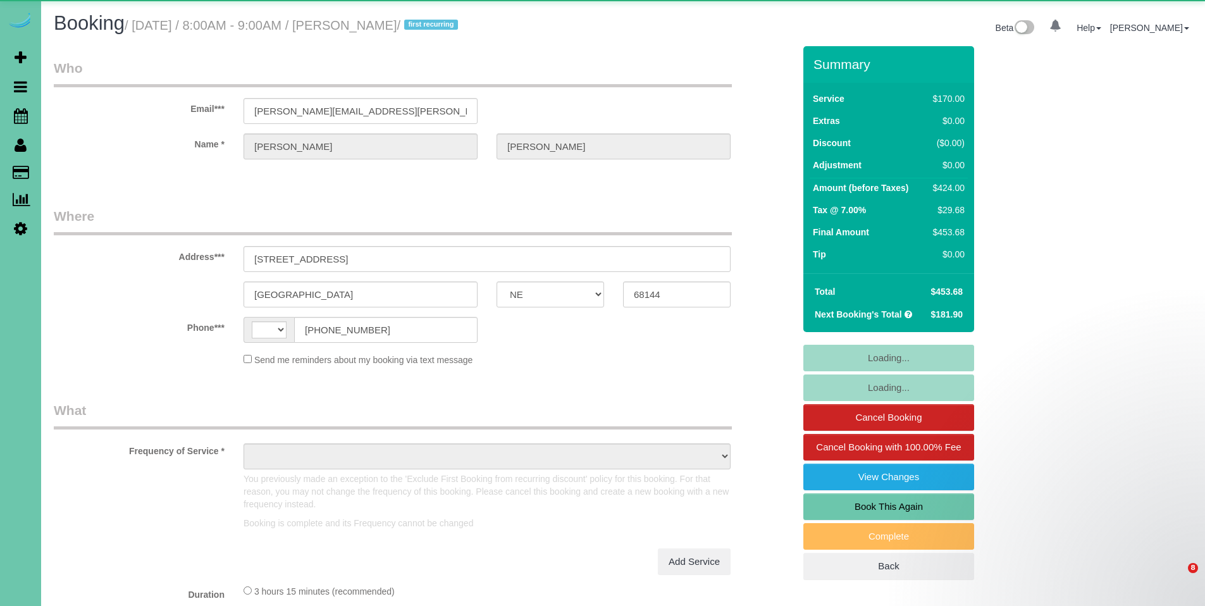
select select "NE"
select select "string:[GEOGRAPHIC_DATA]"
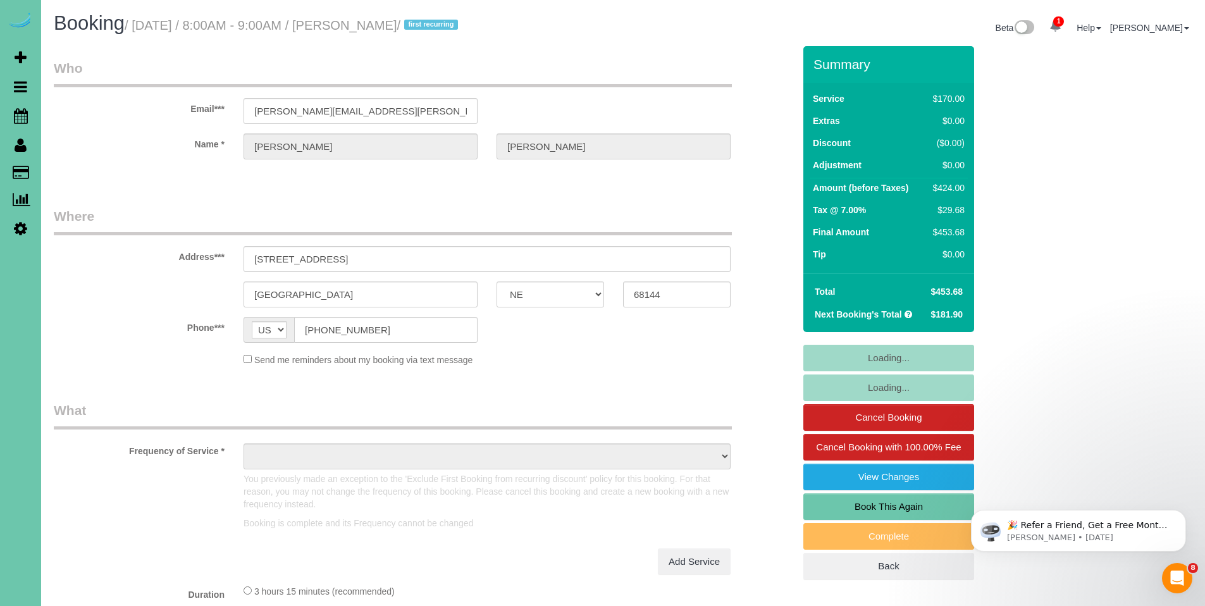
select select "object:648"
select select "string:fspay-af183c8f-1c1d-48a8-92dc-28adbc7bdfa8"
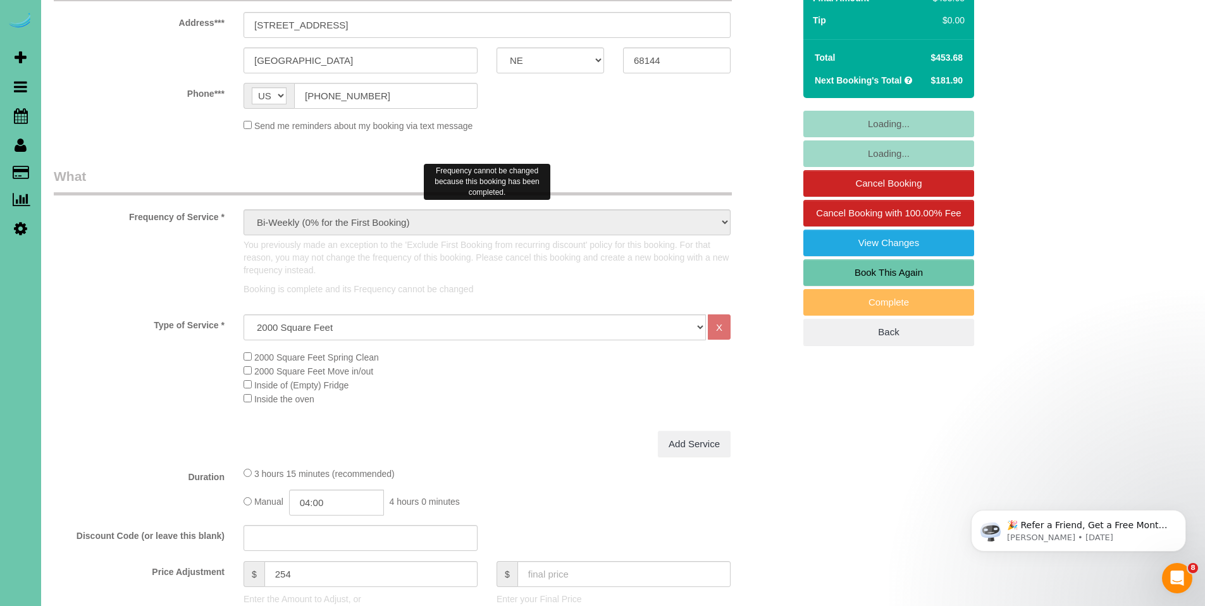
select select "object:939"
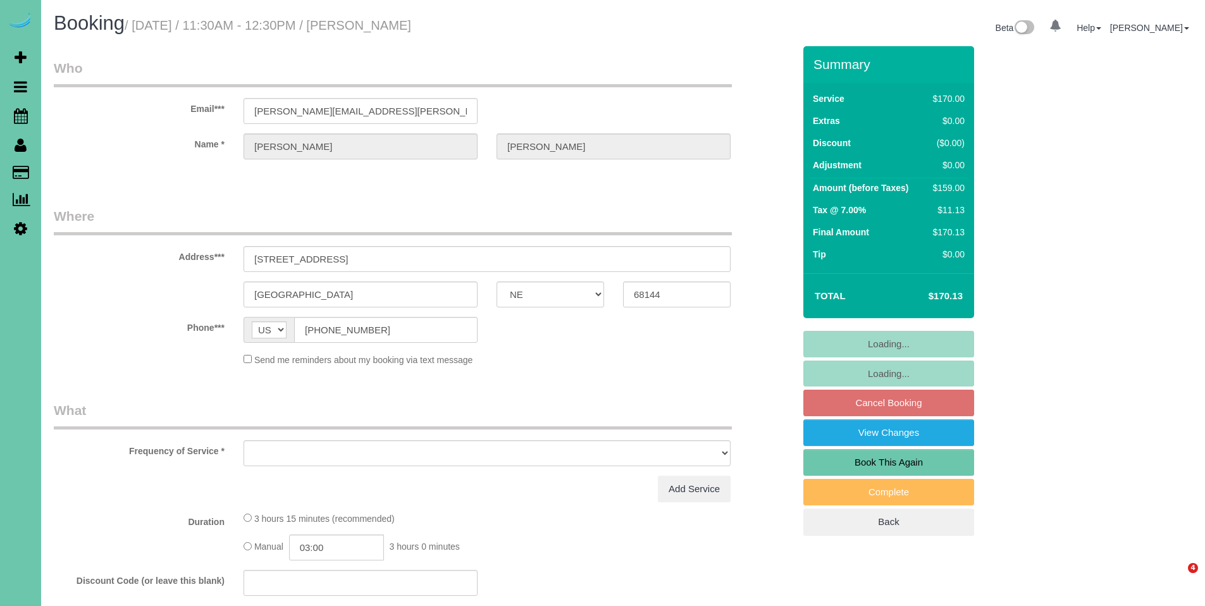
select select "NE"
select select "object:626"
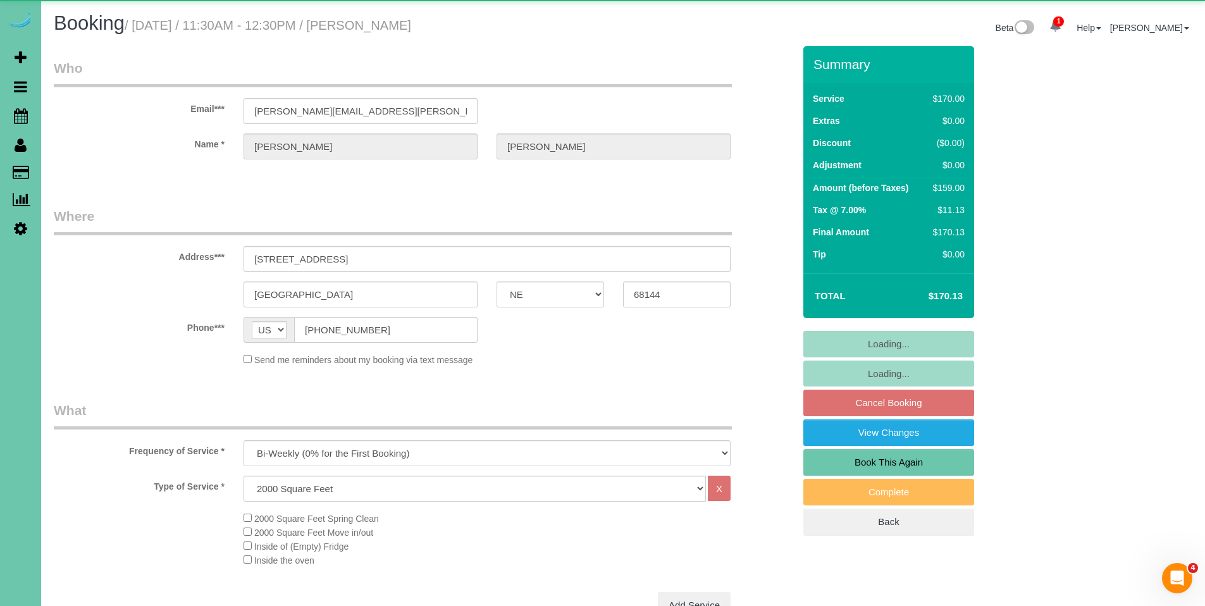
select select "string:fspay-af183c8f-1c1d-48a8-92dc-28adbc7bdfa8"
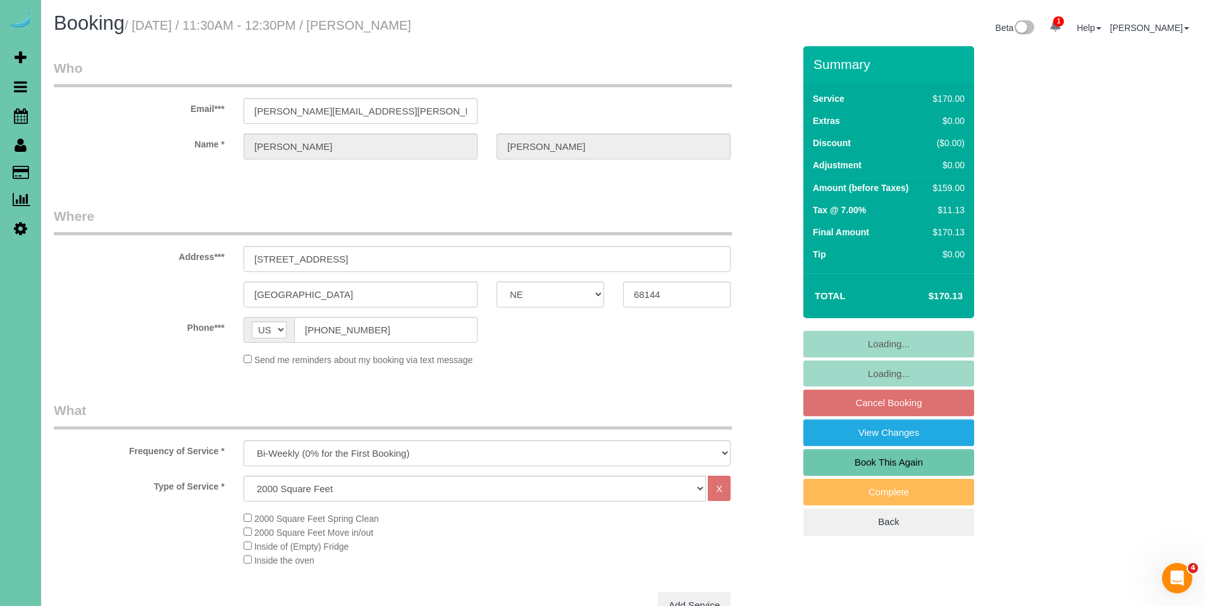
select select "object:896"
